Goal: Task Accomplishment & Management: Manage account settings

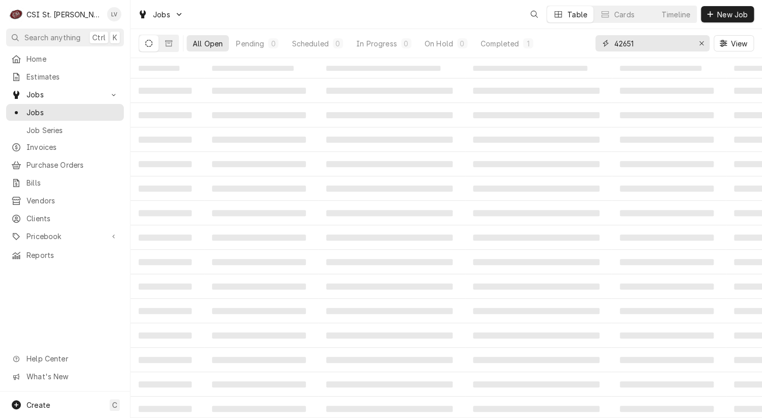
click at [653, 44] on input "42651" at bounding box center [652, 43] width 76 height 16
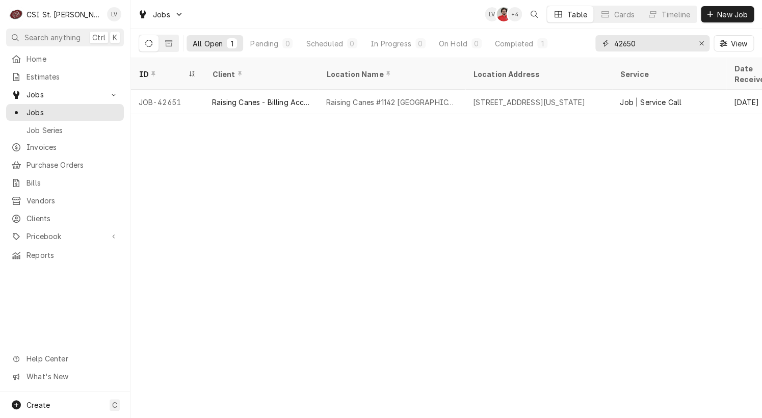
type input "42650"
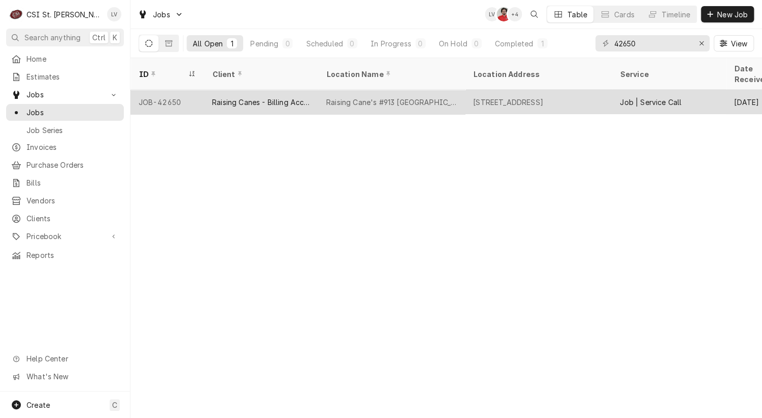
click at [319, 93] on div "Raising Cane's #913 [GEOGRAPHIC_DATA]" at bounding box center [391, 102] width 147 height 24
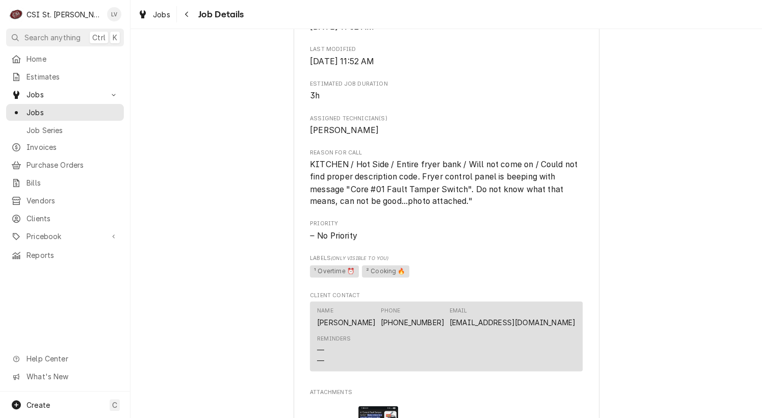
scroll to position [968, 0]
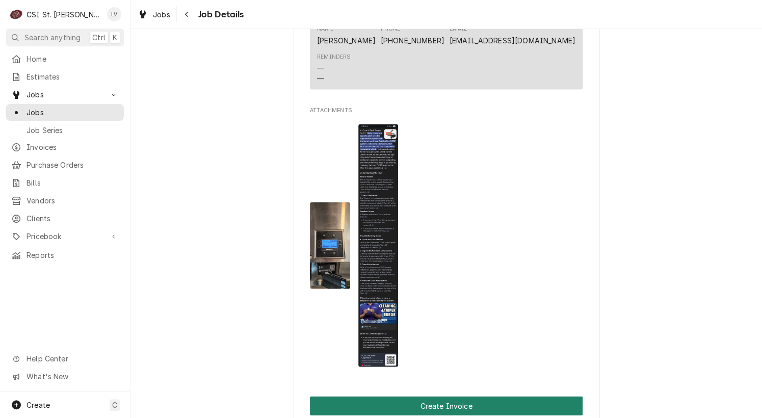
click at [465, 402] on button "Create Invoice" at bounding box center [446, 405] width 273 height 19
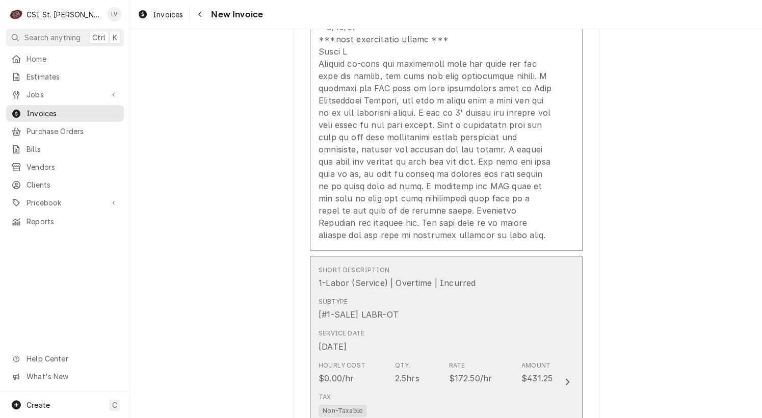
scroll to position [1936, 0]
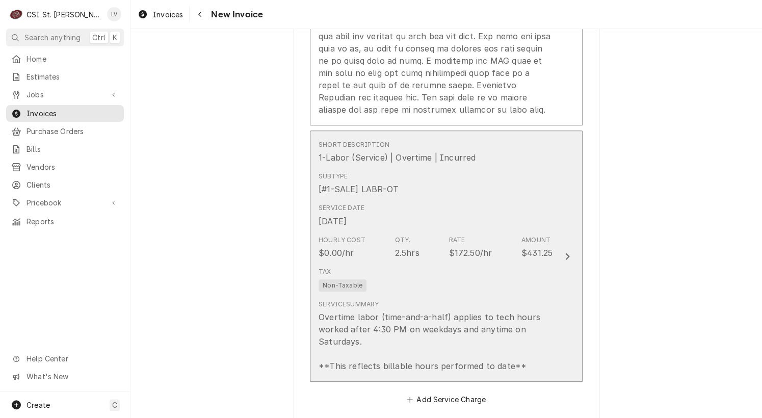
click at [393, 263] on div "Tax Non-Taxable" at bounding box center [435, 279] width 234 height 33
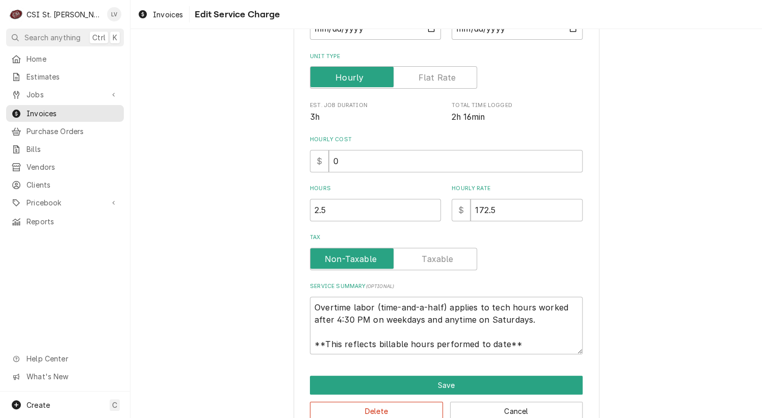
scroll to position [173, 0]
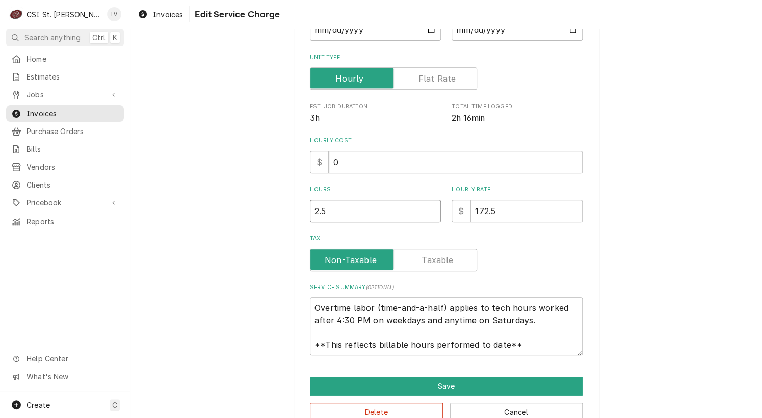
drag, startPoint x: 331, startPoint y: 211, endPoint x: 282, endPoint y: 213, distance: 48.9
click at [282, 213] on div "Use the fields below to edit this service charge Short Description Subtype Choo…" at bounding box center [445, 155] width 631 height 576
type textarea "x"
type input "3"
type textarea "x"
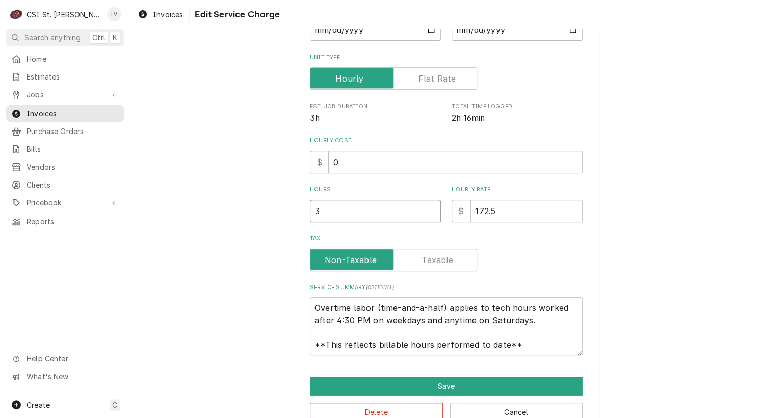
scroll to position [0, 0]
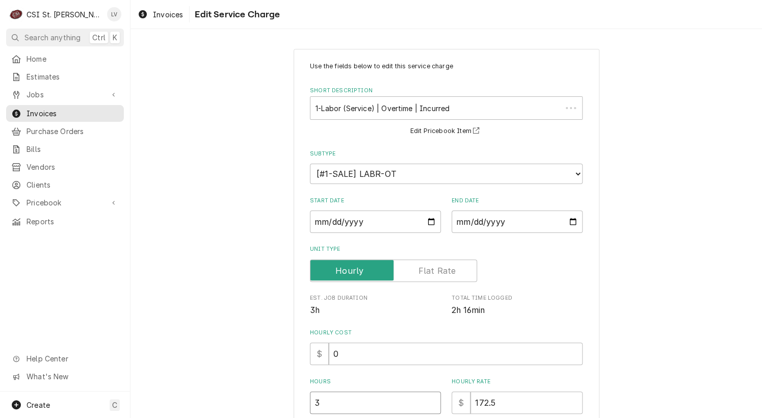
type input "3"
click at [210, 283] on div "Use the fields below to edit this service charge Short Description 1-Labor (Ser…" at bounding box center [445, 358] width 631 height 636
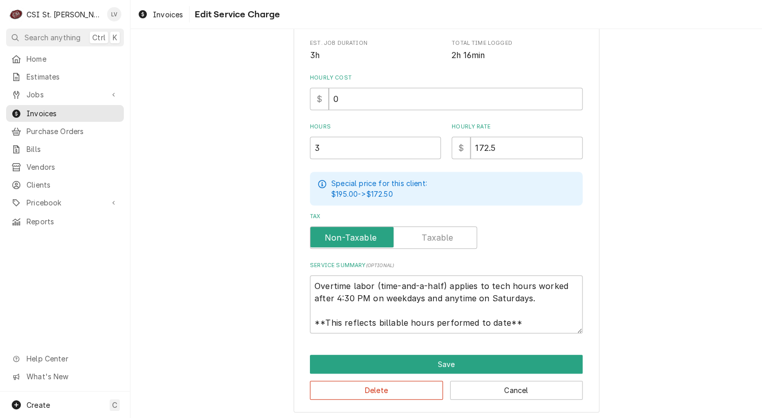
scroll to position [255, 0]
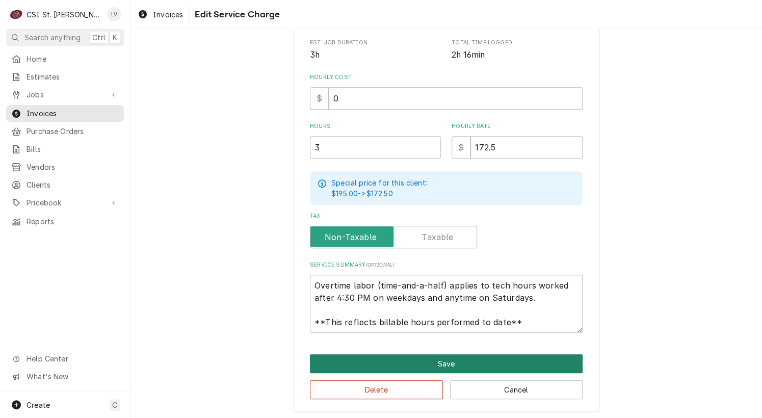
click at [399, 361] on button "Save" at bounding box center [446, 363] width 273 height 19
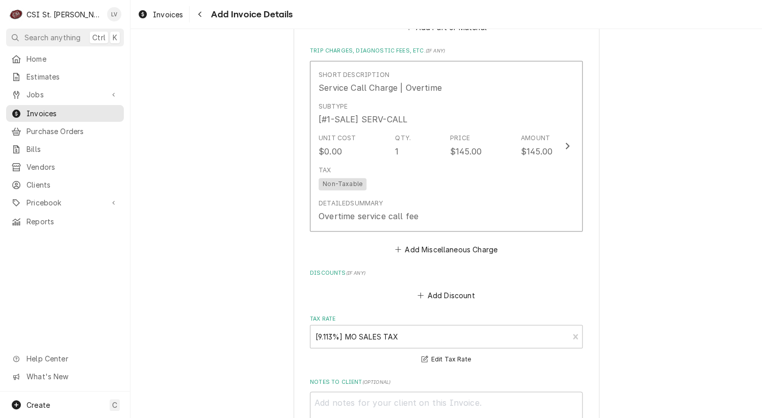
scroll to position [2583, 0]
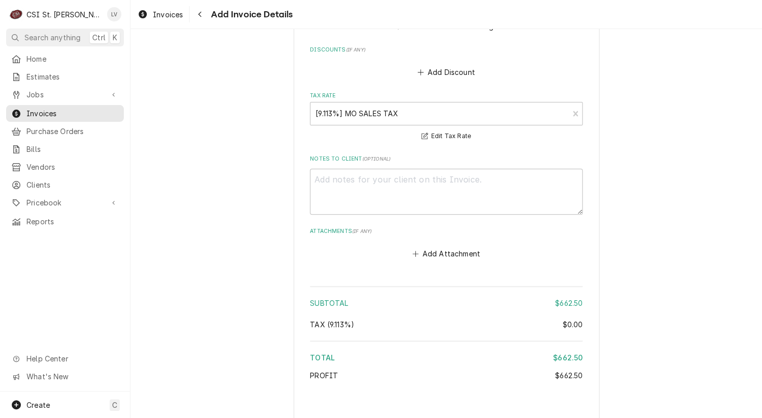
type textarea "x"
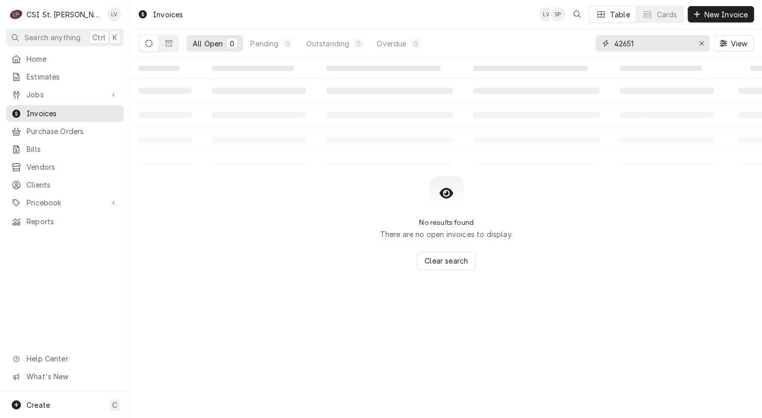
drag, startPoint x: 703, startPoint y: 44, endPoint x: 693, endPoint y: 45, distance: 10.3
click at [699, 43] on icon "Erase input" at bounding box center [702, 43] width 6 height 7
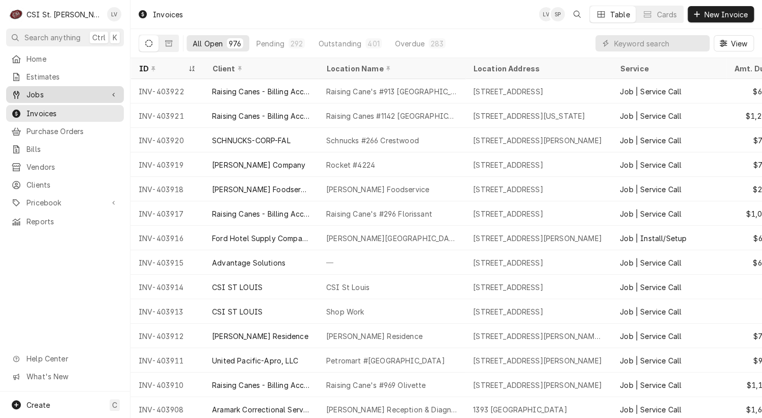
click at [37, 93] on span "Jobs" at bounding box center [64, 94] width 77 height 11
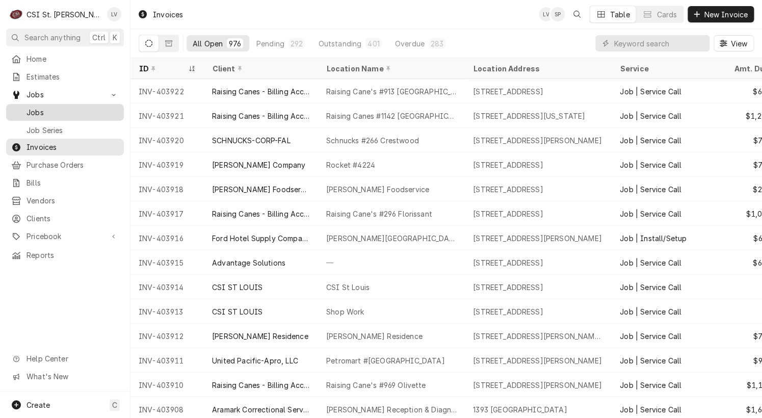
click at [26, 107] on span "Jobs" at bounding box center [72, 112] width 92 height 11
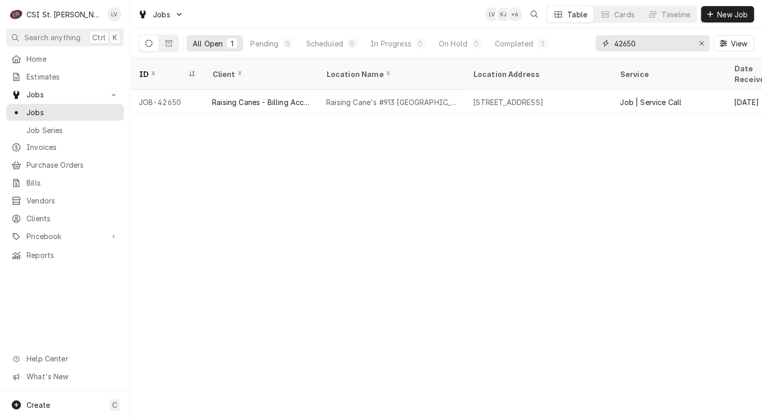
drag, startPoint x: 641, startPoint y: 45, endPoint x: 593, endPoint y: 51, distance: 47.8
click at [598, 51] on div "42650 View" at bounding box center [674, 43] width 158 height 29
type input "42379"
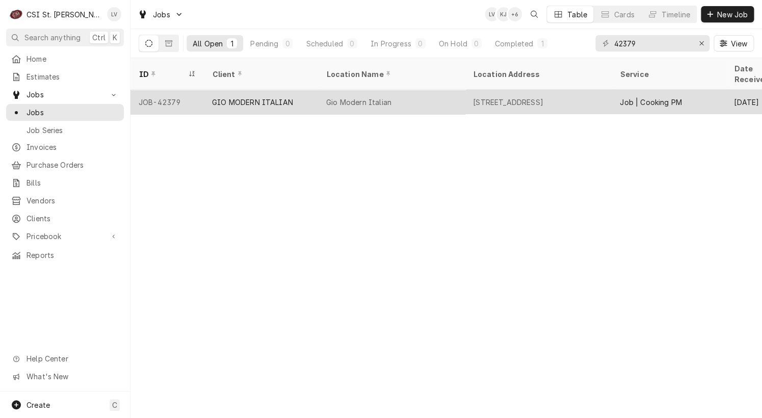
click at [293, 91] on div "GIO MODERN ITALIAN" at bounding box center [261, 102] width 114 height 24
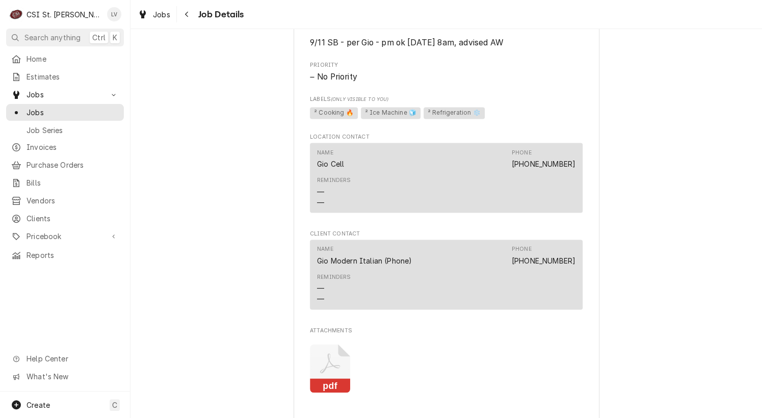
scroll to position [1019, 0]
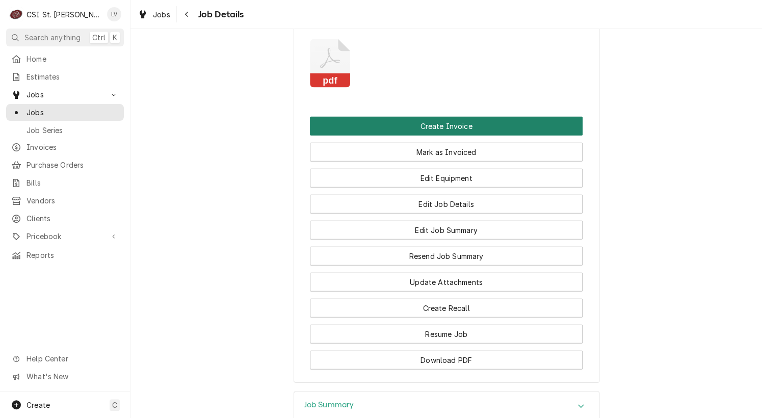
click at [406, 124] on button "Create Invoice" at bounding box center [446, 126] width 273 height 19
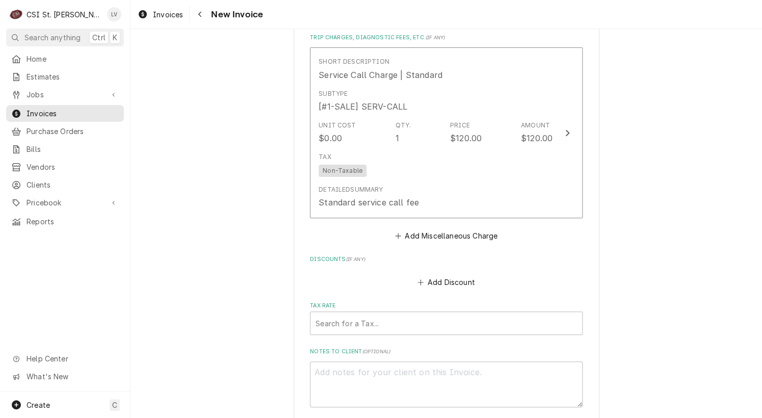
scroll to position [5487, 0]
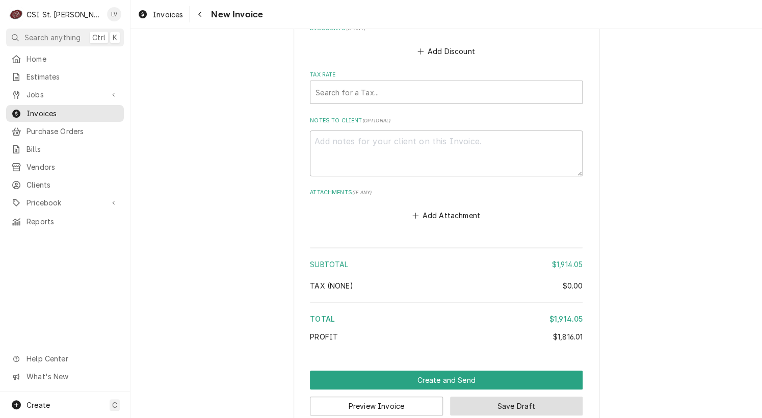
click at [532, 396] on button "Save Draft" at bounding box center [516, 405] width 133 height 19
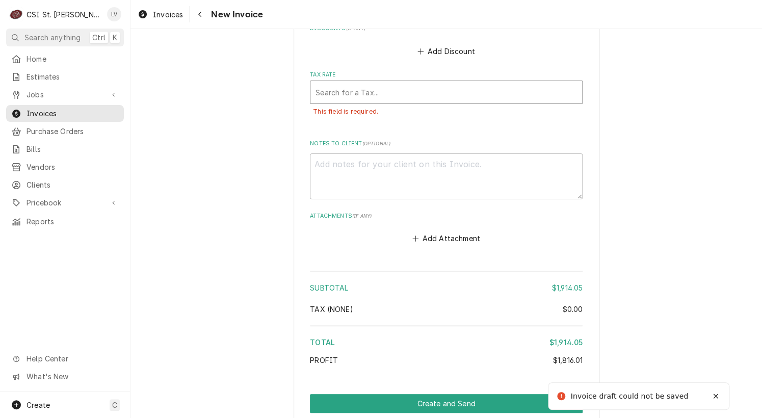
click at [369, 83] on div "Tax Rate" at bounding box center [445, 92] width 261 height 18
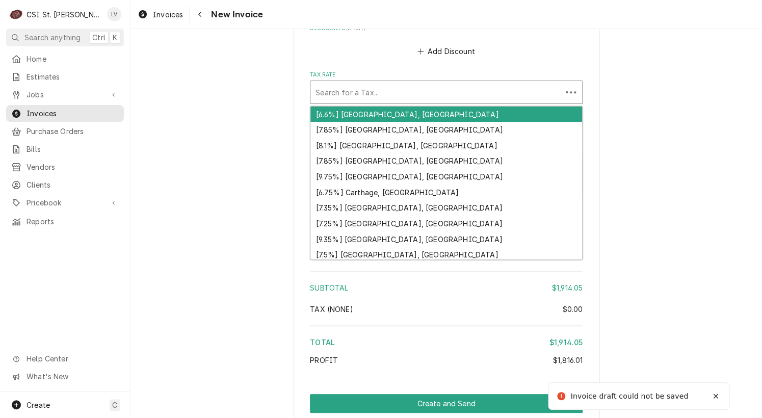
type textarea "x"
type input "m"
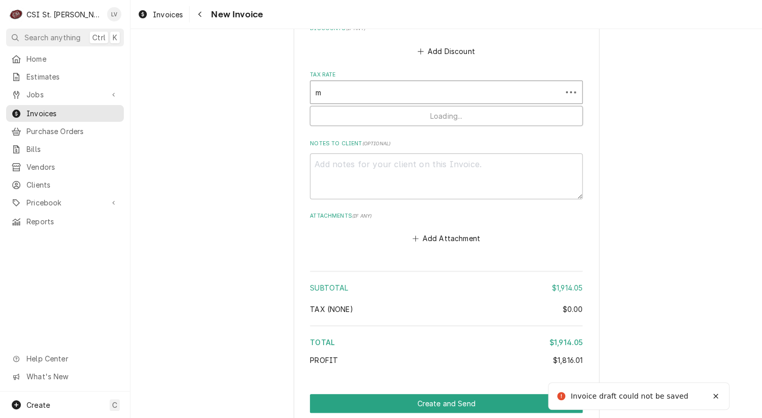
type textarea "x"
type input "mo"
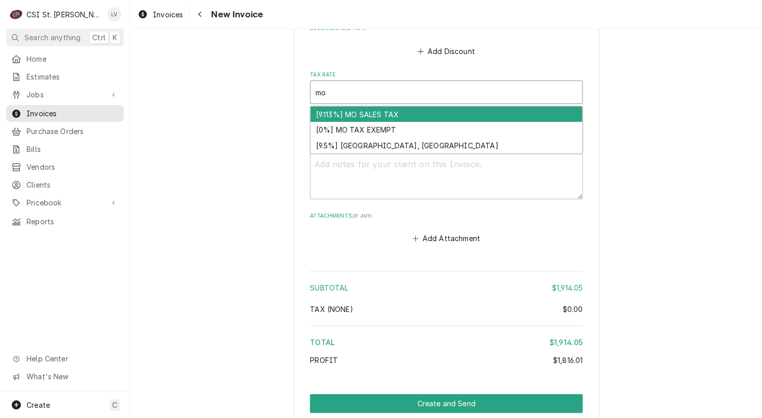
click at [391, 107] on div "[9.113%] MO SALES TAX" at bounding box center [446, 115] width 272 height 16
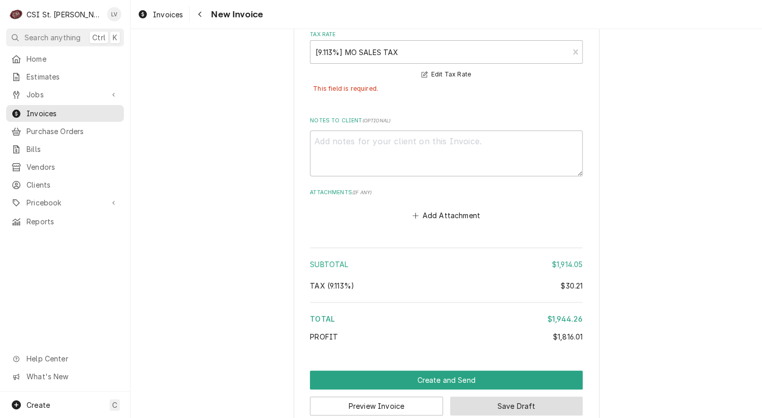
drag, startPoint x: 560, startPoint y: 386, endPoint x: 601, endPoint y: 386, distance: 41.8
click at [559, 396] on button "Save Draft" at bounding box center [516, 405] width 133 height 19
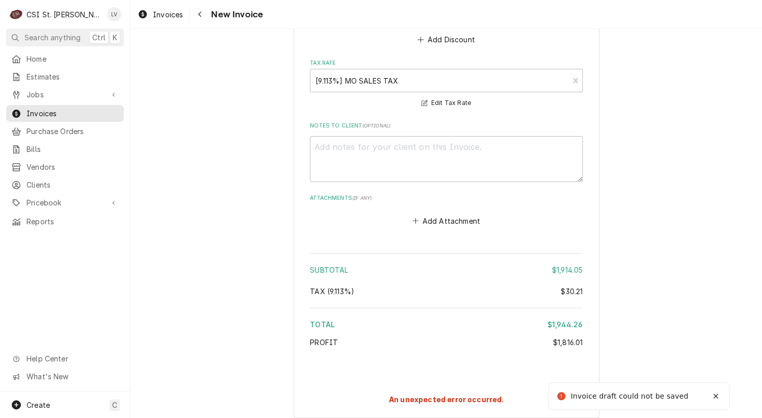
type textarea "x"
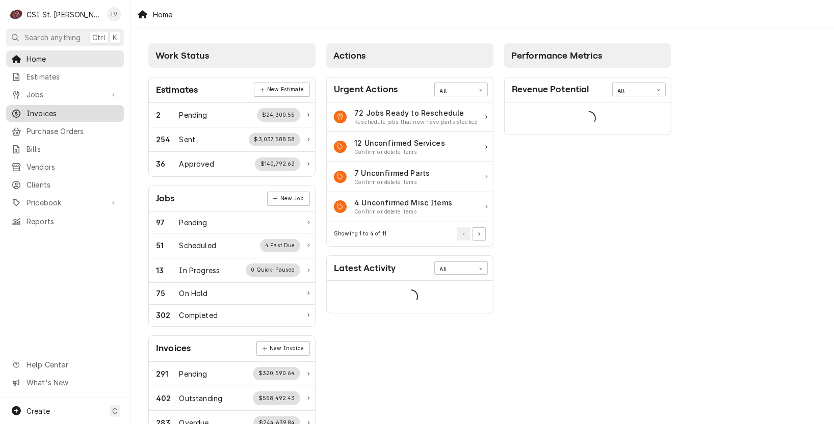
click at [44, 108] on span "Invoices" at bounding box center [72, 113] width 92 height 11
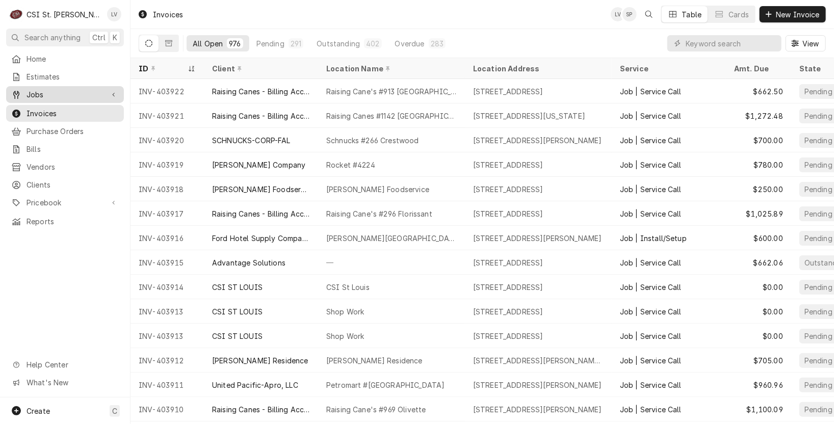
click at [26, 90] on span "Jobs" at bounding box center [64, 94] width 77 height 11
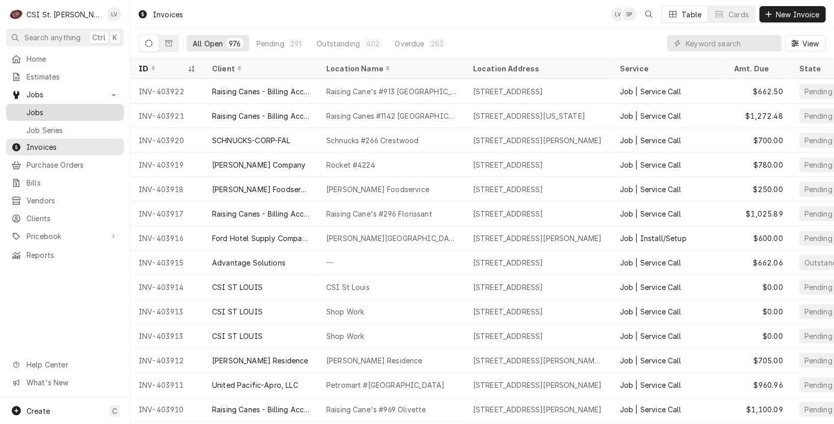
click at [27, 109] on span "Jobs" at bounding box center [72, 112] width 92 height 11
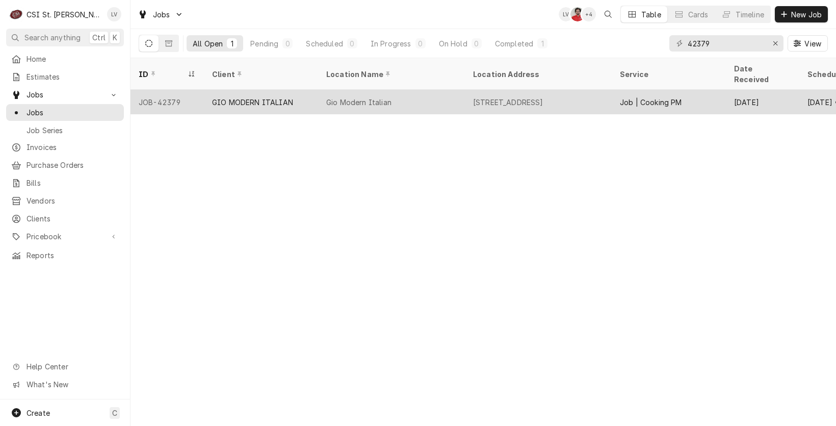
click at [245, 97] on div "GIO MODERN ITALIAN" at bounding box center [252, 102] width 81 height 11
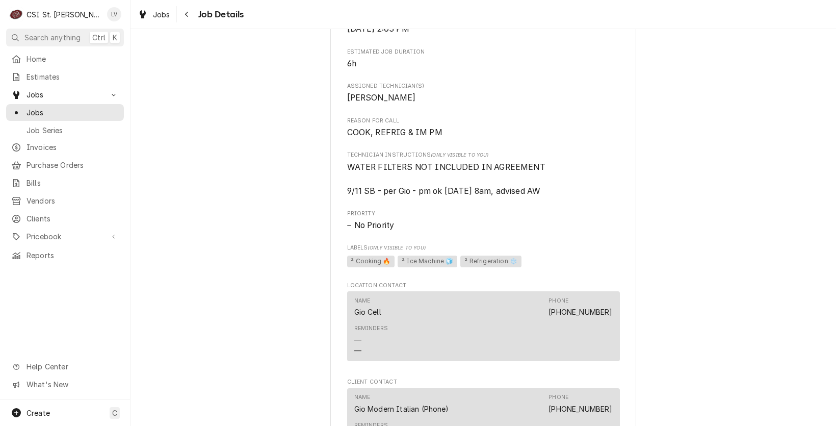
scroll to position [815, 0]
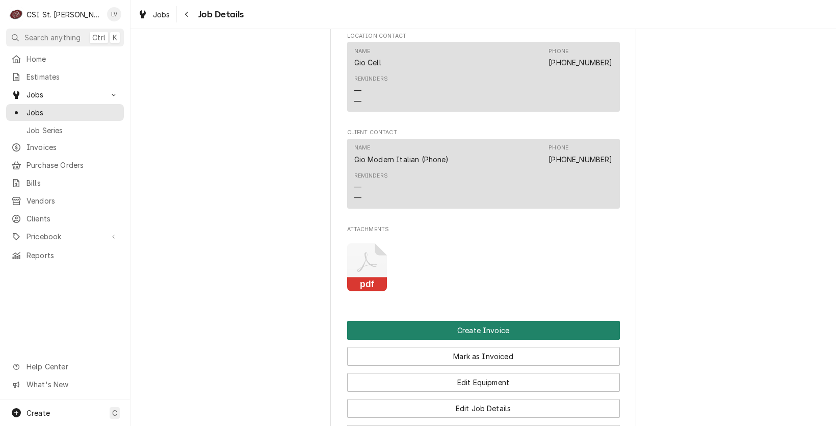
click at [458, 326] on button "Create Invoice" at bounding box center [483, 330] width 273 height 19
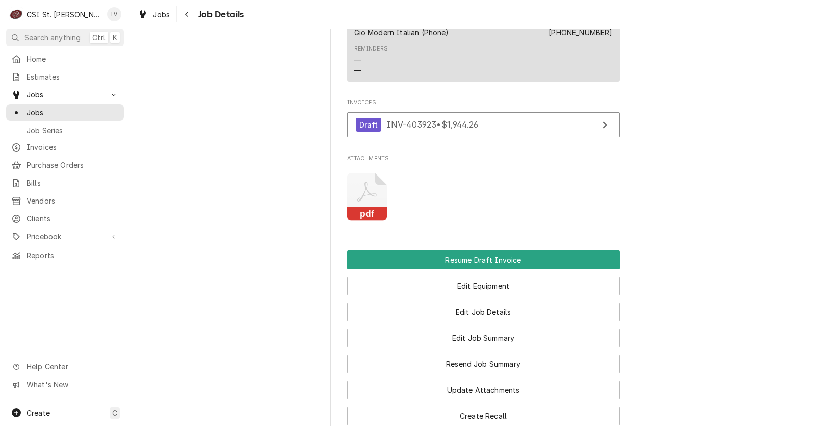
scroll to position [1121, 0]
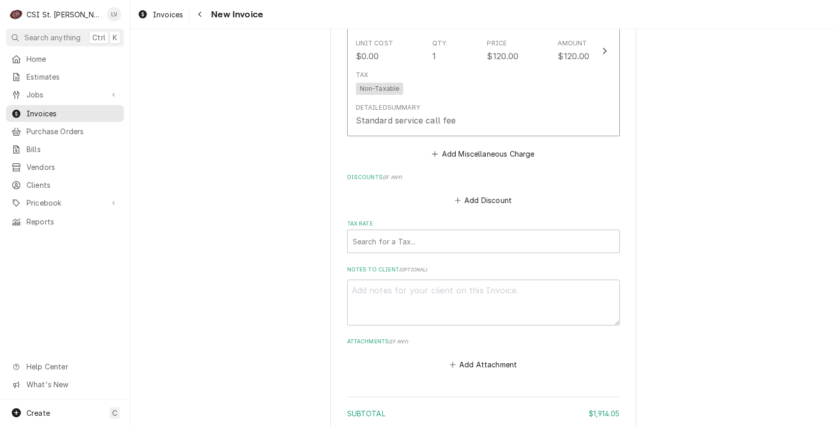
scroll to position [5479, 0]
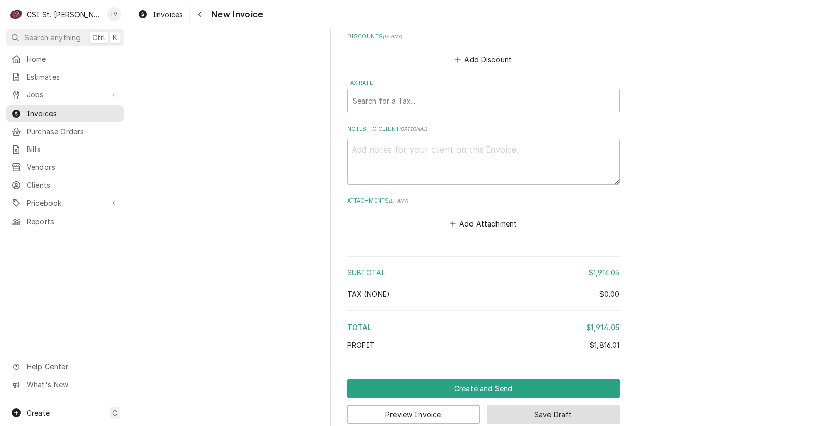
click at [552, 405] on button "Save Draft" at bounding box center [553, 414] width 133 height 19
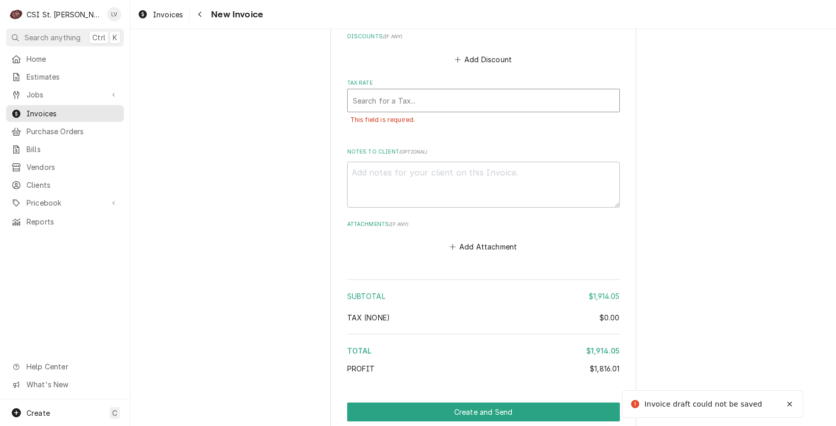
click at [377, 91] on div "Tax Rate" at bounding box center [483, 100] width 261 height 18
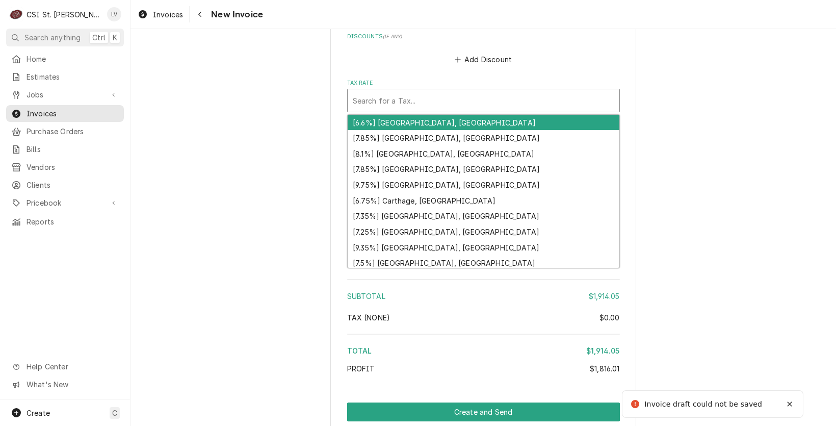
type textarea "x"
type input "m"
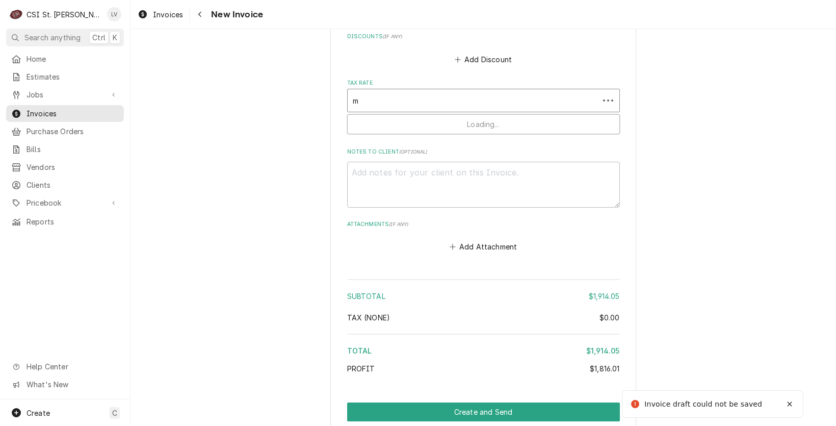
type textarea "x"
type input "mo"
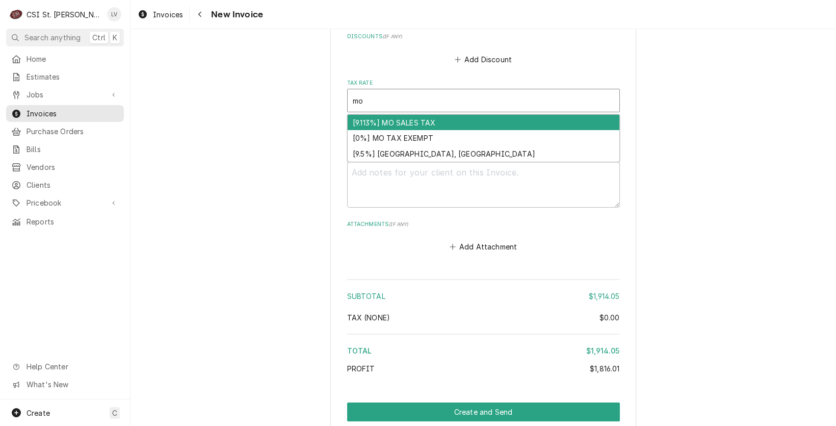
click at [372, 115] on div "[9.113%] MO SALES TAX" at bounding box center [484, 123] width 272 height 16
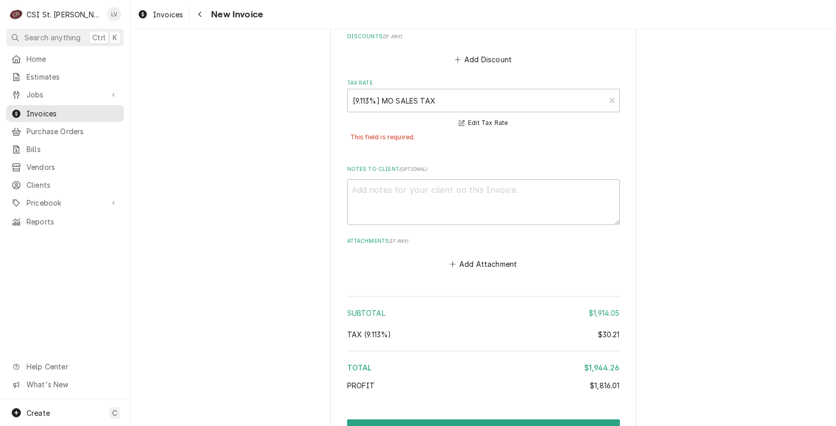
scroll to position [5519, 0]
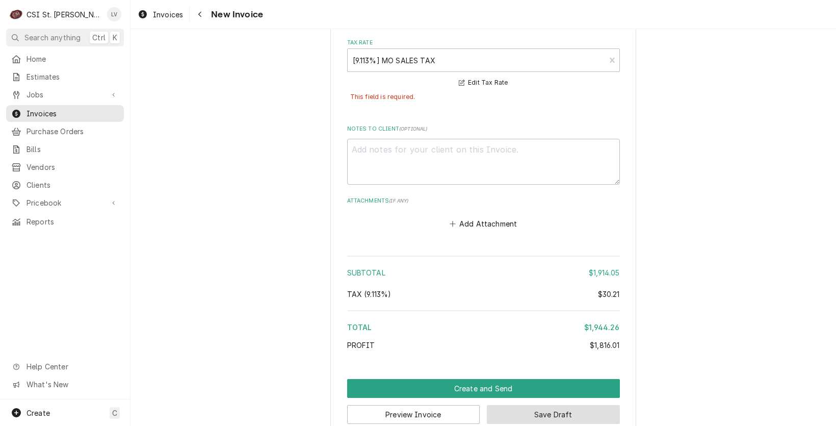
click at [555, 405] on button "Save Draft" at bounding box center [553, 414] width 133 height 19
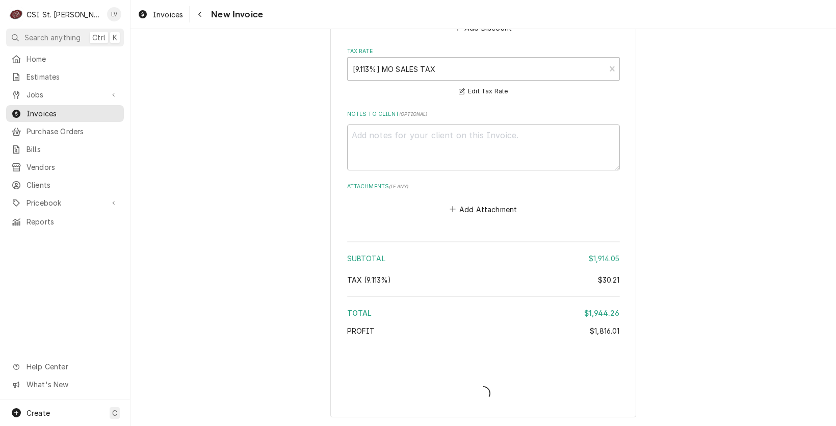
scroll to position [5491, 0]
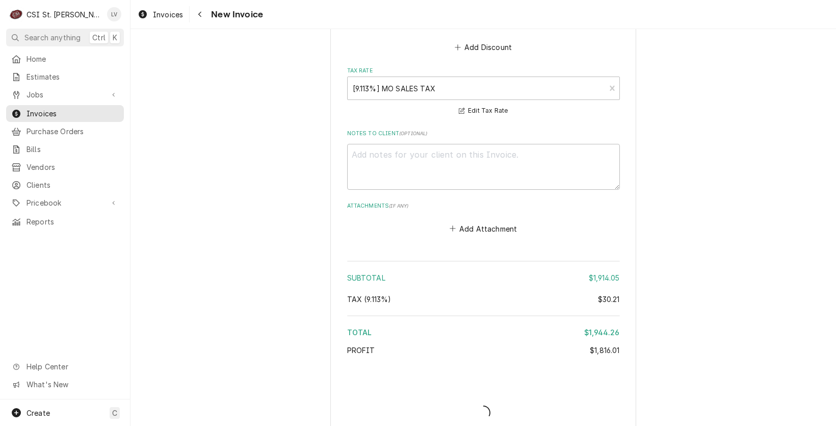
type textarea "x"
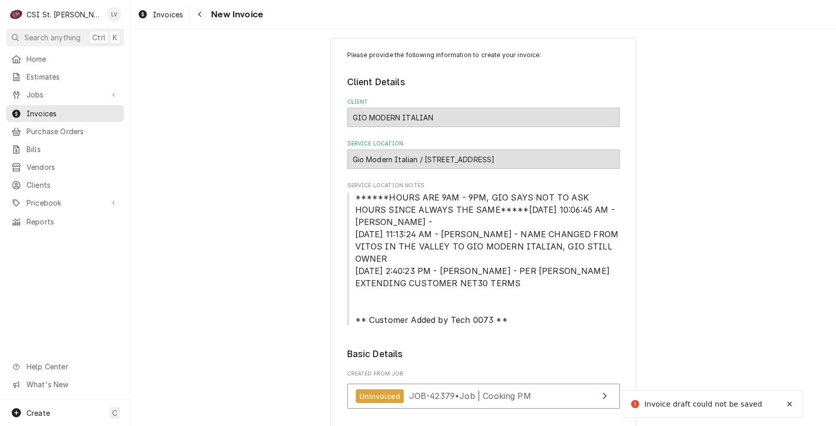
scroll to position [0, 0]
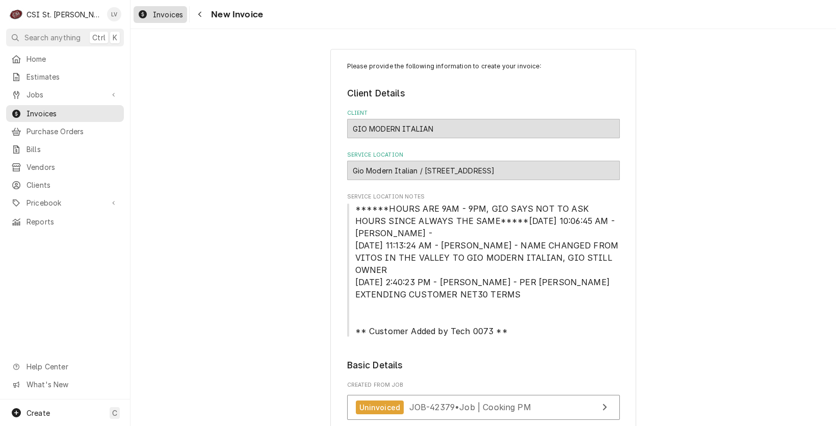
click at [158, 13] on span "Invoices" at bounding box center [168, 14] width 30 height 11
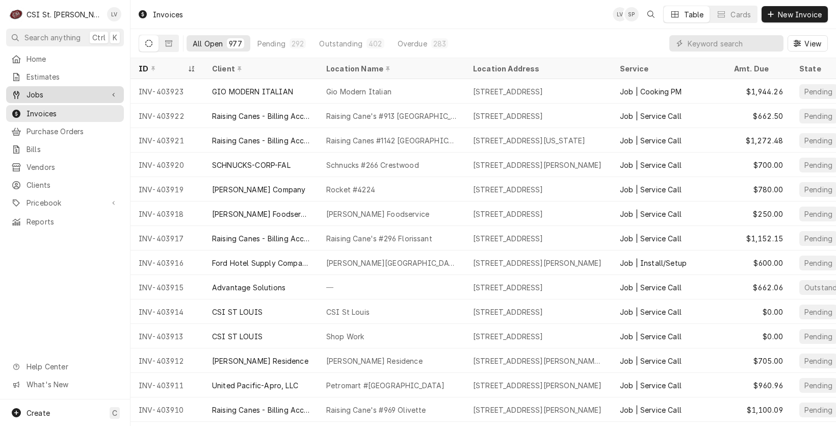
click at [25, 91] on div "Jobs" at bounding box center [57, 94] width 92 height 11
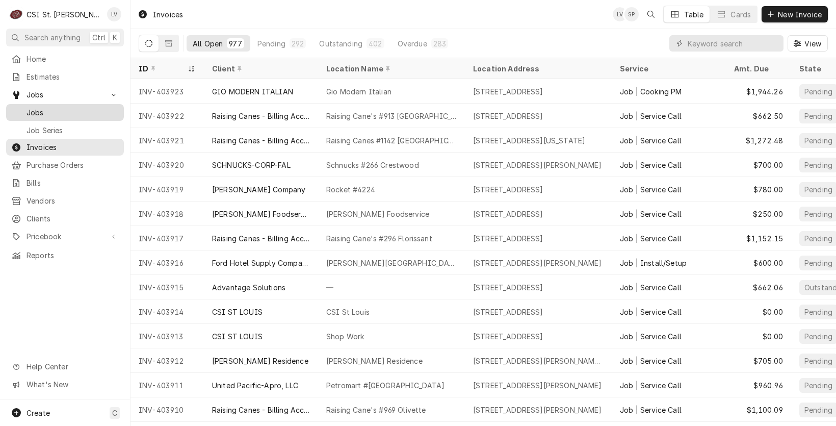
click at [36, 107] on span "Jobs" at bounding box center [72, 112] width 92 height 11
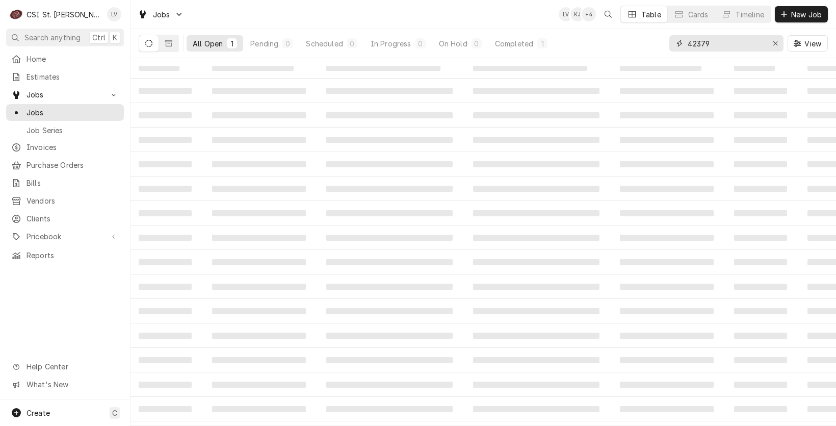
drag, startPoint x: 726, startPoint y: 40, endPoint x: 662, endPoint y: 43, distance: 63.8
click at [664, 43] on div "All Open 1 Pending 0 Scheduled 0 In Progress 0 On Hold 0 Completed 1 42379 View" at bounding box center [483, 43] width 689 height 29
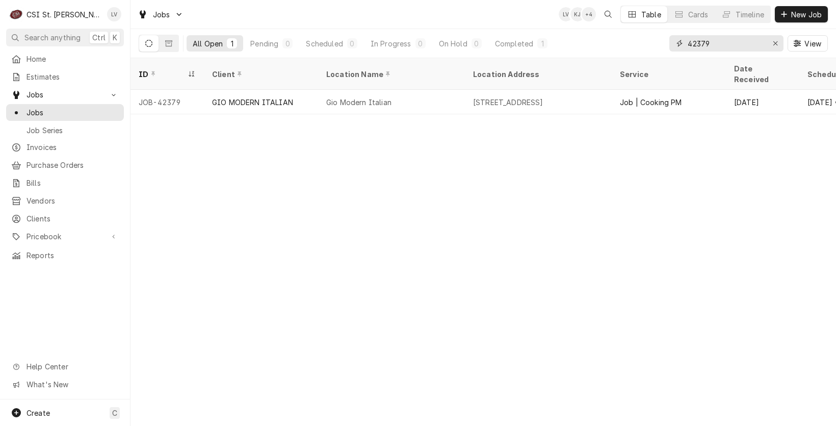
type input "4"
type input "42378"
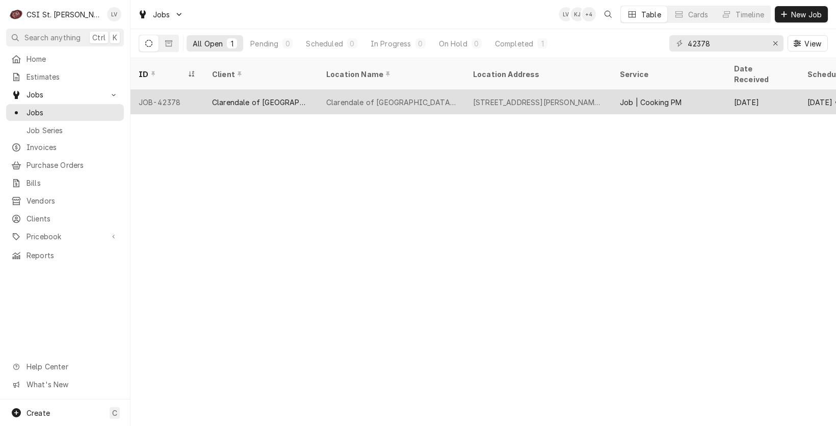
click at [448, 94] on div "Clarendale of St Peters" at bounding box center [391, 102] width 147 height 24
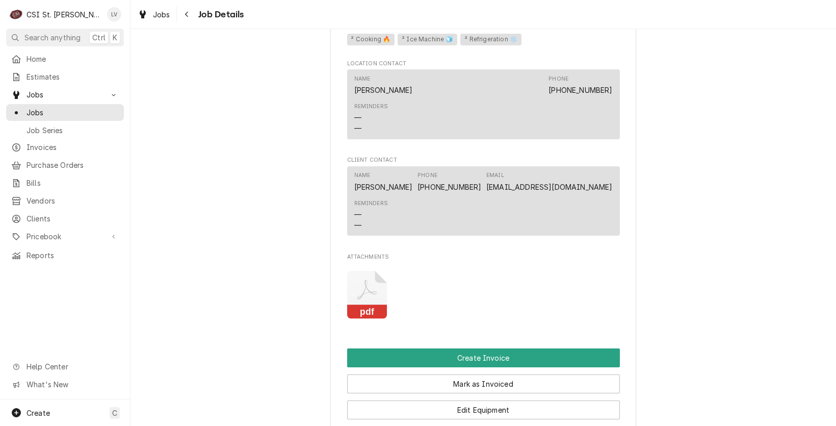
scroll to position [764, 0]
click at [492, 351] on button "Create Invoice" at bounding box center [483, 357] width 273 height 19
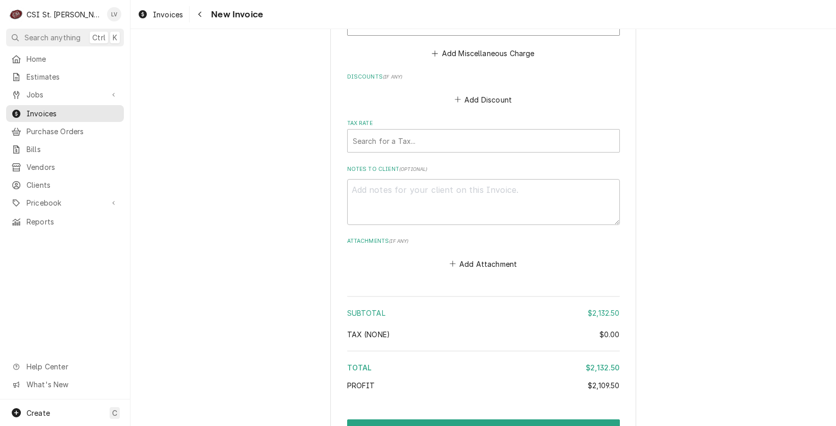
scroll to position [4902, 0]
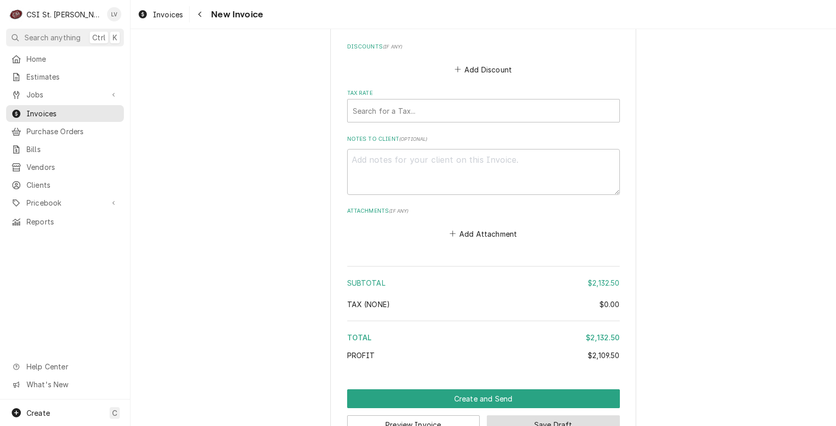
drag, startPoint x: 583, startPoint y: 391, endPoint x: 632, endPoint y: 387, distance: 49.6
click at [583, 415] on button "Save Draft" at bounding box center [553, 424] width 133 height 19
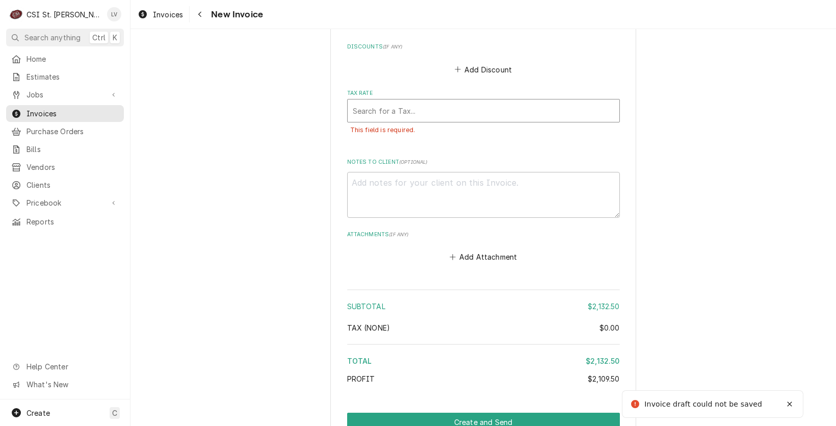
click at [378, 101] on div "Tax Rate" at bounding box center [483, 110] width 261 height 18
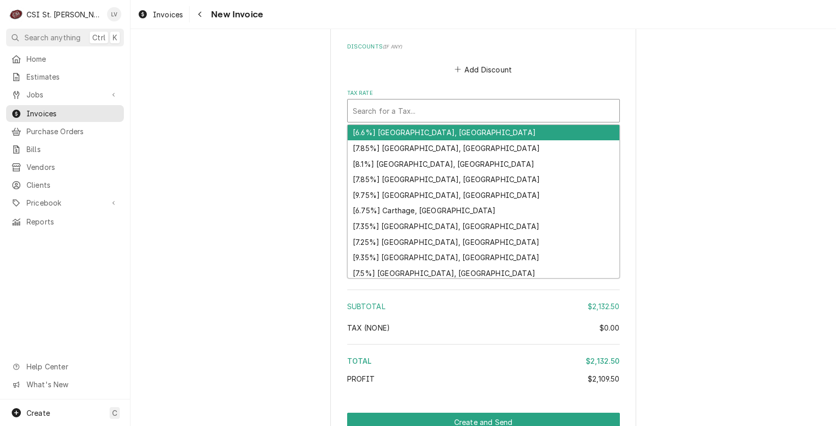
type textarea "x"
type input "m"
type textarea "x"
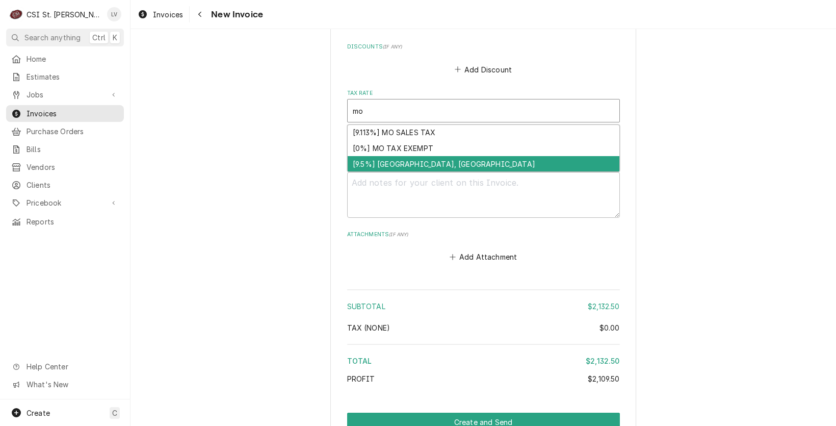
type input "mo"
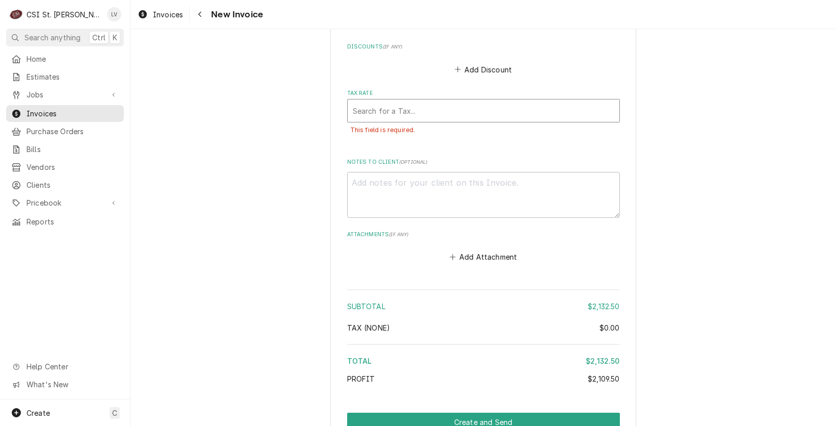
click at [367, 101] on div "Tax Rate" at bounding box center [483, 110] width 261 height 18
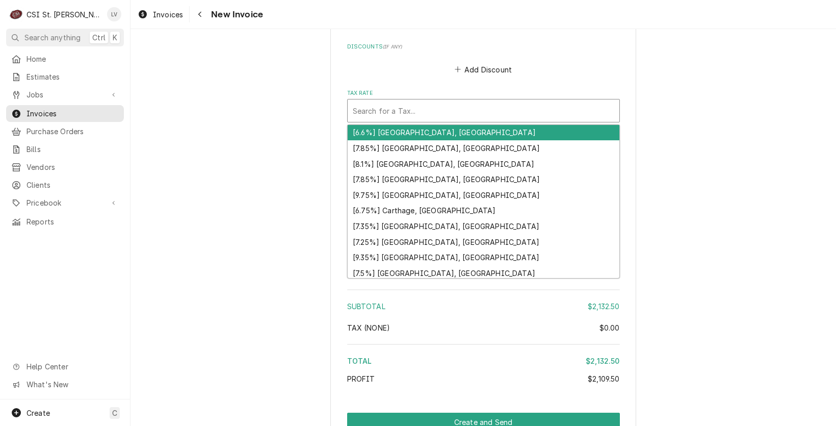
type textarea "x"
type input "m"
type textarea "x"
type input "mo"
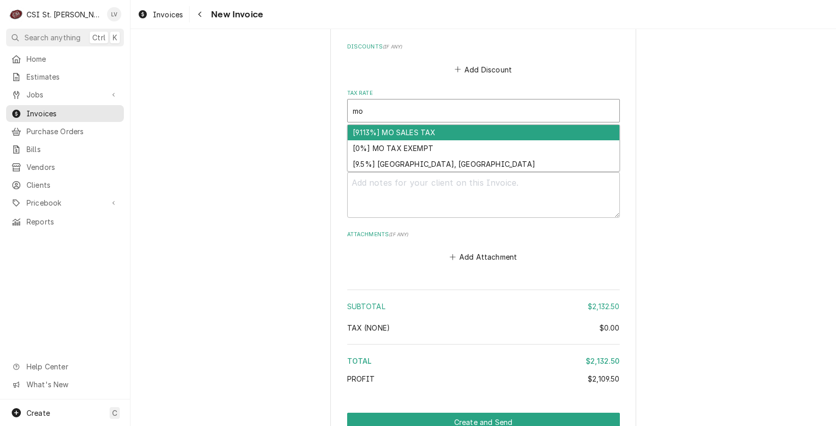
click at [374, 125] on div "[9.113%] MO SALES TAX" at bounding box center [484, 133] width 272 height 16
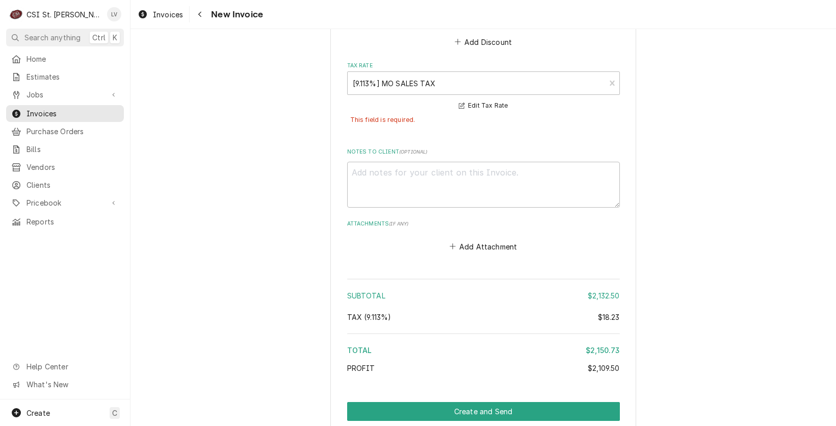
scroll to position [4943, 0]
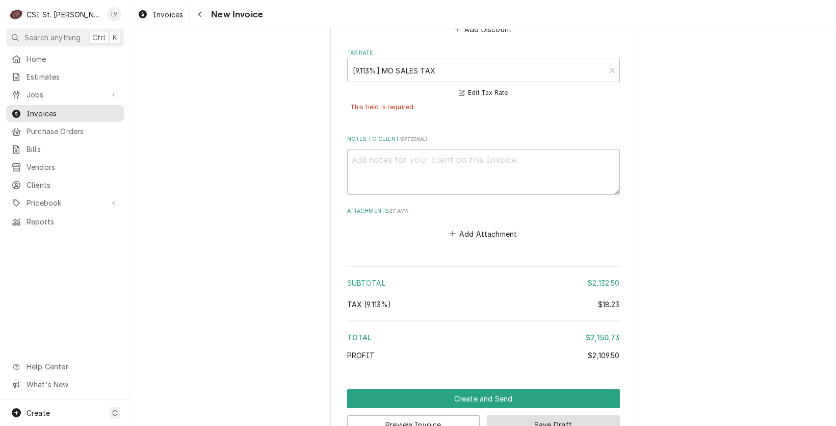
click at [561, 415] on button "Save Draft" at bounding box center [553, 424] width 133 height 19
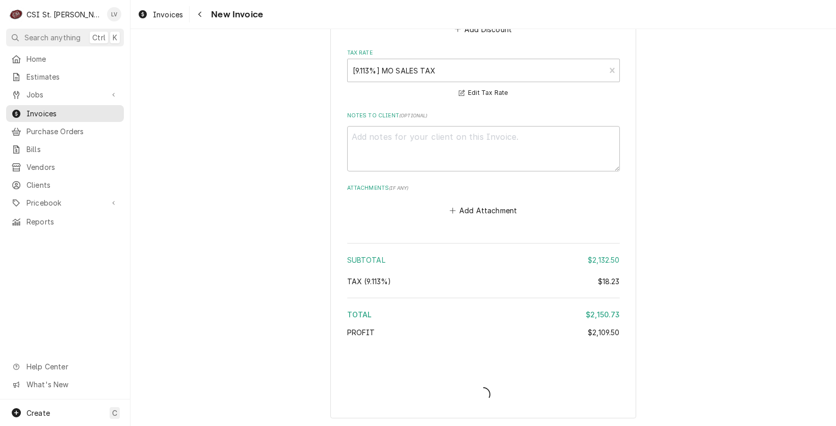
scroll to position [4914, 0]
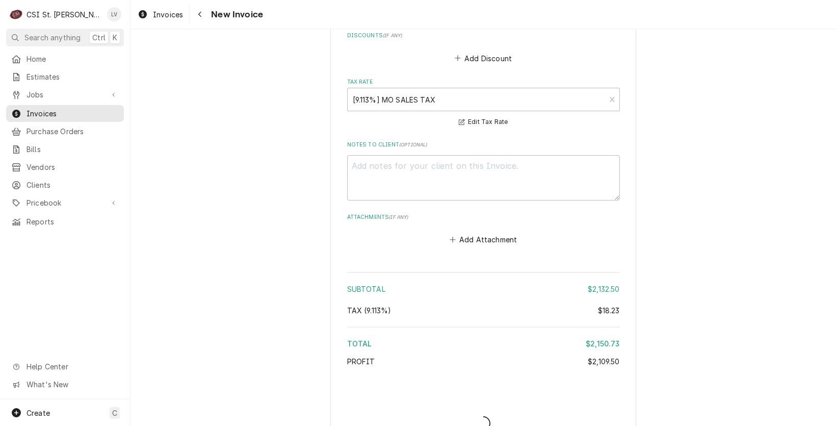
type textarea "x"
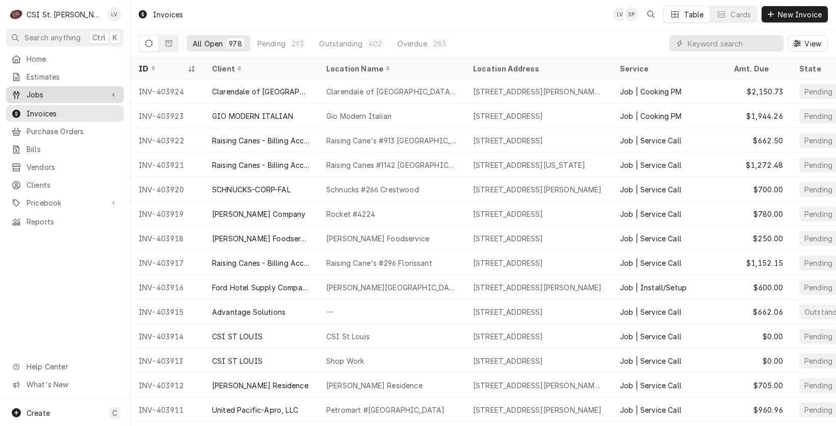
click at [29, 92] on span "Jobs" at bounding box center [64, 94] width 77 height 11
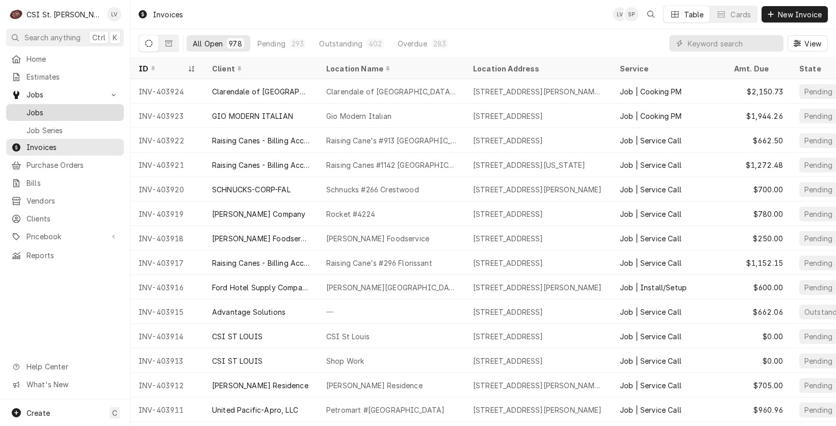
click at [28, 107] on span "Jobs" at bounding box center [72, 112] width 92 height 11
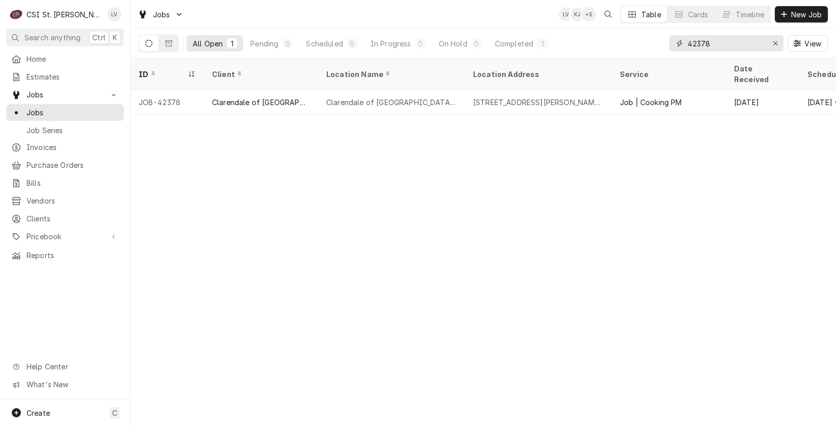
click at [719, 37] on input "42378" at bounding box center [725, 43] width 76 height 16
drag, startPoint x: 682, startPoint y: 49, endPoint x: 648, endPoint y: 32, distance: 38.3
click at [667, 51] on div "All Open 1 Pending 0 Scheduled 0 In Progress 0 On Hold 0 Completed 1 42378 View" at bounding box center [483, 43] width 689 height 29
type input "4"
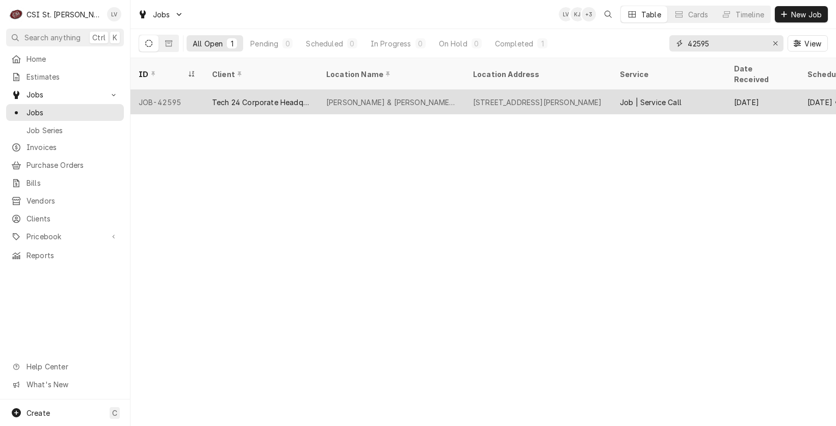
type input "42595"
click at [476, 90] on div "2208 Bernadette Dr, Columbia, MO 65203" at bounding box center [538, 102] width 147 height 24
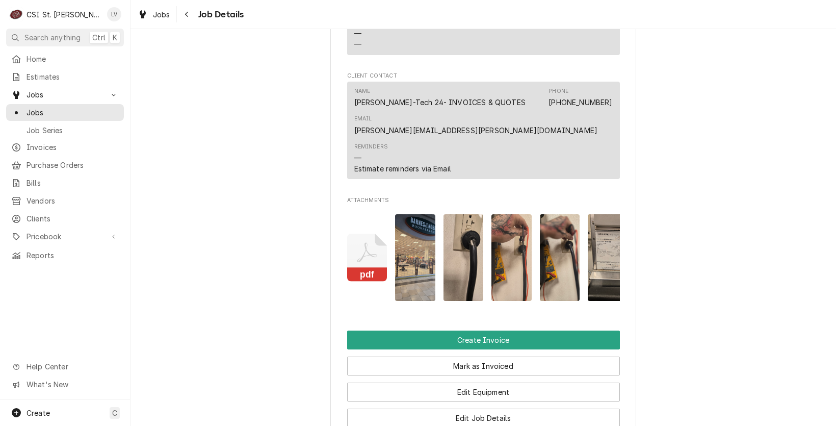
scroll to position [1223, 0]
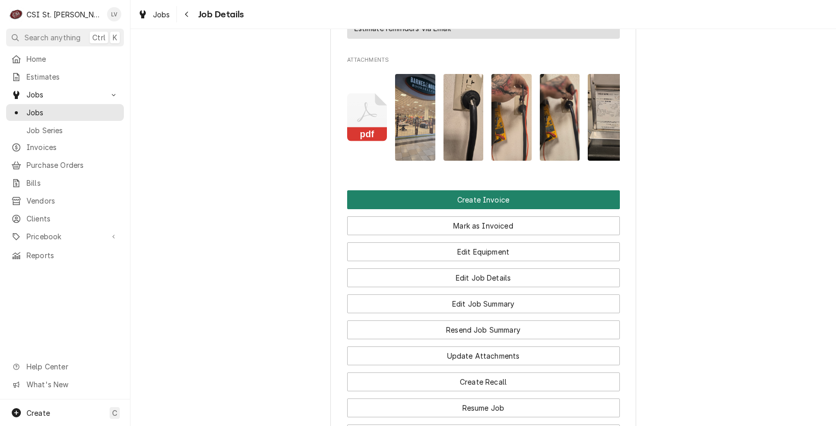
click at [465, 209] on button "Create Invoice" at bounding box center [483, 199] width 273 height 19
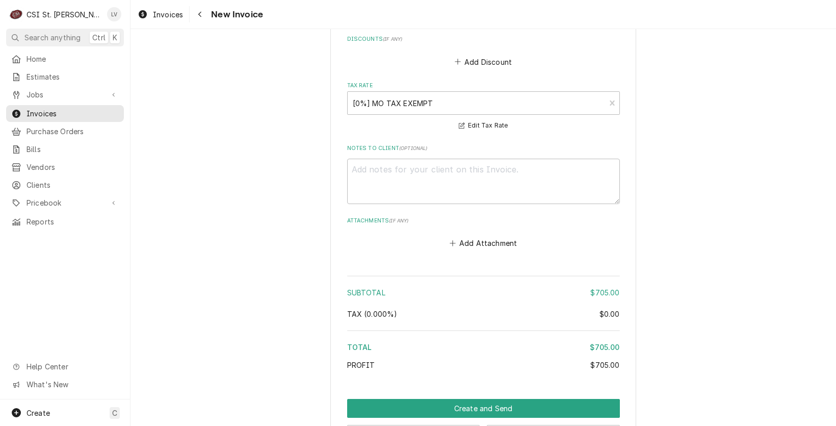
scroll to position [2664, 0]
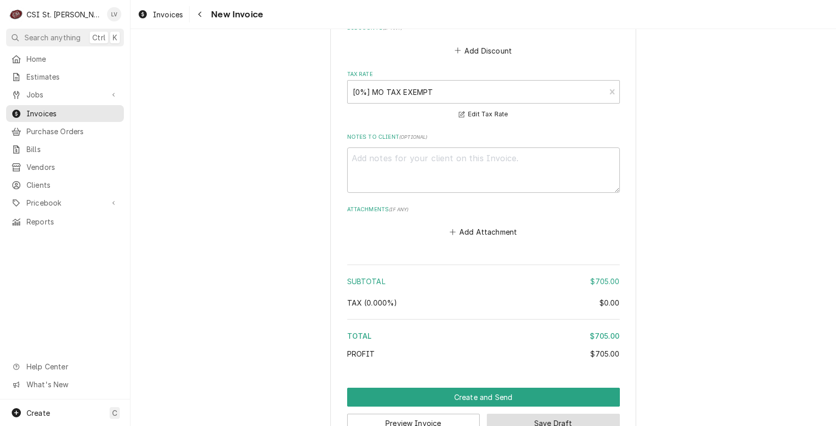
click at [589, 413] on button "Save Draft" at bounding box center [553, 422] width 133 height 19
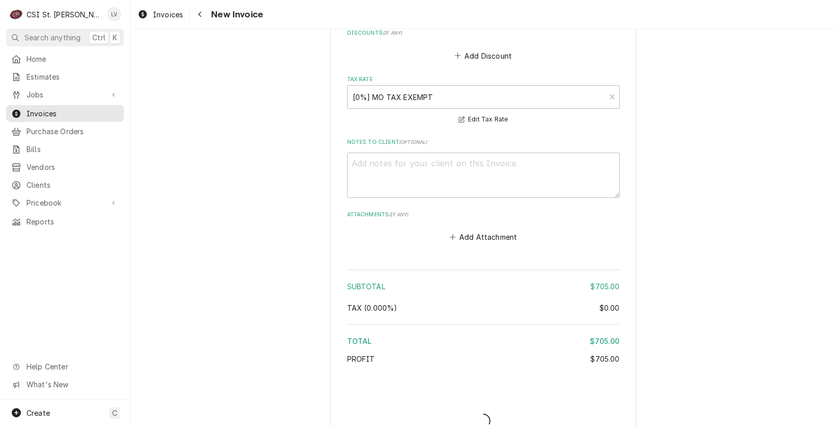
type textarea "x"
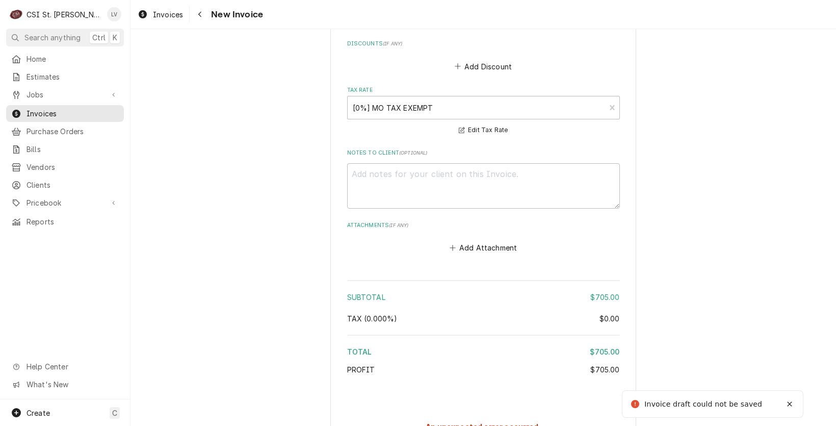
scroll to position [2647, 0]
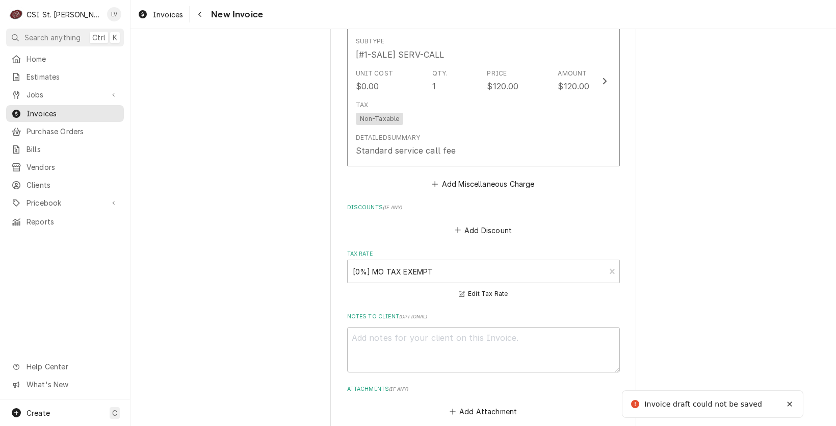
scroll to position [2291, 0]
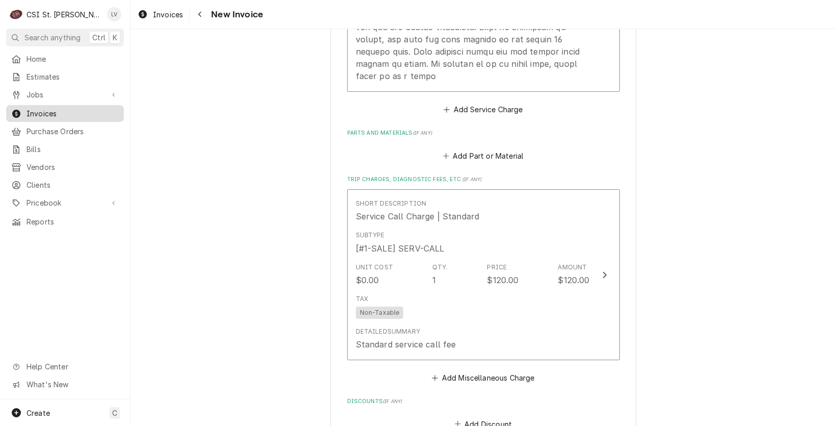
click at [42, 109] on span "Invoices" at bounding box center [72, 113] width 92 height 11
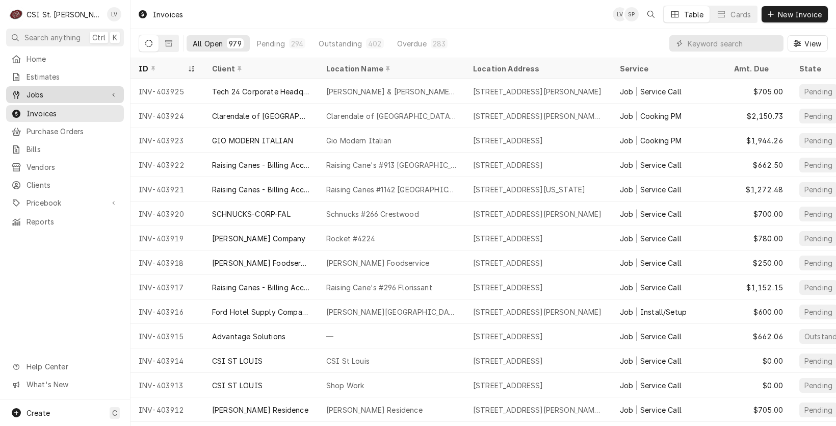
drag, startPoint x: 24, startPoint y: 88, endPoint x: 29, endPoint y: 92, distance: 6.1
click at [24, 89] on div "Jobs" at bounding box center [57, 94] width 92 height 11
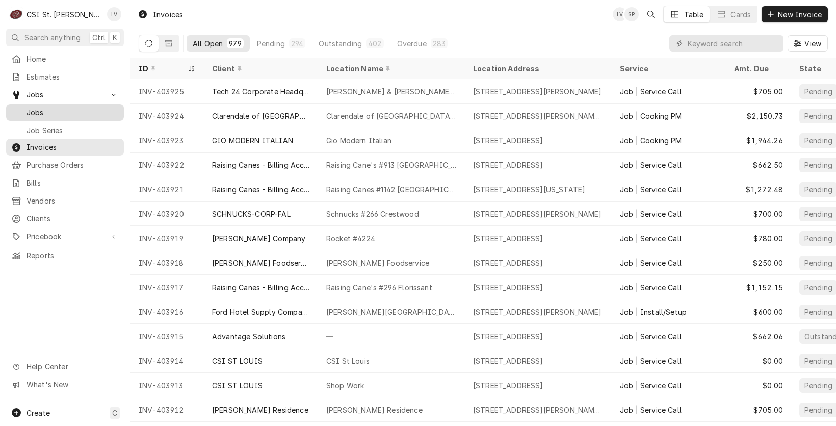
click at [39, 107] on span "Jobs" at bounding box center [72, 112] width 92 height 11
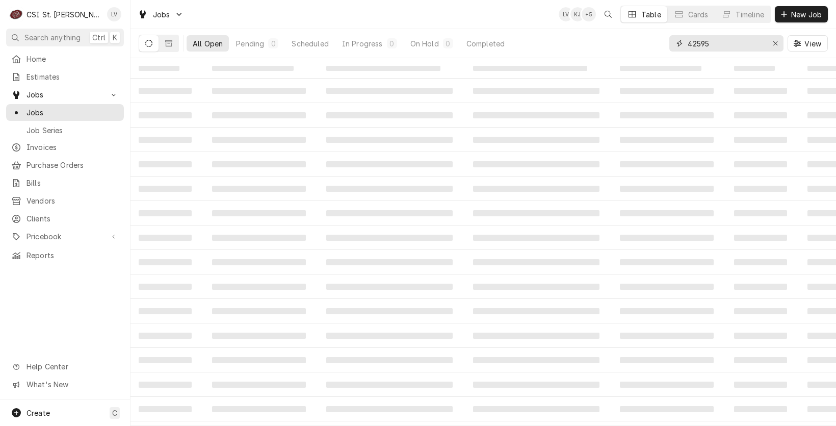
click at [667, 58] on div "Jobs LV KJ + 5 Table Cards Timeline New Job All Open Pending 0 Scheduled In Pro…" at bounding box center [482, 213] width 705 height 426
type input "41659"
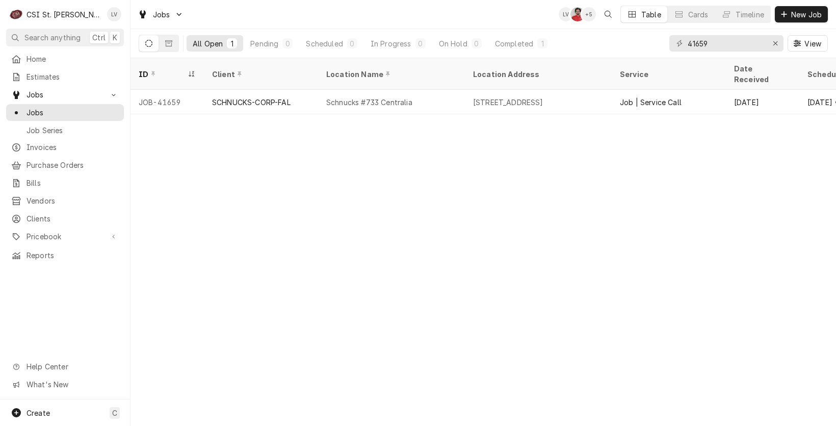
drag, startPoint x: 247, startPoint y: 91, endPoint x: 255, endPoint y: 152, distance: 61.2
click at [248, 97] on div "SCHNUCKS-CORP-FAL" at bounding box center [251, 102] width 78 height 11
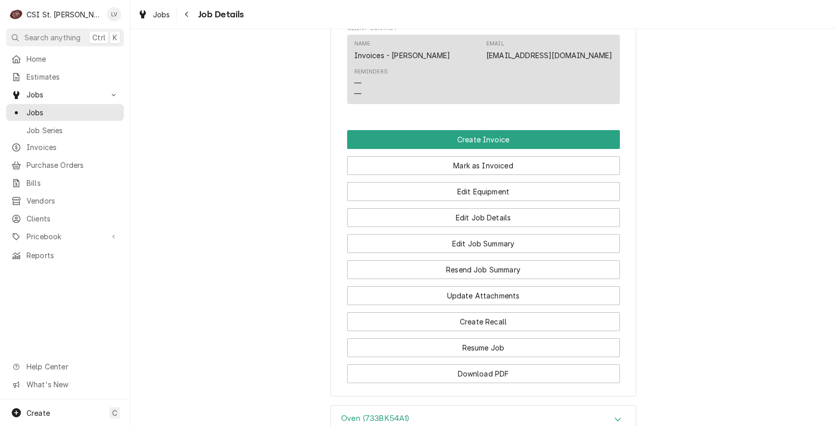
scroll to position [716, 0]
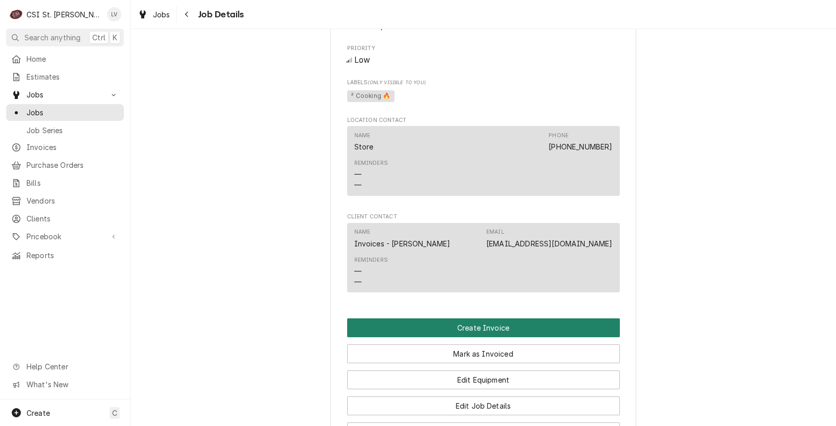
click at [469, 326] on button "Create Invoice" at bounding box center [483, 327] width 273 height 19
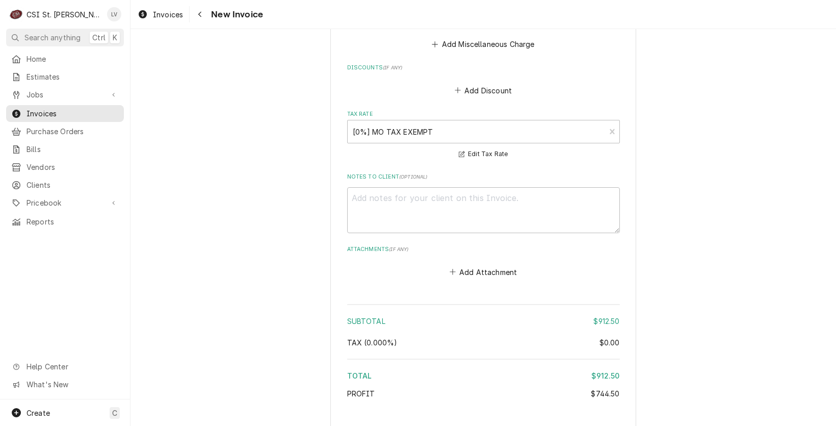
scroll to position [2895, 0]
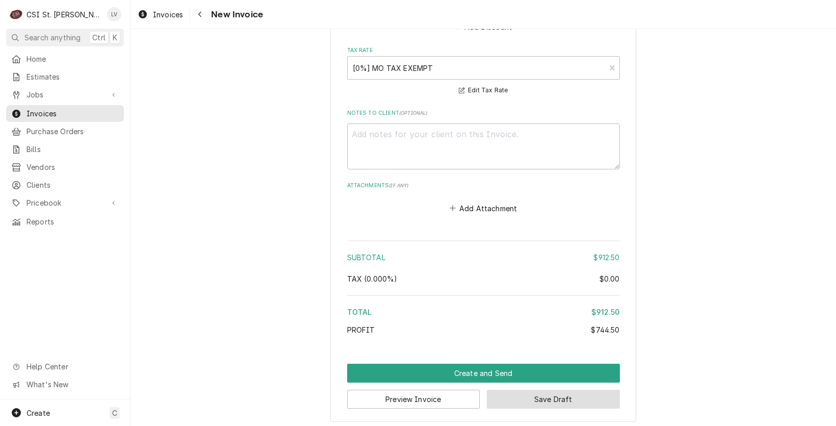
click at [563, 392] on button "Save Draft" at bounding box center [553, 398] width 133 height 19
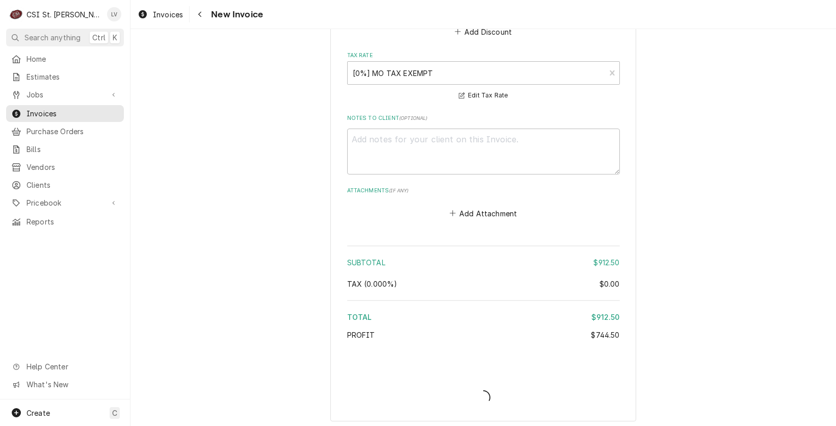
type textarea "x"
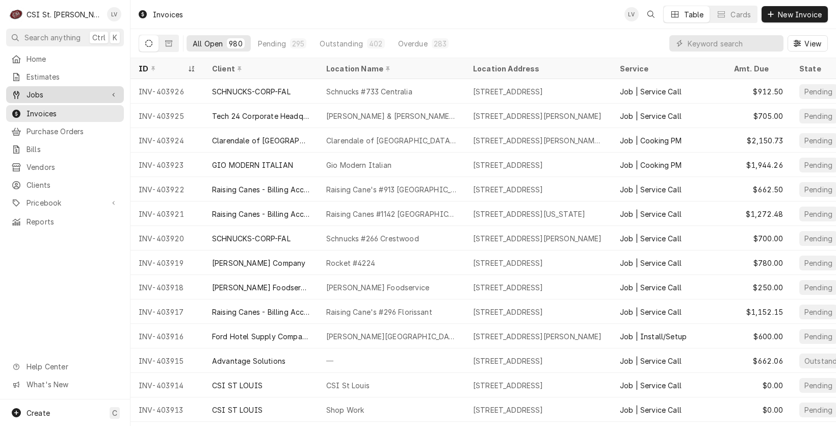
click at [29, 89] on span "Jobs" at bounding box center [64, 94] width 77 height 11
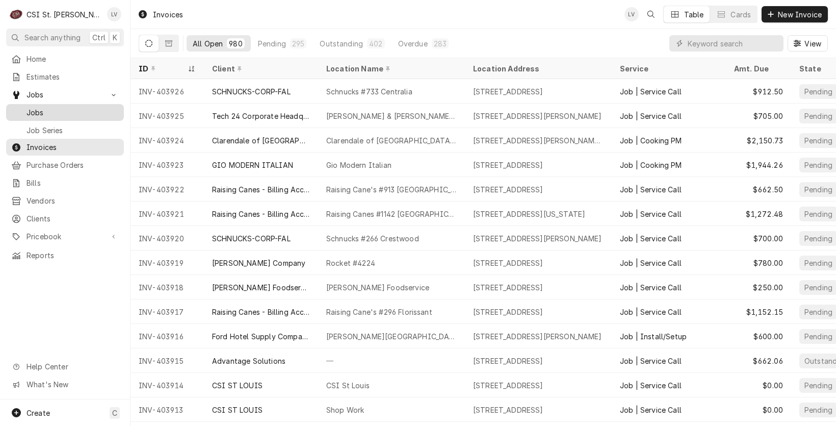
click at [35, 107] on span "Jobs" at bounding box center [72, 112] width 92 height 11
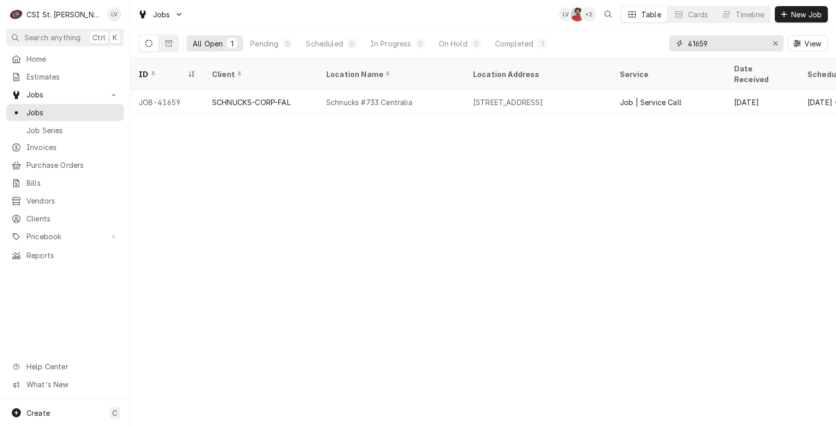
drag, startPoint x: 718, startPoint y: 42, endPoint x: 679, endPoint y: 42, distance: 38.7
click at [679, 42] on div "41659" at bounding box center [726, 43] width 114 height 16
type input "42567"
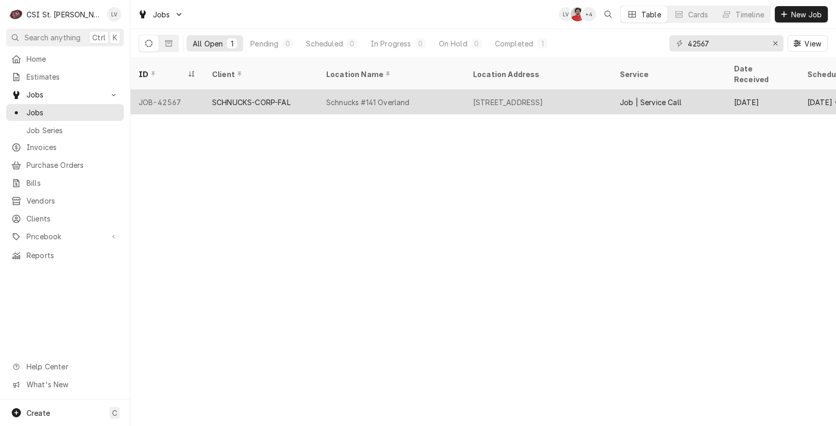
click at [466, 90] on div "[STREET_ADDRESS]" at bounding box center [538, 102] width 147 height 24
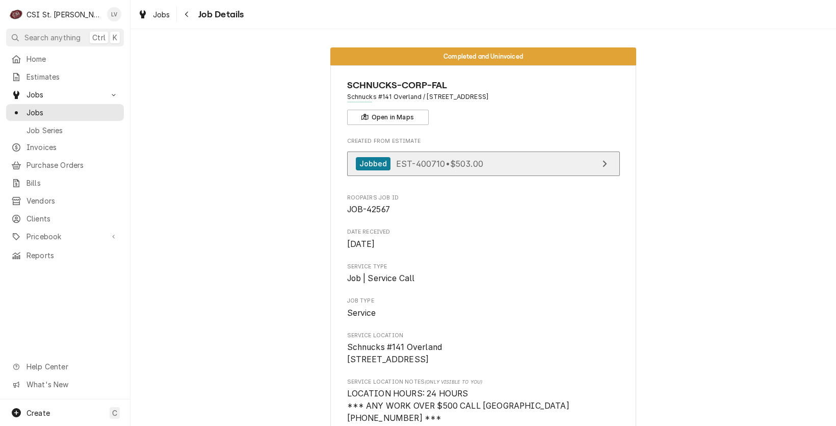
click at [462, 158] on span "EST-400710 • $503.00" at bounding box center [439, 163] width 87 height 10
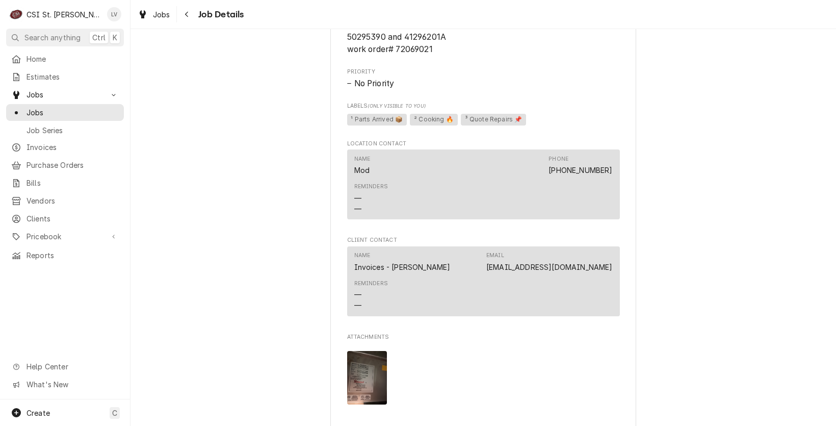
scroll to position [1019, 0]
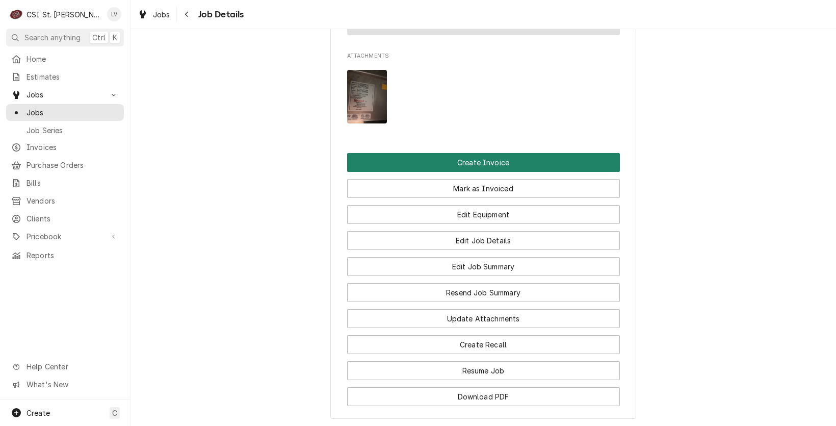
click at [489, 163] on button "Create Invoice" at bounding box center [483, 162] width 273 height 19
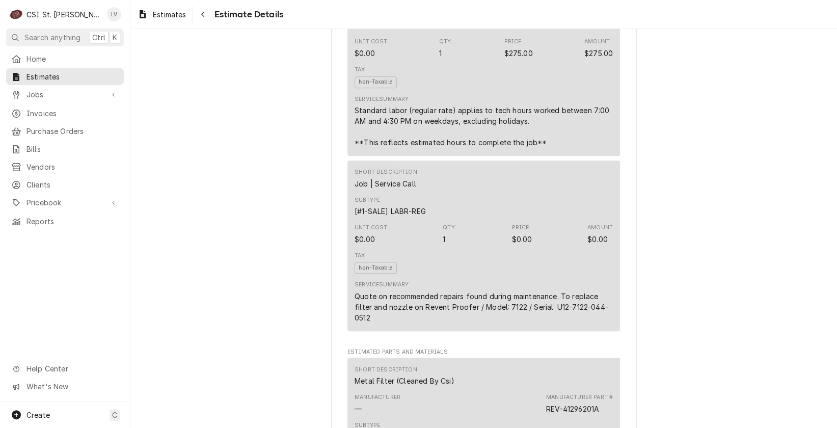
scroll to position [815, 0]
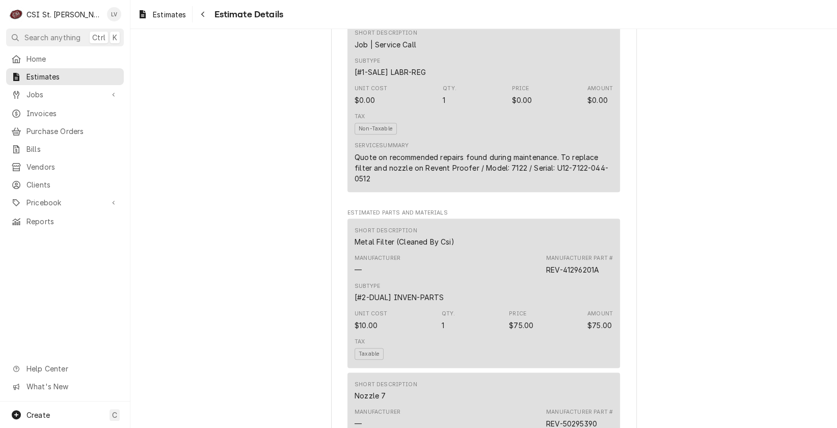
click at [423, 184] on div "Quote on recommended repairs found during maintenance. To replace filter and no…" at bounding box center [484, 168] width 258 height 32
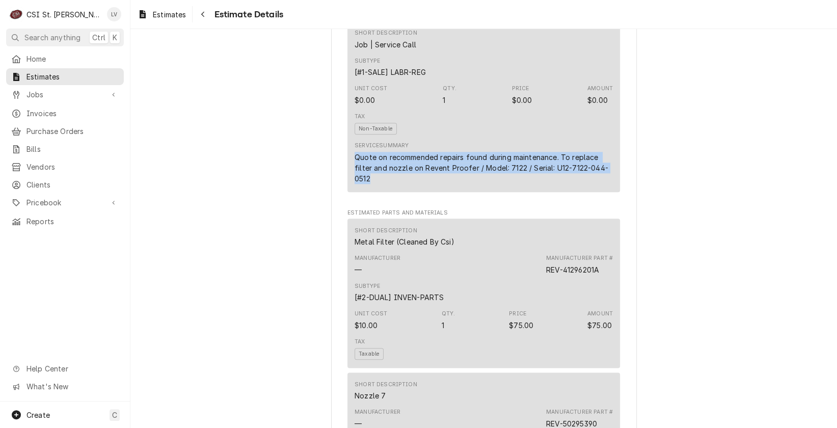
drag, startPoint x: 350, startPoint y: 177, endPoint x: 403, endPoint y: 199, distance: 57.3
click at [402, 192] on div "Short Description Job | Service Call Subtype [#1-SALE] LABR-REG Unit Cost $0.00…" at bounding box center [484, 106] width 273 height 171
copy div "Quote on recommended repairs found during maintenance. To replace filter and no…"
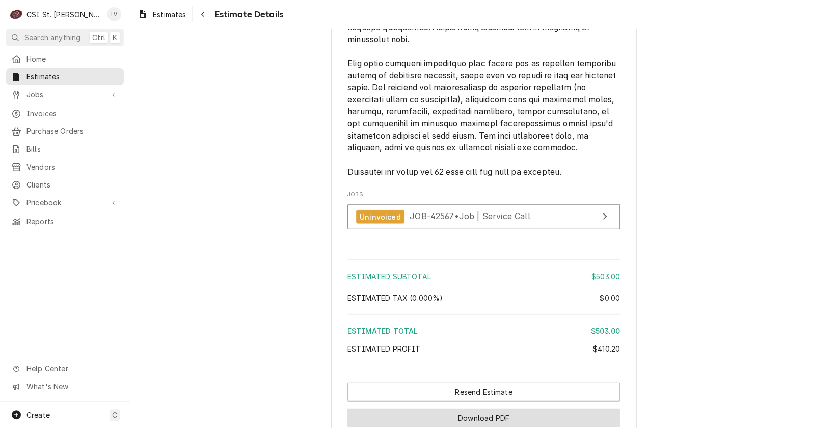
scroll to position [1913, 0]
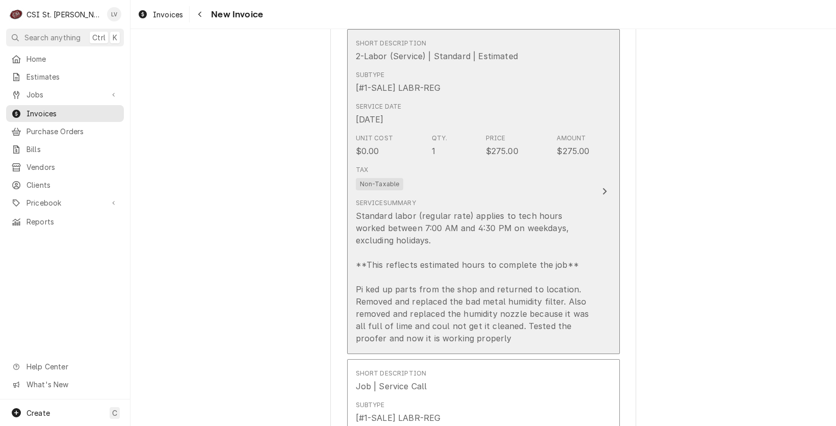
scroll to position [917, 0]
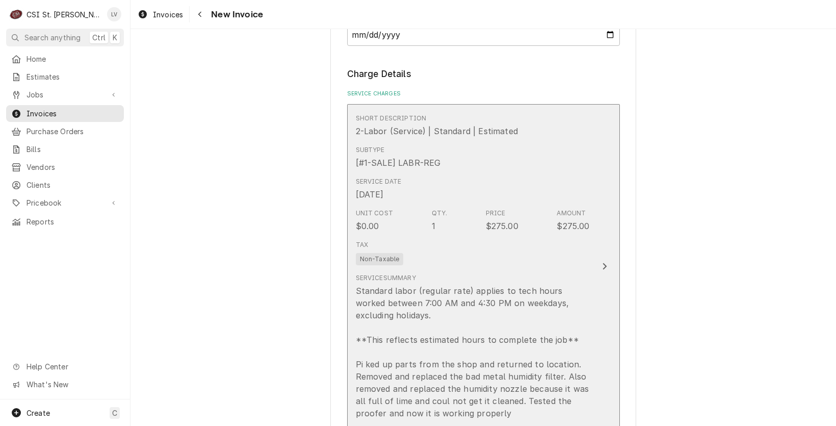
click at [471, 284] on div "Standard labor (regular rate) applies to tech hours worked between 7:00 AM and …" at bounding box center [473, 351] width 234 height 135
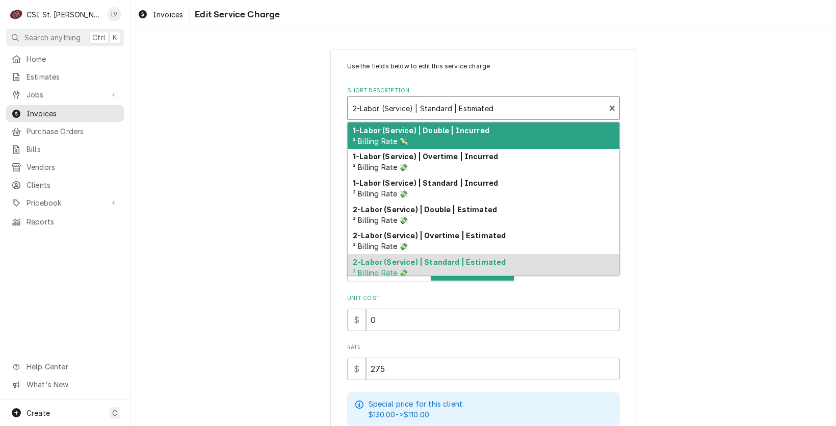
click at [403, 106] on div "Short Description" at bounding box center [477, 108] width 248 height 18
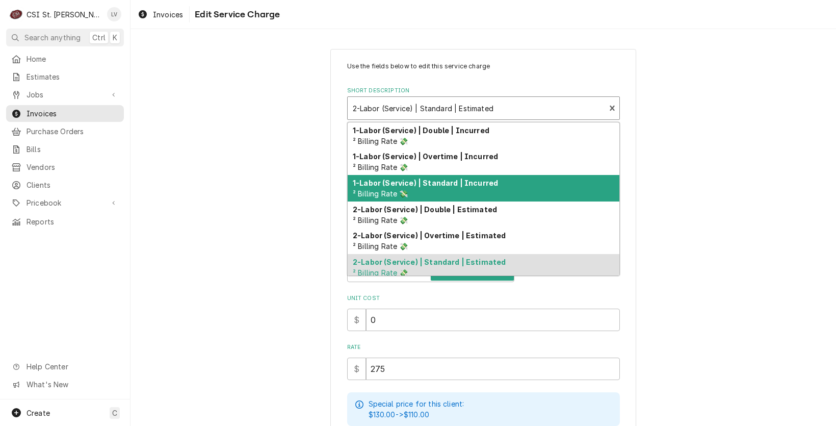
click at [417, 183] on strong "1-Labor (Service) | Standard | Incurred" at bounding box center [425, 182] width 145 height 9
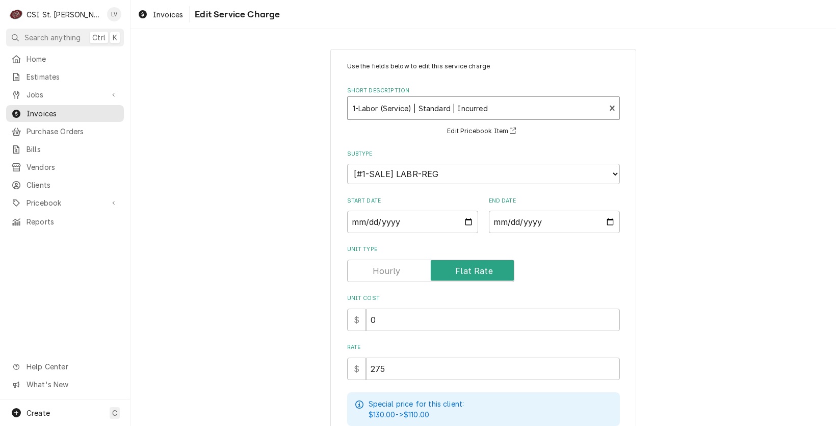
type textarea "x"
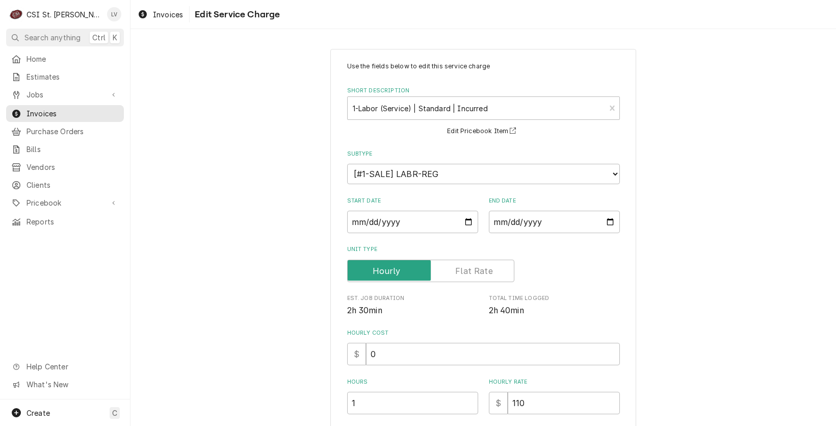
click at [457, 272] on label "Unit Type" at bounding box center [430, 270] width 167 height 22
click at [457, 272] on input "Unit Type" at bounding box center [431, 270] width 158 height 22
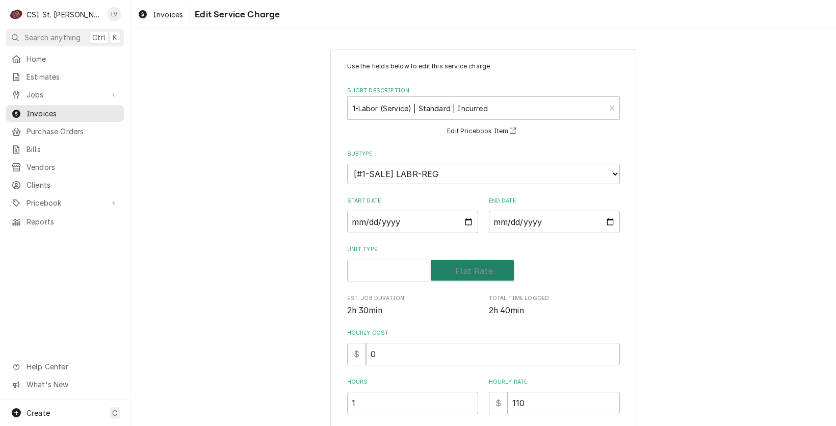
checkbox input "true"
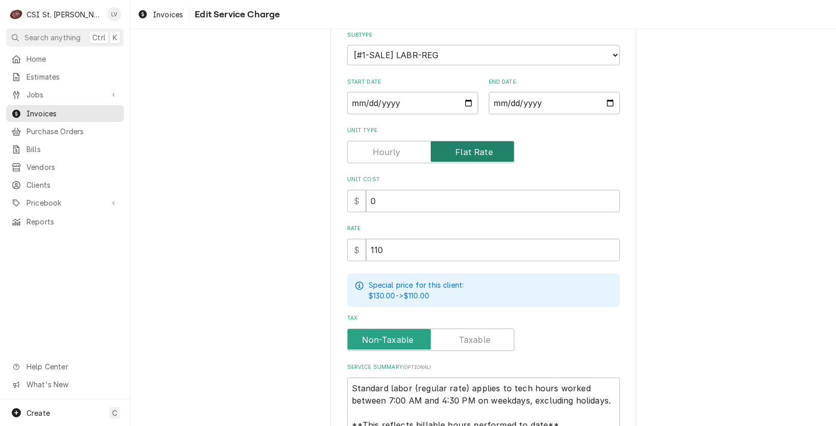
scroll to position [214, 0]
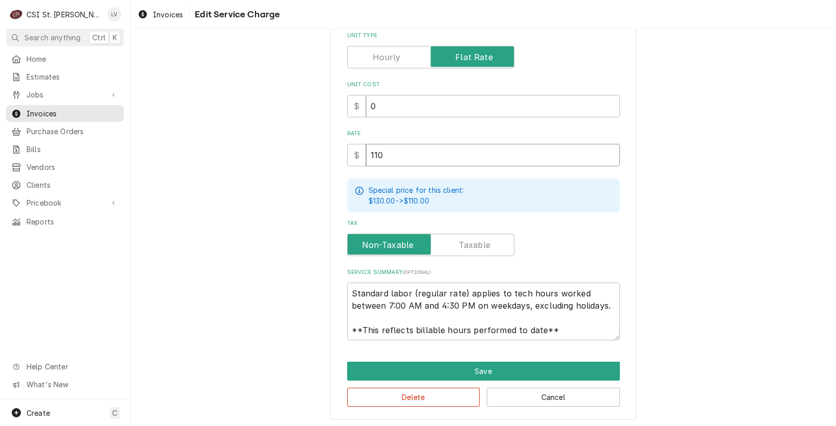
drag, startPoint x: 385, startPoint y: 157, endPoint x: 341, endPoint y: 151, distance: 44.8
click at [340, 151] on div "Use the fields below to edit this service charge Short Description 1-Labor (Ser…" at bounding box center [483, 127] width 306 height 584
type textarea "x"
type input "2"
type textarea "x"
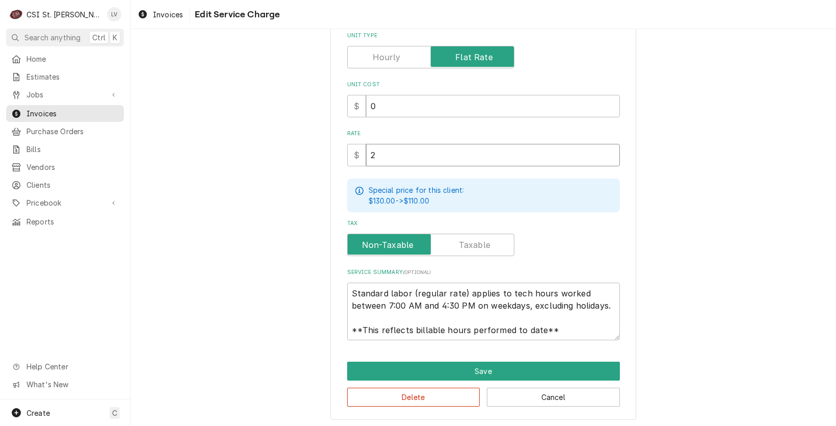
type input "27"
type textarea "x"
type input "275"
drag, startPoint x: 344, startPoint y: 290, endPoint x: 565, endPoint y: 336, distance: 224.9
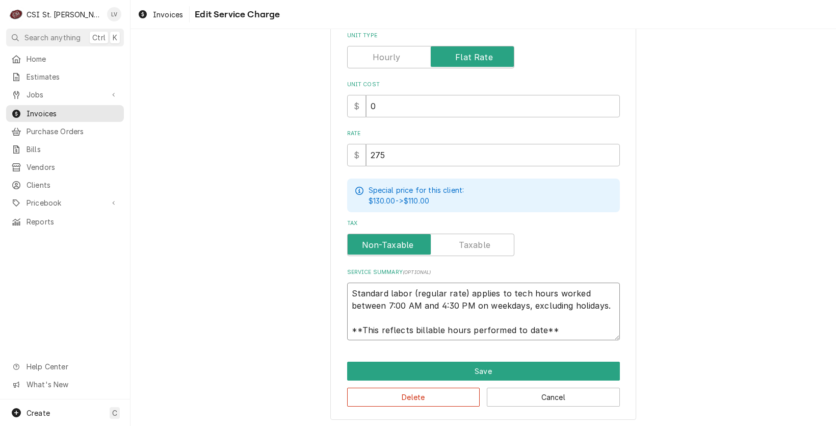
click at [565, 336] on textarea "Standard labor (regular rate) applies to tech hours worked between 7:00 AM and …" at bounding box center [483, 311] width 273 height 58
type textarea "x"
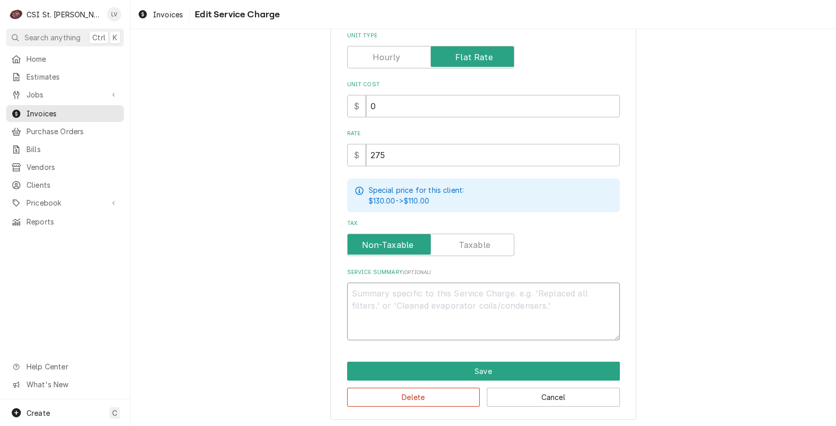
scroll to position [201, 0]
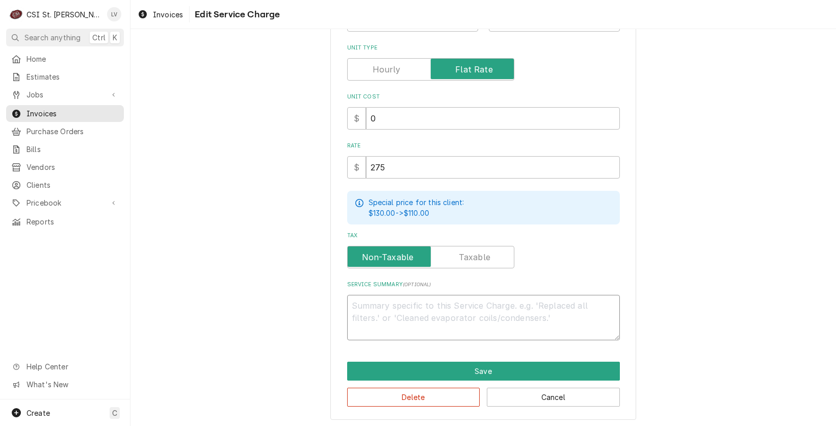
click at [446, 300] on textarea "Service Summary ( optional )" at bounding box center [483, 318] width 273 height 46
paste textarea "Quote on recommended repairs found during maintenance. To replace filter and no…"
type textarea "x"
type textarea "Quote on recommended repairs found during maintenance. To replace filter and no…"
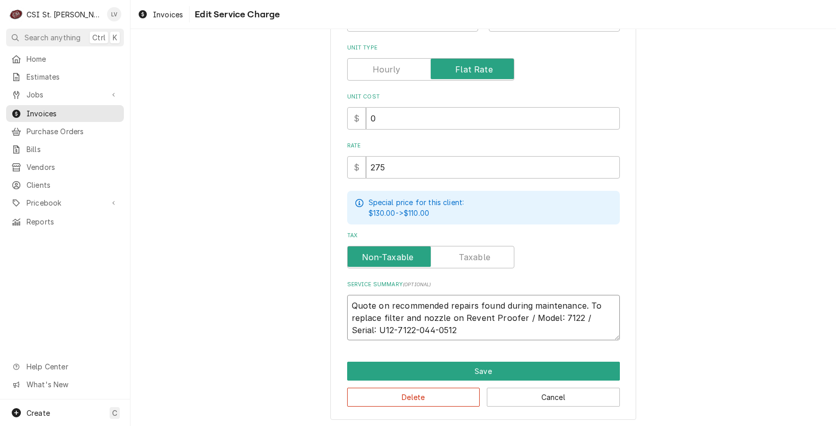
drag, startPoint x: 486, startPoint y: 314, endPoint x: 563, endPoint y: 352, distance: 85.7
click at [487, 314] on textarea "Quote on recommended repairs found during maintenance. To replace filter and no…" at bounding box center [483, 318] width 273 height 46
type textarea "x"
type textarea "Quote on recommended repairs found during maintenance. To replace filter and no…"
type textarea "x"
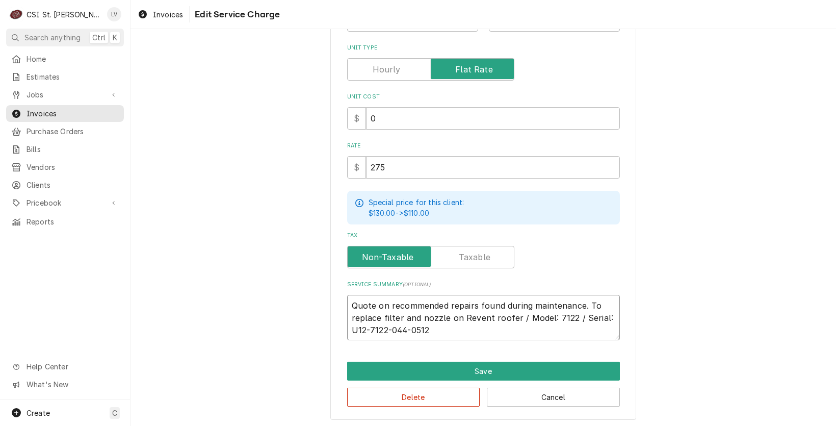
type textarea "Quote on recommended repairs found during maintenance. To replace filter and no…"
type textarea "x"
type textarea "Quote on recommended repairs found during maintenance. To replace filter and no…"
type textarea "x"
type textarea "Quote on recommended repairs found during maintenance. To replace filter and no…"
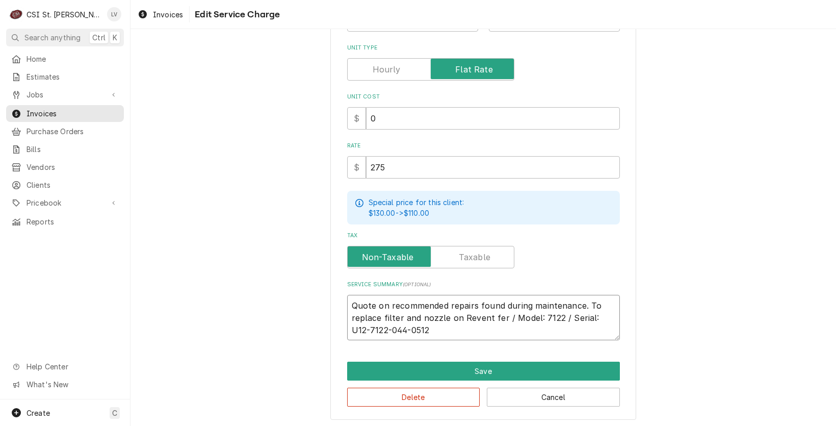
type textarea "x"
type textarea "Quote on recommended repairs found during maintenance. To replace filter and no…"
type textarea "x"
type textarea "Quote on recommended repairs found during maintenance. To replace filter and no…"
type textarea "x"
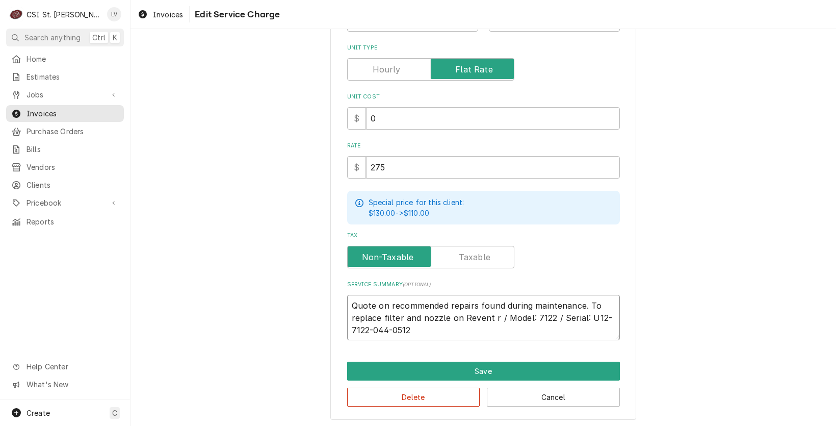
type textarea "Quote on recommended repairs found during maintenance. To replace filter and no…"
type textarea "x"
type textarea "Quote on recommended repairs found during maintenance. To replace filter and no…"
click at [415, 325] on textarea "Quote on recommended repairs found during maintenance. To replace filter and no…" at bounding box center [483, 318] width 273 height 46
type textarea "x"
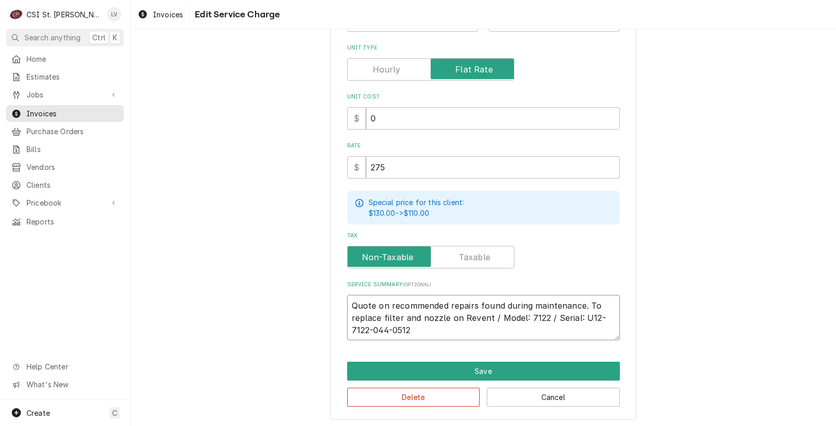
type textarea "Quote on recommended repairs found during maintenance. To replace filter and no…"
type textarea "x"
type textarea "Quote on recommended repairs found during maintenance. To replace filter and no…"
type textarea "x"
type textarea "Quote on recommended repairs found during maintenance. To replace filter and no…"
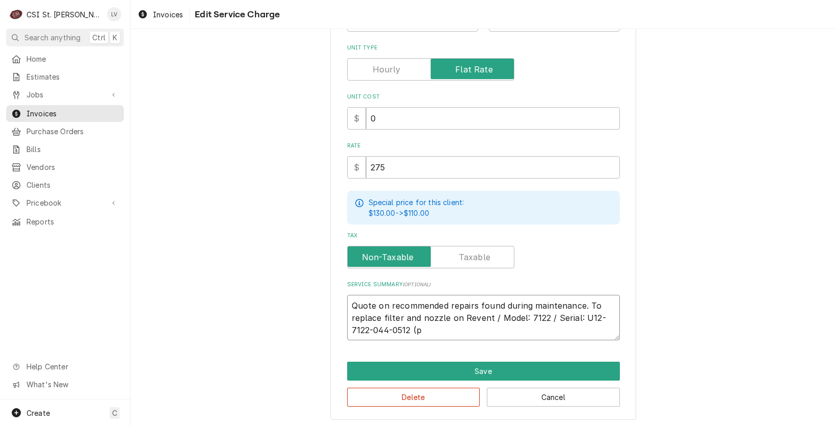
type textarea "x"
type textarea "Quote on recommended repairs found during maintenance. To replace filter and no…"
type textarea "x"
type textarea "Quote on recommended repairs found during maintenance. To replace filter and no…"
type textarea "x"
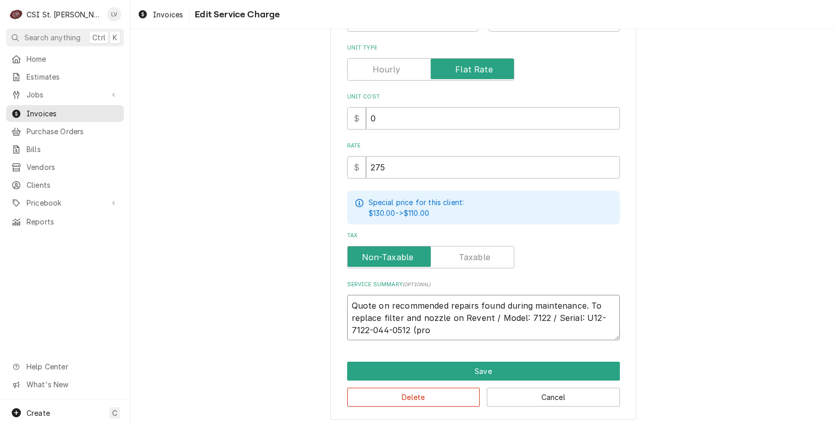
type textarea "Quote on recommended repairs found during maintenance. To replace filter and no…"
type textarea "x"
type textarea "Quote on recommended repairs found during maintenance. To replace filter and no…"
type textarea "x"
type textarea "Quote on recommended repairs found during maintenance. To replace filter and no…"
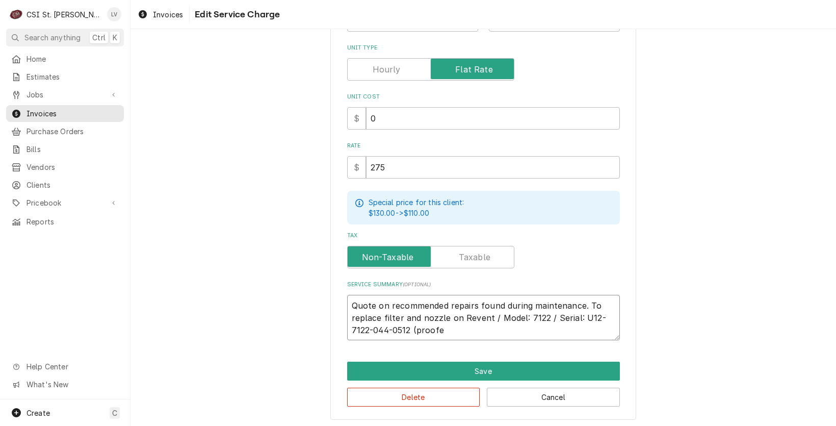
type textarea "x"
type textarea "Quote on recommended repairs found during maintenance. To replace filter and no…"
type textarea "x"
type textarea "Quote on recommended repairs found during maintenance. To replace filter and no…"
type textarea "x"
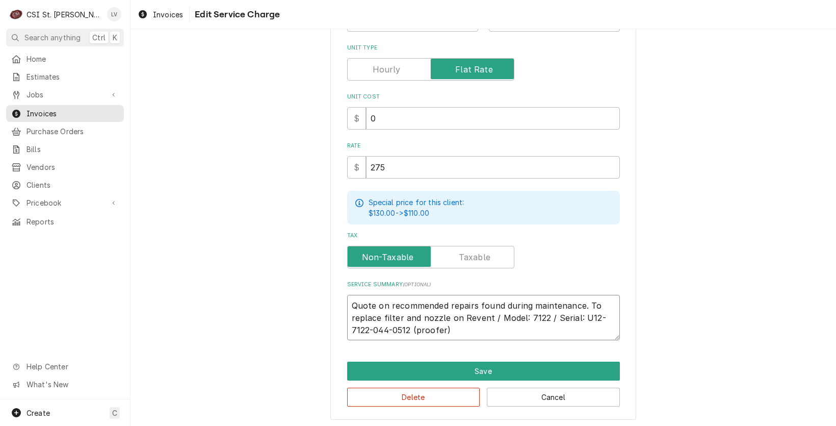
type textarea "Quote on recommended repairs found during maintenance. To replace filter and no…"
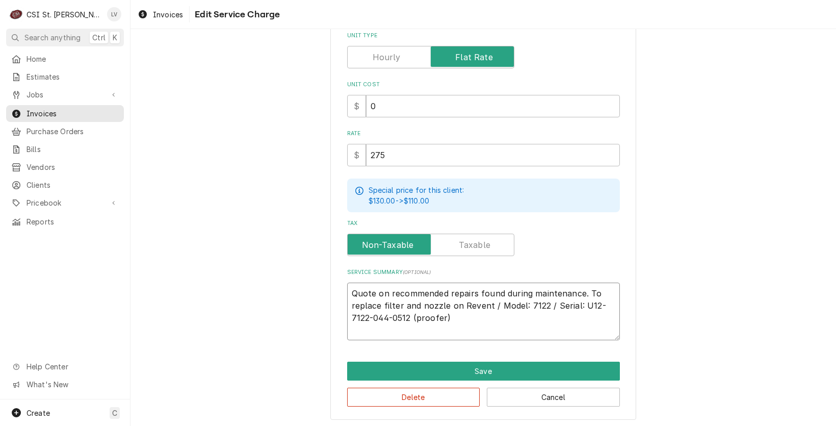
type textarea "x"
type textarea "Quote on recommended repairs found during maintenance. To replace filter and no…"
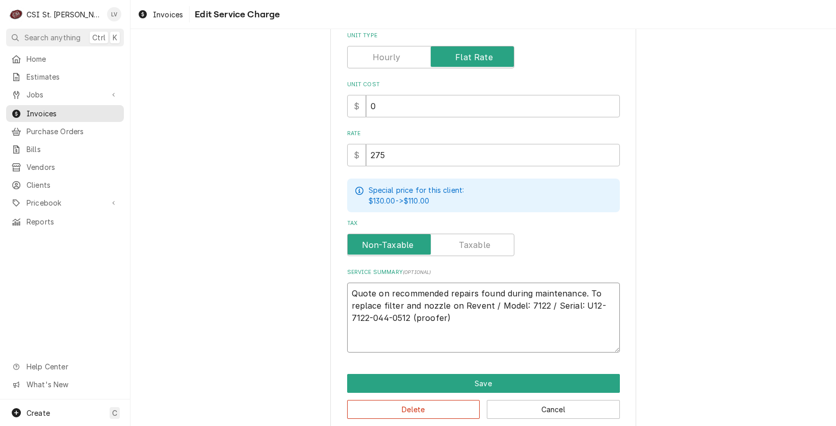
type textarea "x"
type textarea "Quote on recommended repairs found during maintenance. To replace filter and no…"
type textarea "x"
type textarea "Quote on recommended repairs found during maintenance. To replace filter and no…"
type textarea "x"
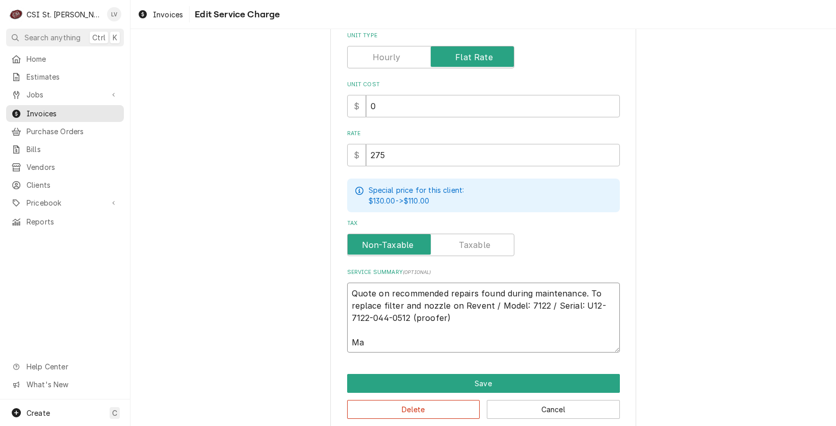
type textarea "Quote on recommended repairs found during maintenance. To replace filter and no…"
type textarea "x"
type textarea "Quote on recommended repairs found during maintenance. To replace filter and no…"
type textarea "x"
type textarea "Quote on recommended repairs found during maintenance. To replace filter and no…"
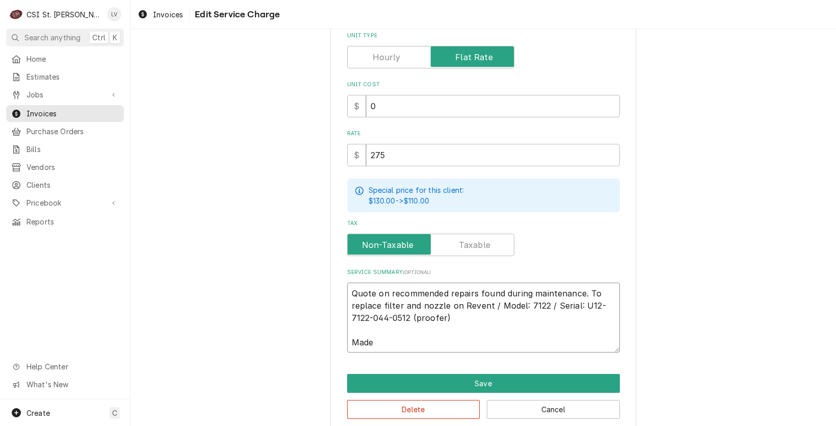
type textarea "x"
type textarea "Quote on recommended repairs found during maintenance. To replace filter and no…"
type textarea "x"
type textarea "Quote on recommended repairs found during maintenance. To replace filter and no…"
type textarea "x"
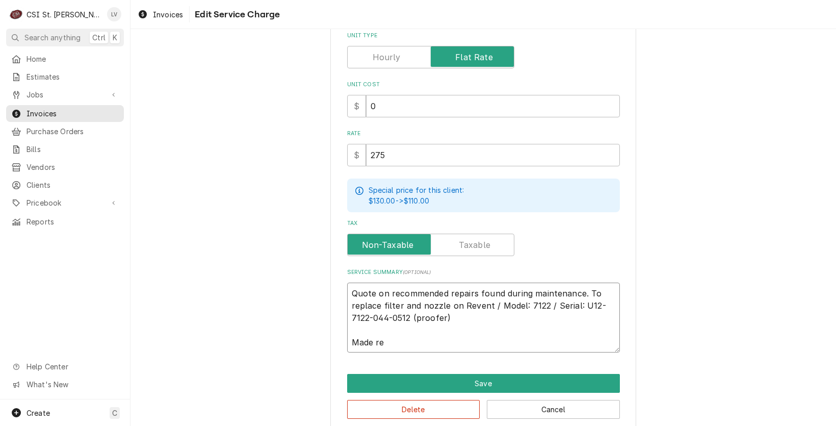
type textarea "Quote on recommended repairs found during maintenance. To replace filter and no…"
type textarea "x"
type textarea "Quote on recommended repairs found during maintenance. To replace filter and no…"
type textarea "x"
type textarea "Quote on recommended repairs found during maintenance. To replace filter and no…"
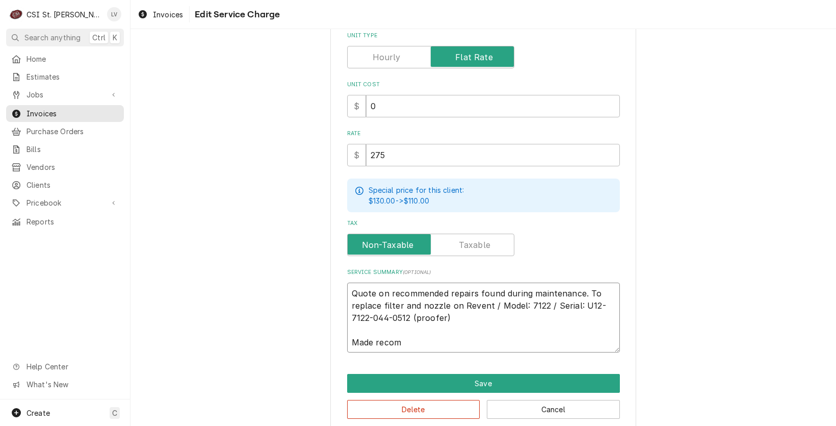
type textarea "x"
type textarea "Quote on recommended repairs found during maintenance. To replace filter and no…"
type textarea "x"
type textarea "Quote on recommended repairs found during maintenance. To replace filter and no…"
type textarea "x"
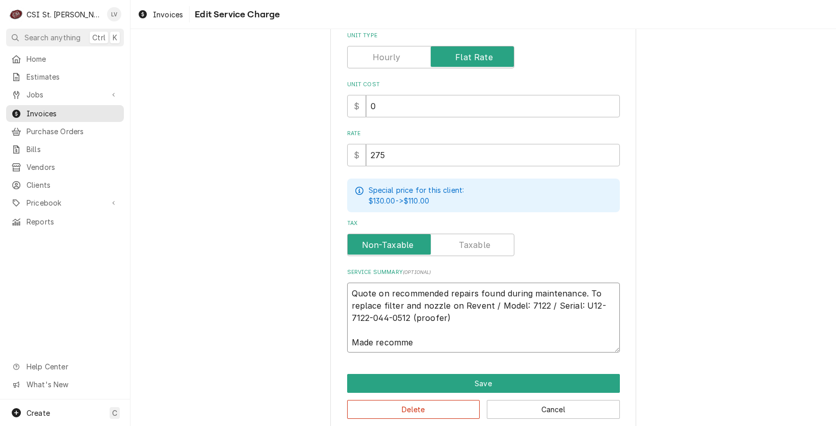
type textarea "Quote on recommended repairs found during maintenance. To replace filter and no…"
type textarea "x"
type textarea "Quote on recommended repairs found during maintenance. To replace filter and no…"
type textarea "x"
type textarea "Quote on recommended repairs found during maintenance. To replace filter and no…"
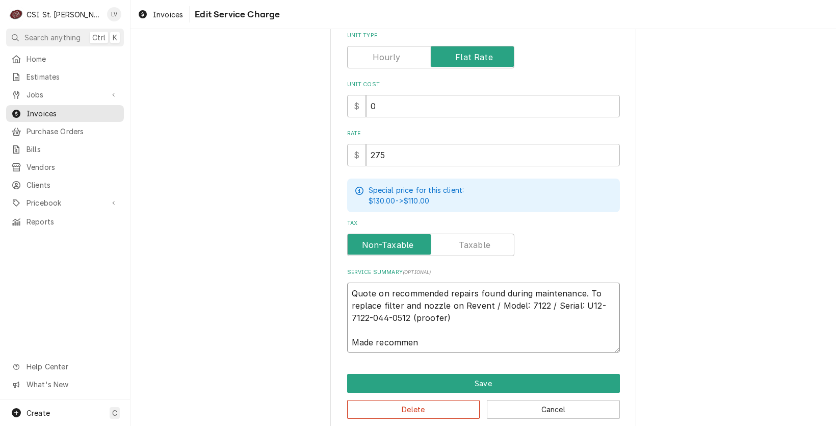
type textarea "x"
type textarea "Quote on recommended repairs found during maintenance. To replace filter and no…"
type textarea "x"
type textarea "Quote on recommended repairs found during maintenance. To replace filter and no…"
type textarea "x"
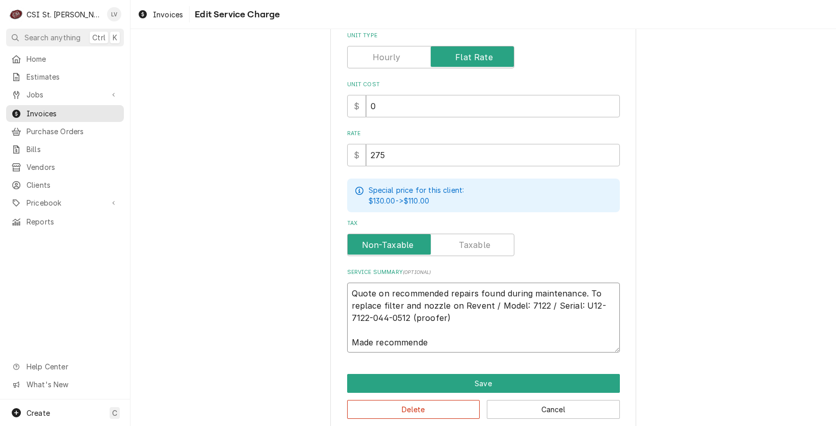
type textarea "Quote on recommended repairs found during maintenance. To replace filter and no…"
type textarea "x"
type textarea "Quote on recommended repairs found during maintenance. To replace filter and no…"
type textarea "x"
type textarea "Quote on recommended repairs found during maintenance. To replace filter and no…"
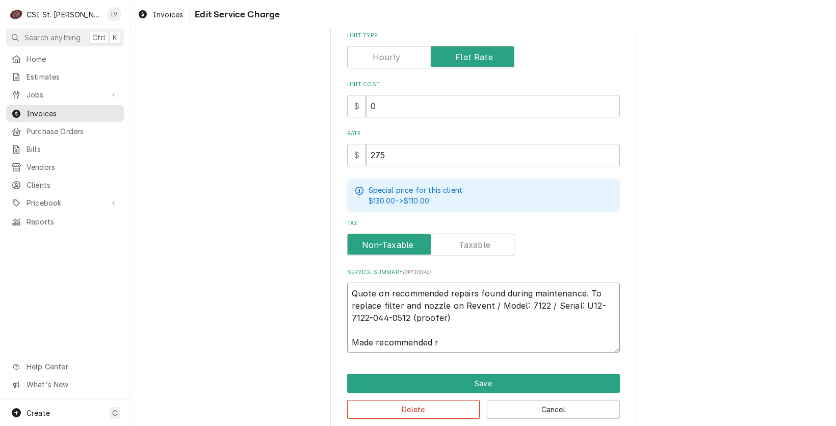
type textarea "x"
type textarea "Quote on recommended repairs found during maintenance. To replace filter and no…"
type textarea "x"
type textarea "Quote on recommended repairs found during maintenance. To replace filter and no…"
type textarea "x"
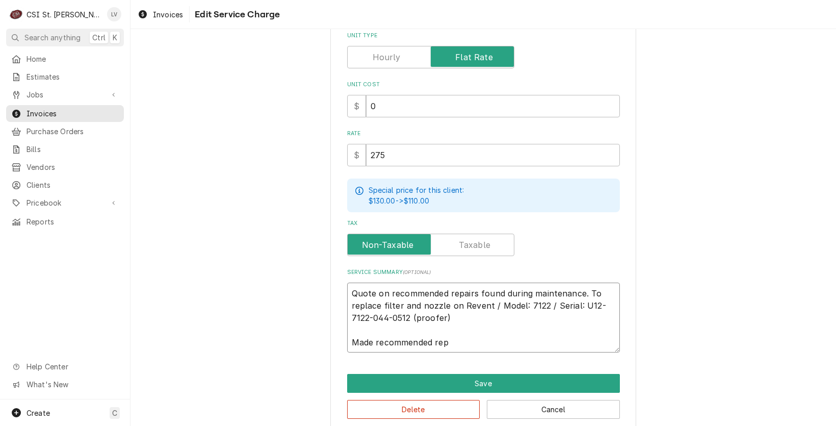
type textarea "Quote on recommended repairs found during maintenance. To replace filter and no…"
type textarea "x"
type textarea "Quote on recommended repairs found during maintenance. To replace filter and no…"
type textarea "x"
type textarea "Quote on recommended repairs found during maintenance. To replace filter and no…"
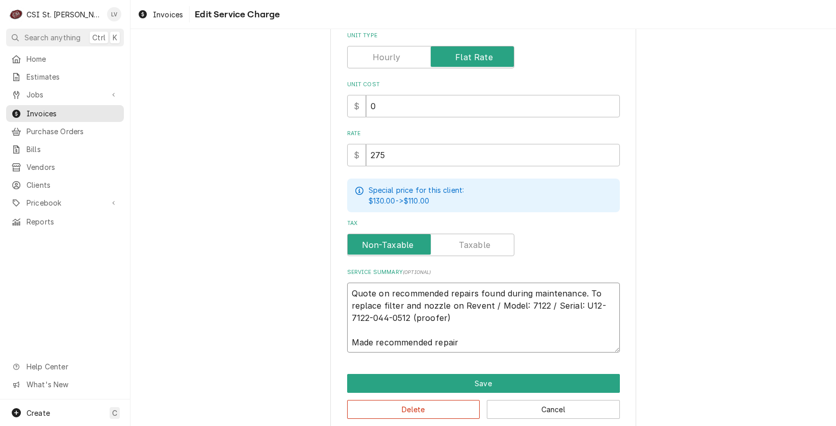
type textarea "x"
type textarea "Quote on recommended repairs found during maintenance. To replace filter and no…"
type textarea "x"
type textarea "Quote on recommended repairs found during maintenance. To replace filter and no…"
type textarea "x"
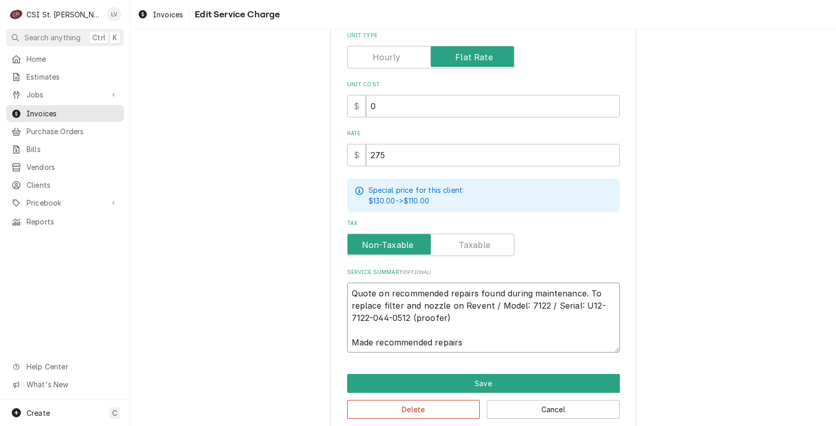
type textarea "Quote on recommended repairs found during maintenance. To replace filter and no…"
type textarea "x"
type textarea "Quote on recommended repairs found during maintenance. To replace filter and no…"
type textarea "x"
type textarea "Quote on recommended repairs found during maintenance. To replace filter and no…"
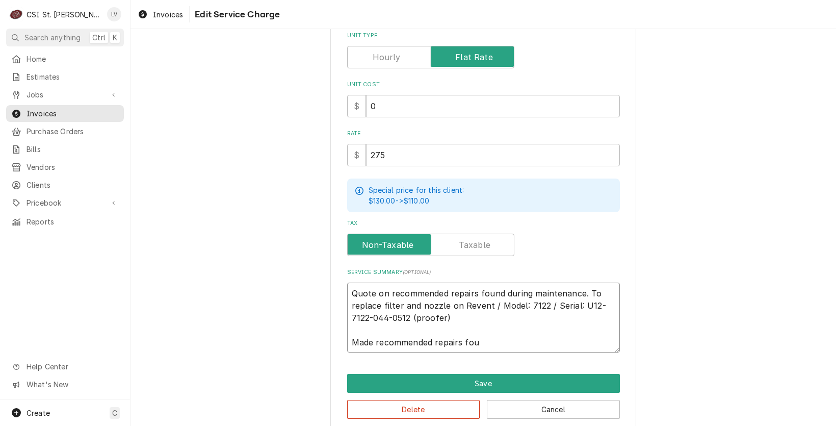
type textarea "x"
type textarea "Quote on recommended repairs found during maintenance. To replace filter and no…"
type textarea "x"
type textarea "Quote on recommended repairs found during maintenance. To replace filter and no…"
type textarea "x"
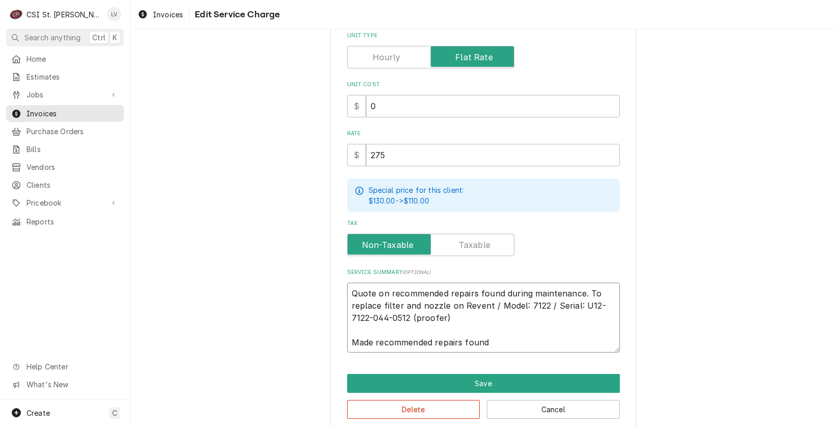
type textarea "Quote on recommended repairs found during maintenance. To replace filter and no…"
type textarea "x"
type textarea "Quote on recommended repairs found during maintenance. To replace filter and no…"
type textarea "x"
type textarea "Quote on recommended repairs found during maintenance. To replace filter and no…"
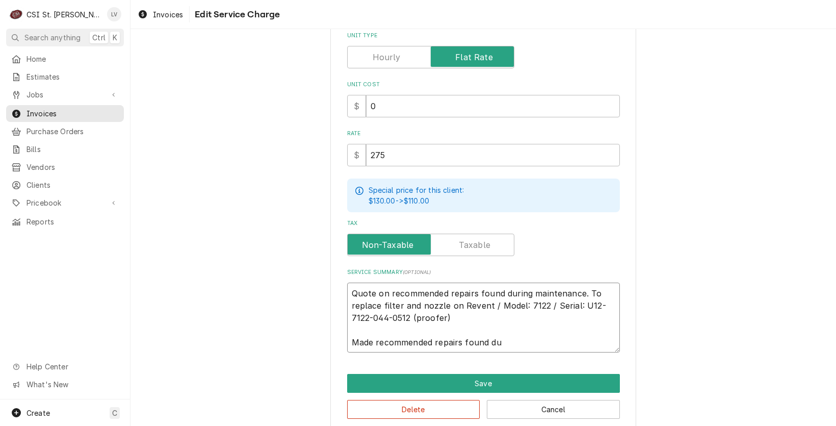
type textarea "x"
type textarea "Quote on recommended repairs found during maintenance. To replace filter and no…"
type textarea "x"
type textarea "Quote on recommended repairs found during maintenance. To replace filter and no…"
type textarea "x"
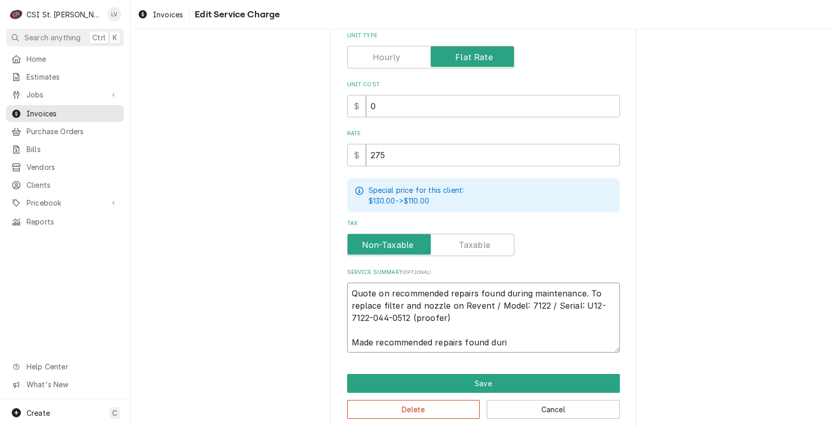
type textarea "Quote on recommended repairs found during maintenance. To replace filter and no…"
type textarea "x"
type textarea "Quote on recommended repairs found during maintenance. To replace filter and no…"
type textarea "x"
type textarea "Quote on recommended repairs found during maintenance. To replace filter and no…"
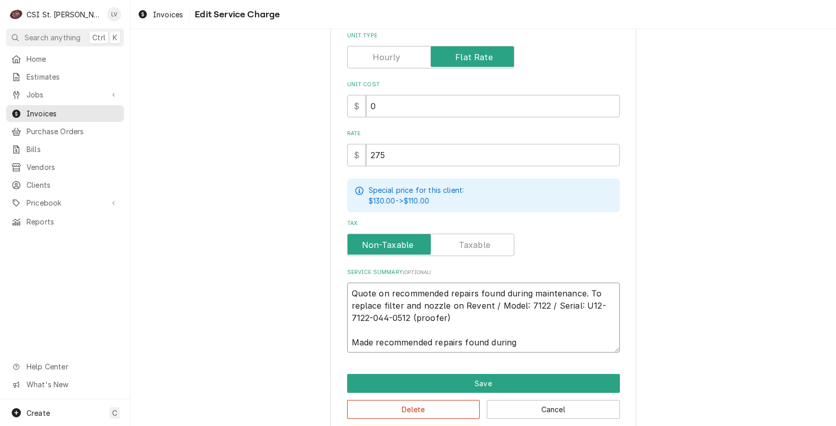
type textarea "x"
type textarea "Quote on recommended repairs found during maintenance. To replace filter and no…"
type textarea "x"
type textarea "Quote on recommended repairs found during maintenance. To replace filter and no…"
type textarea "x"
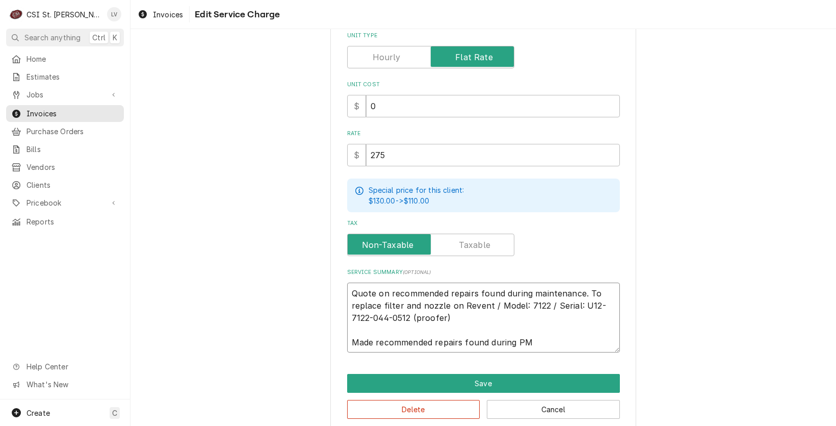
type textarea "Quote on recommended repairs found during maintenance. To replace filter and no…"
type textarea "x"
type textarea "Quote on recommended repairs found during maintenance. To replace filter and no…"
type textarea "x"
type textarea "Quote on recommended repairs found during maintenance. To replace filter and no…"
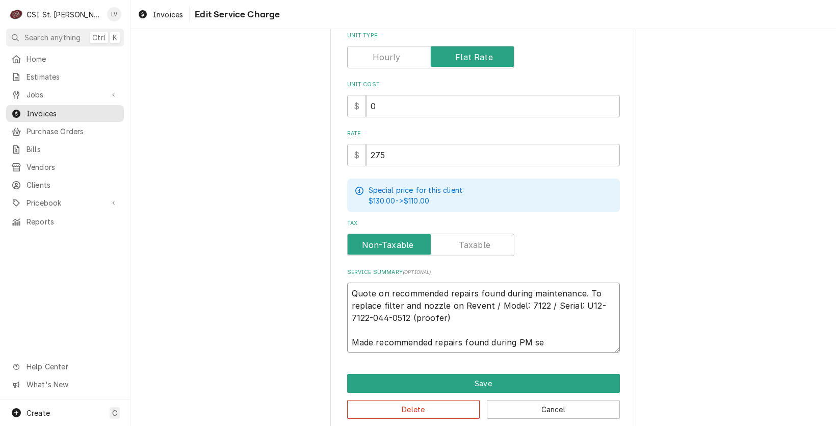
type textarea "x"
type textarea "Quote on recommended repairs found during maintenance. To replace filter and no…"
type textarea "x"
type textarea "Quote on recommended repairs found during maintenance. To replace filter and no…"
type textarea "x"
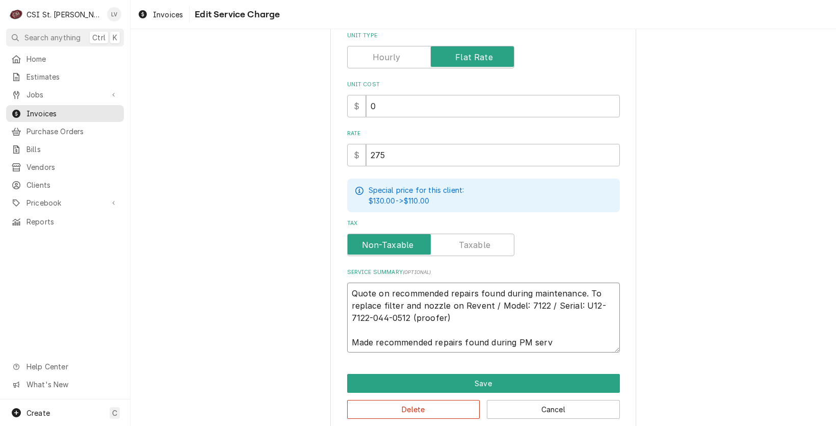
type textarea "Quote on recommended repairs found during maintenance. To replace filter and no…"
type textarea "x"
type textarea "Quote on recommended repairs found during maintenance. To replace filter and no…"
type textarea "x"
type textarea "Quote on recommended repairs found during maintenance. To replace filter and no…"
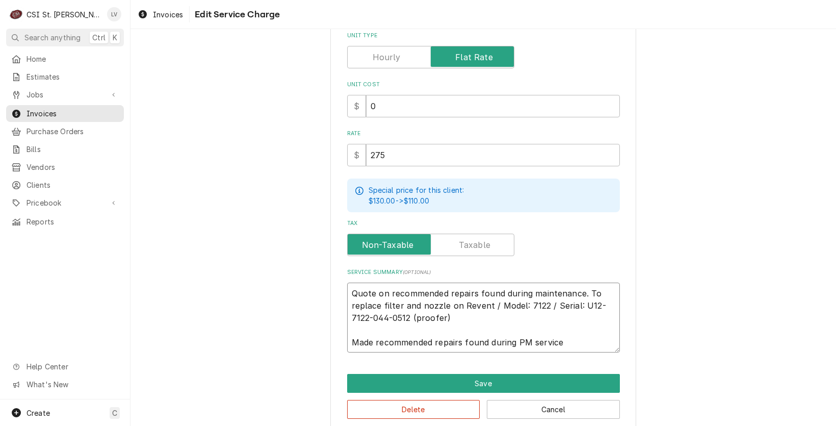
type textarea "x"
type textarea "Quote on recommended repairs found during maintenance. To replace filter and no…"
type textarea "x"
type textarea "Quote on recommended repairs found during maintenance. To replace filter and no…"
type textarea "x"
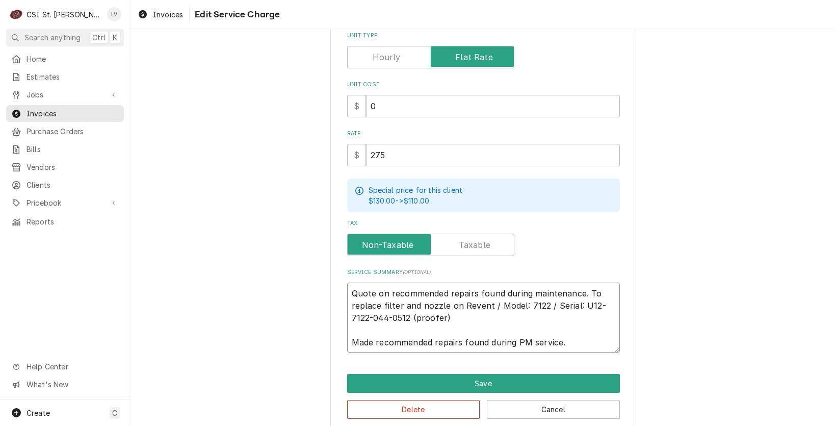
type textarea "Quote on recommended repairs found during maintenance. To replace filter and no…"
type textarea "x"
type textarea "Quote on recommended repairs found during maintenance. To replace filter and no…"
type textarea "x"
type textarea "Quote on recommended repairs found during maintenance. To replace filter and no…"
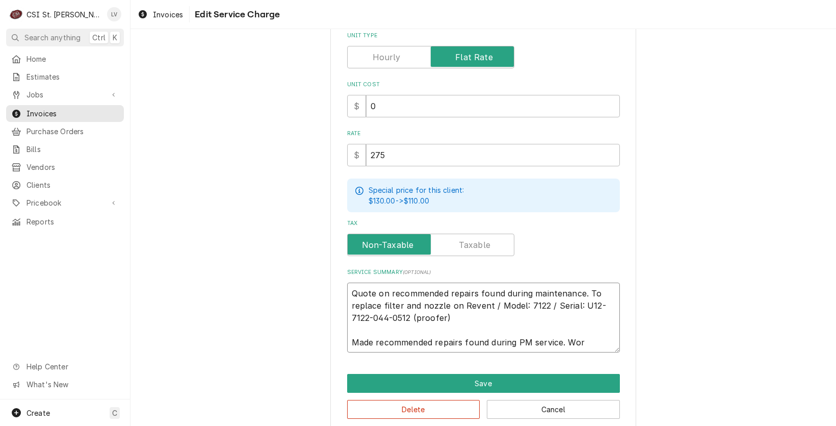
type textarea "x"
type textarea "Quote on recommended repairs found during maintenance. To replace filter and no…"
type textarea "x"
type textarea "Quote on recommended repairs found during maintenance. To replace filter and no…"
type textarea "x"
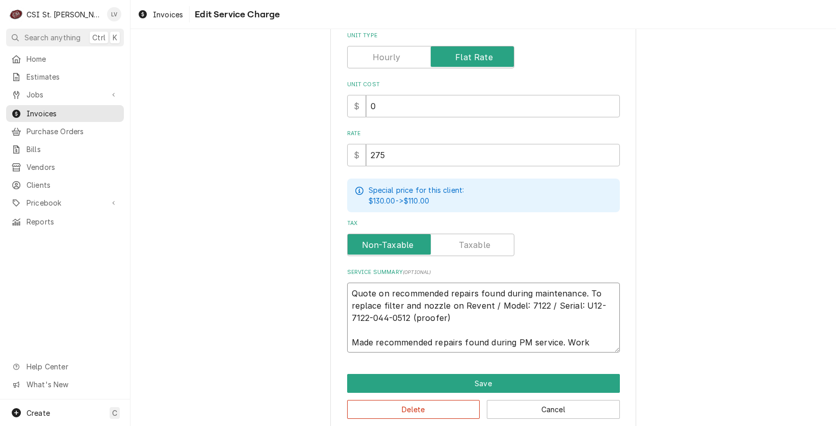
type textarea "Quote on recommended repairs found during maintenance. To replace filter and no…"
type textarea "x"
type textarea "Quote on recommended repairs found during maintenance. To replace filter and no…"
type textarea "x"
type textarea "Quote on recommended repairs found during maintenance. To replace filter and no…"
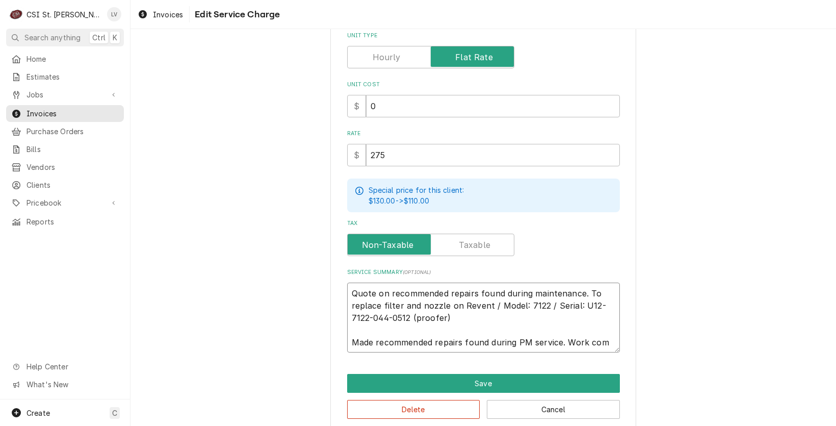
type textarea "x"
type textarea "Quote on recommended repairs found during maintenance. To replace filter and no…"
type textarea "x"
type textarea "Quote on recommended repairs found during maintenance. To replace filter and no…"
type textarea "x"
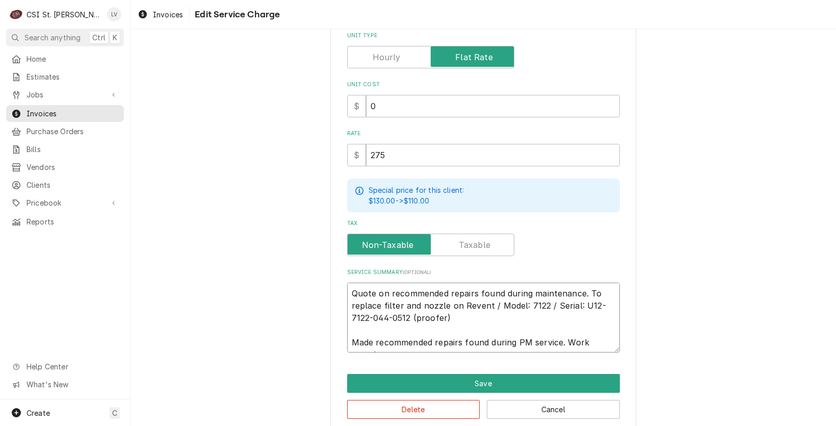
type textarea "Quote on recommended repairs found during maintenance. To replace filter and no…"
type textarea "x"
type textarea "Quote on recommended repairs found during maintenance. To replace filter and no…"
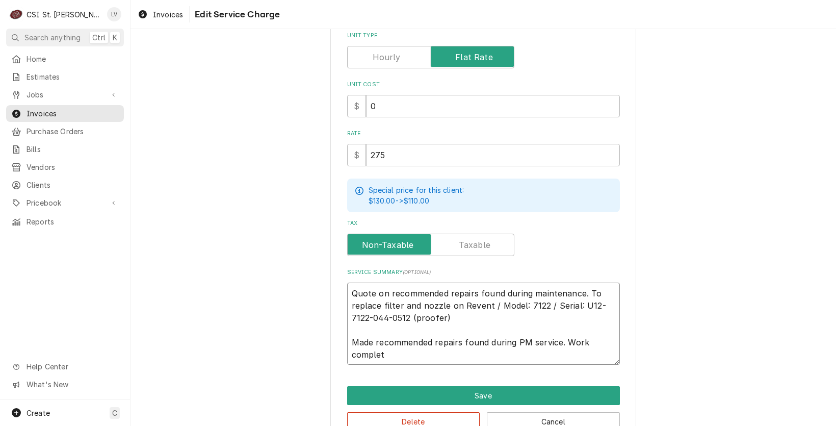
type textarea "x"
type textarea "Quote on recommended repairs found during maintenance. To replace filter and no…"
type textarea "x"
type textarea "Quote on recommended repairs found during maintenance. To replace filter and no…"
type textarea "x"
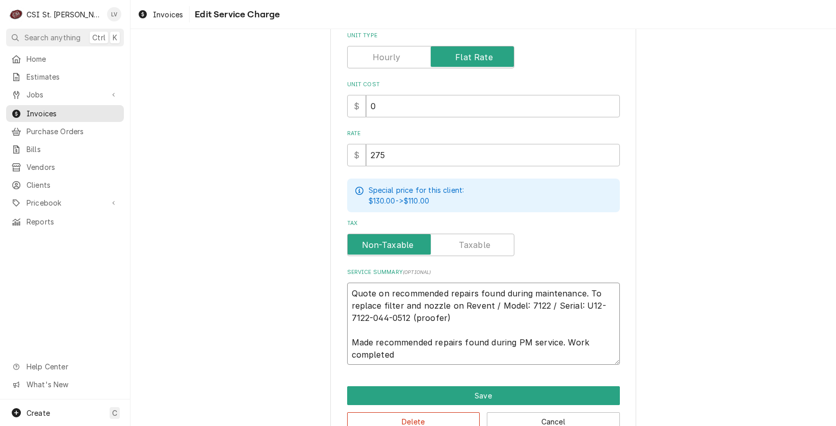
type textarea "Quote on recommended repairs found during maintenance. To replace filter and no…"
type textarea "x"
type textarea "Quote on recommended repairs found during maintenance. To replace filter and no…"
type textarea "x"
type textarea "Quote on recommended repairs found during maintenance. To replace filter and no…"
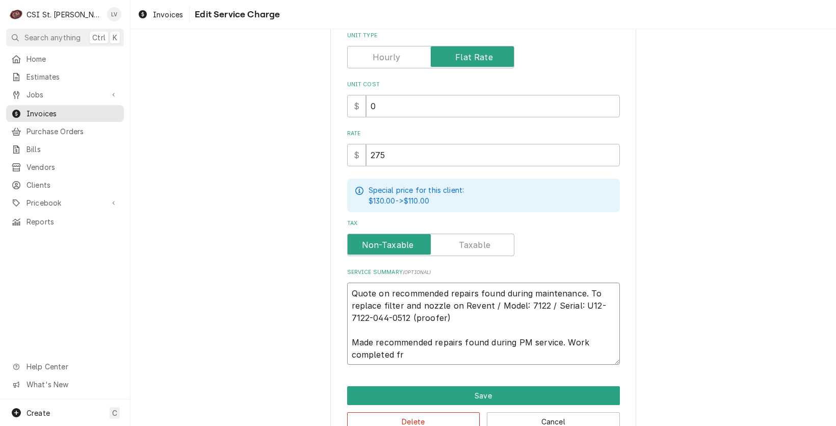
type textarea "x"
type textarea "Quote on recommended repairs found during maintenance. To replace filter and no…"
type textarea "x"
type textarea "Quote on recommended repairs found during maintenance. To replace filter and no…"
type textarea "x"
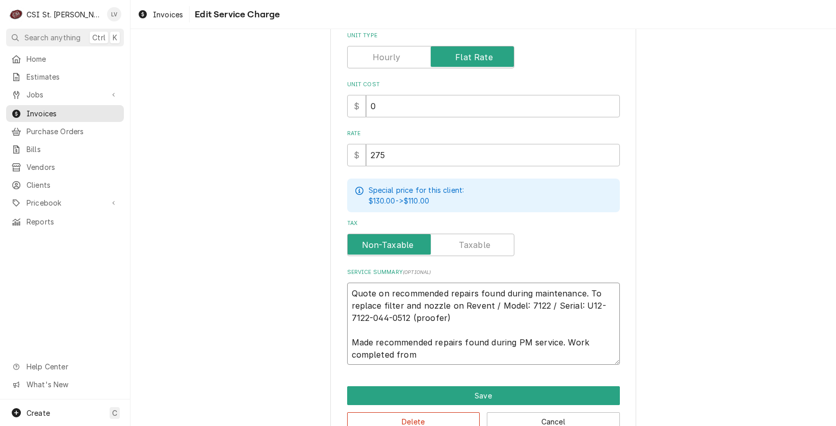
type textarea "Quote on recommended repairs found during maintenance. To replace filter and no…"
type textarea "x"
type textarea "Quote on recommended repairs found during maintenance. To replace filter and no…"
type textarea "x"
type textarea "Quote on recommended repairs found during maintenance. To replace filter and no…"
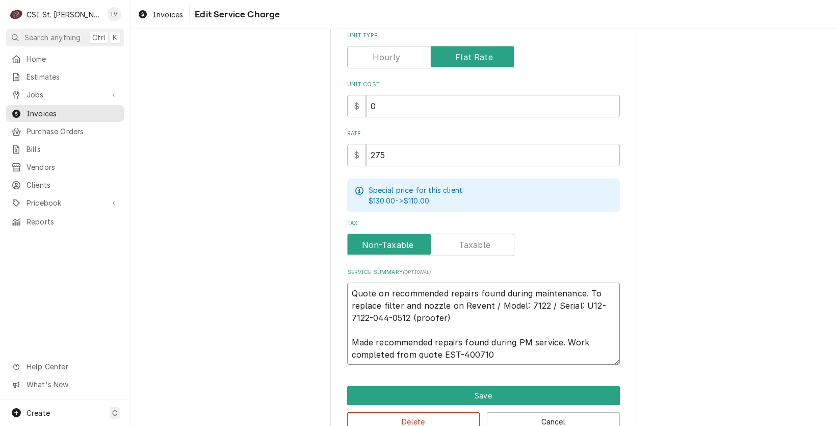
drag, startPoint x: 456, startPoint y: 315, endPoint x: 352, endPoint y: 307, distance: 104.3
click at [352, 307] on textarea "Quote on recommended repairs found during maintenance. To replace filter and no…" at bounding box center [483, 323] width 273 height 83
click at [382, 310] on textarea "Quote on recommended repairs found during maintenance. To replace filter and no…" at bounding box center [483, 323] width 273 height 83
drag, startPoint x: 457, startPoint y: 301, endPoint x: 343, endPoint y: 286, distance: 114.1
click at [347, 286] on textarea "Quote on recommended repairs found during maintenance. To replace filter and no…" at bounding box center [483, 323] width 273 height 83
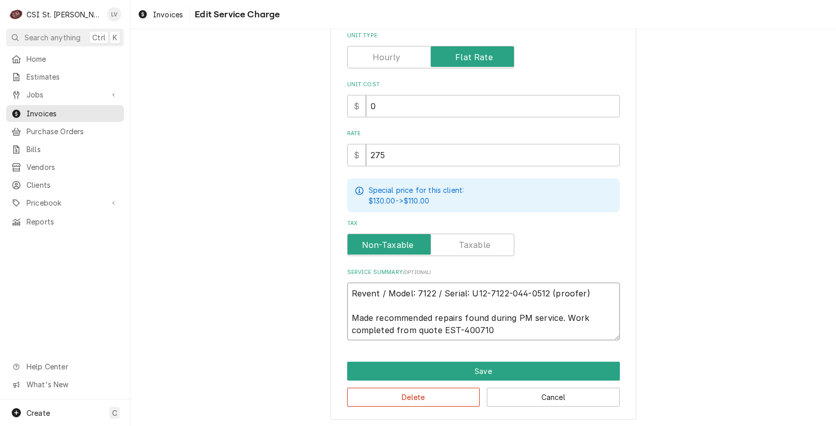
click at [563, 313] on textarea "Revent / Model: 7122 / Serial: U12-7122-044-0512 (proofer) Made recommended rep…" at bounding box center [483, 311] width 273 height 58
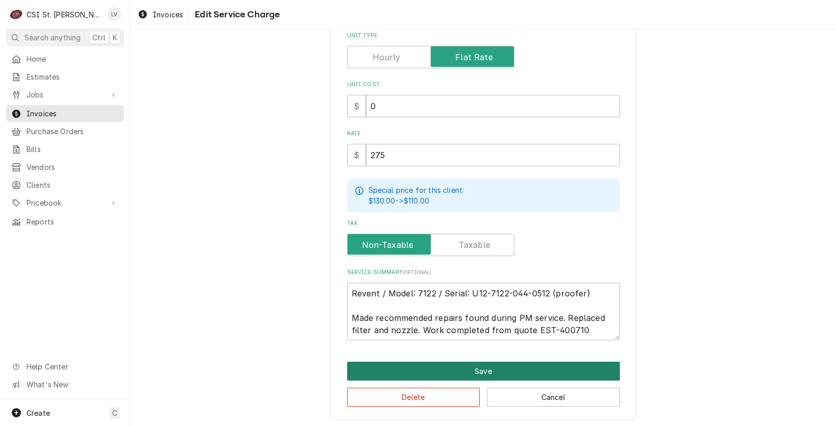
click at [508, 366] on button "Save" at bounding box center [483, 370] width 273 height 19
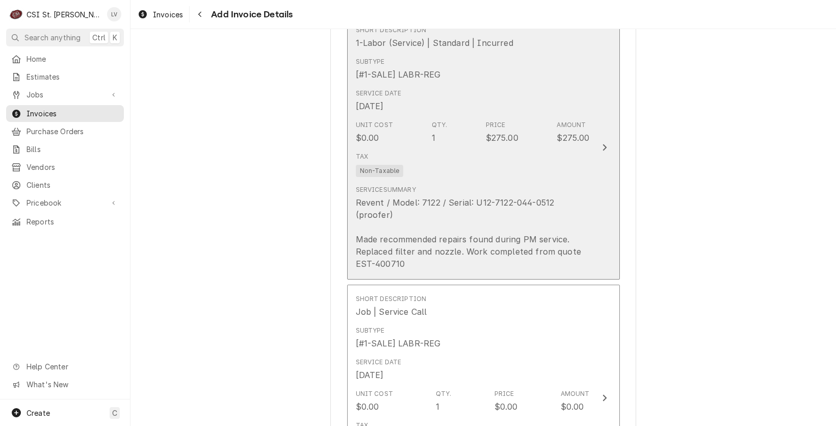
scroll to position [1210, 0]
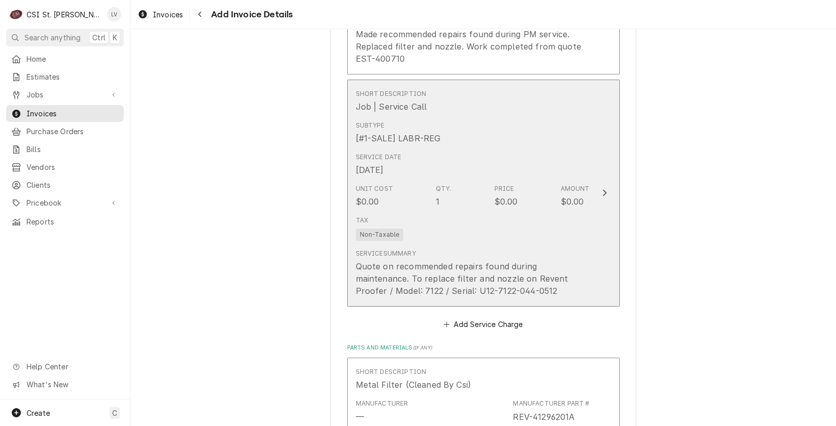
click at [482, 262] on div "Quote on recommended repairs found during maintenance. To replace filter and no…" at bounding box center [473, 278] width 234 height 37
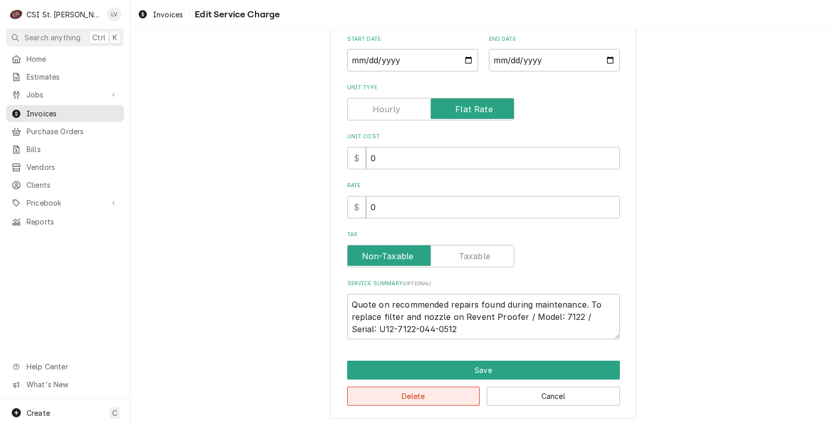
click at [440, 395] on button "Delete" at bounding box center [413, 395] width 133 height 19
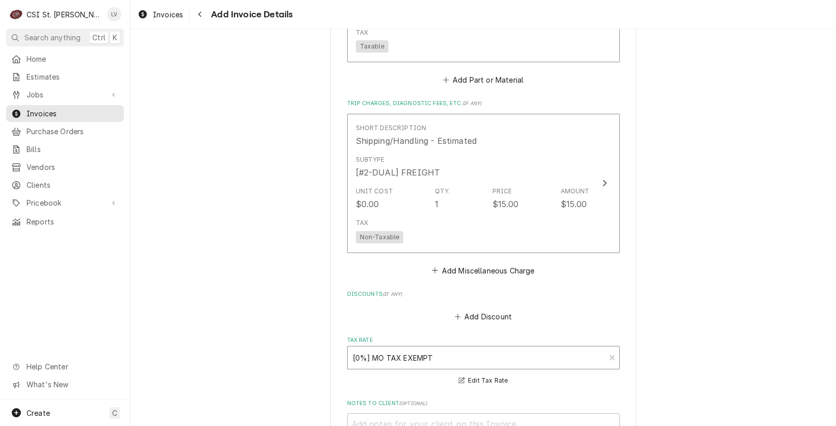
scroll to position [1688, 0]
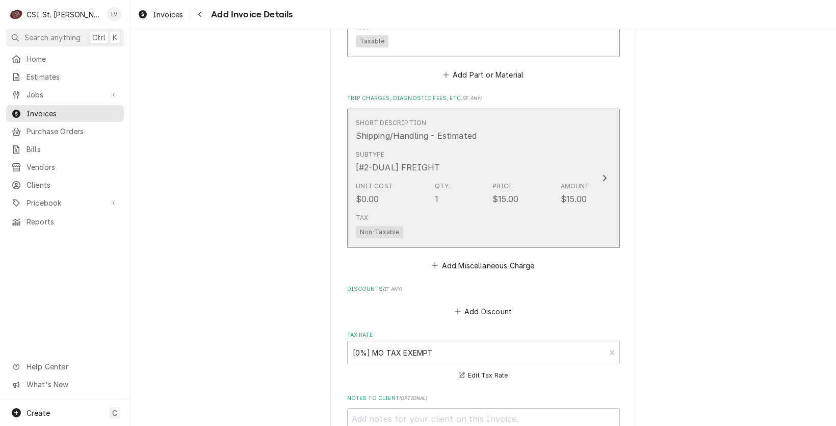
click at [484, 188] on div "Unit Cost $0.00 Qty. 1 Price $15.00 Amount $15.00" at bounding box center [473, 193] width 234 height 32
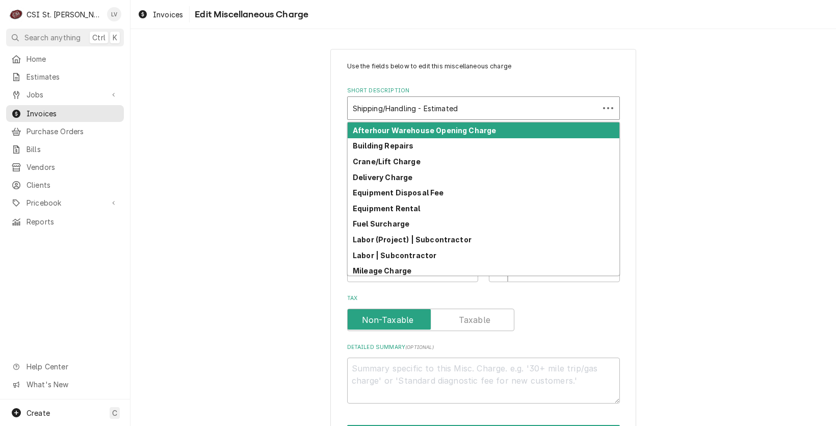
click at [415, 115] on div "Short Description" at bounding box center [473, 108] width 241 height 18
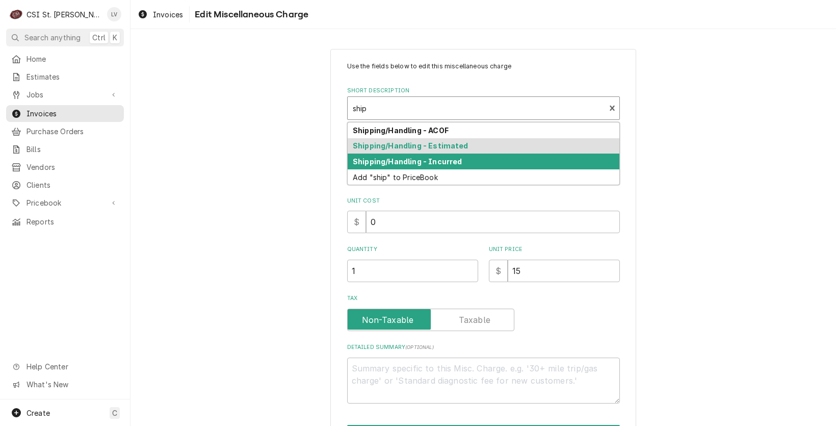
click at [399, 159] on strong "Shipping/Handling - Incurred" at bounding box center [407, 161] width 109 height 9
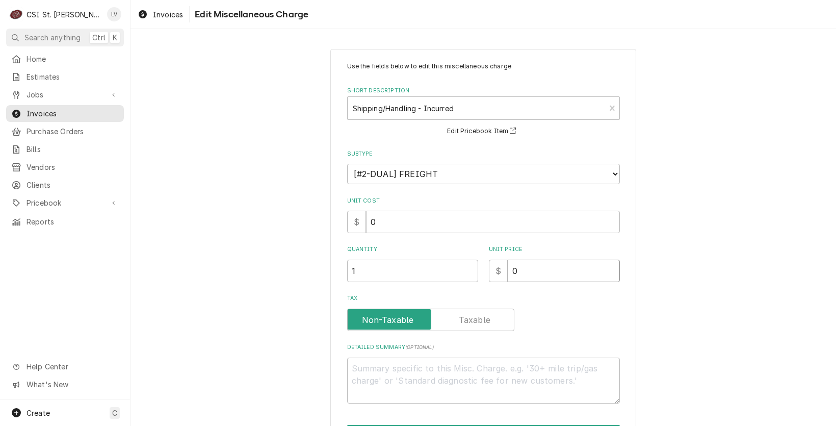
drag, startPoint x: 527, startPoint y: 268, endPoint x: 482, endPoint y: 277, distance: 45.8
click at [482, 277] on div "Quantity 1 Unit Price $ 0" at bounding box center [483, 263] width 273 height 36
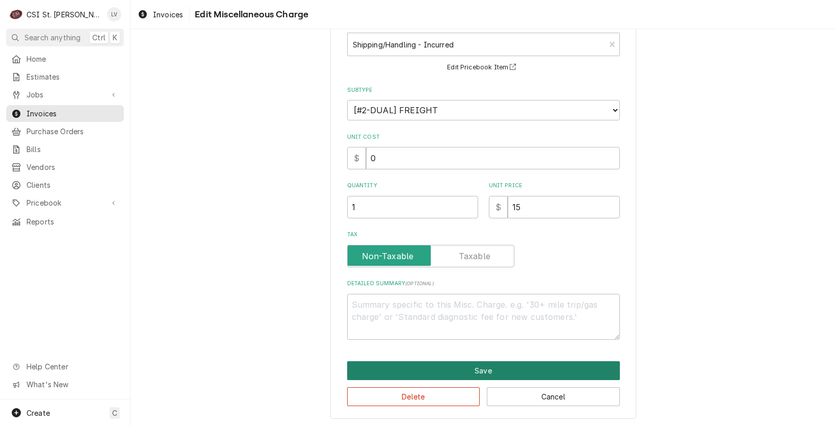
click at [466, 375] on button "Save" at bounding box center [483, 370] width 273 height 19
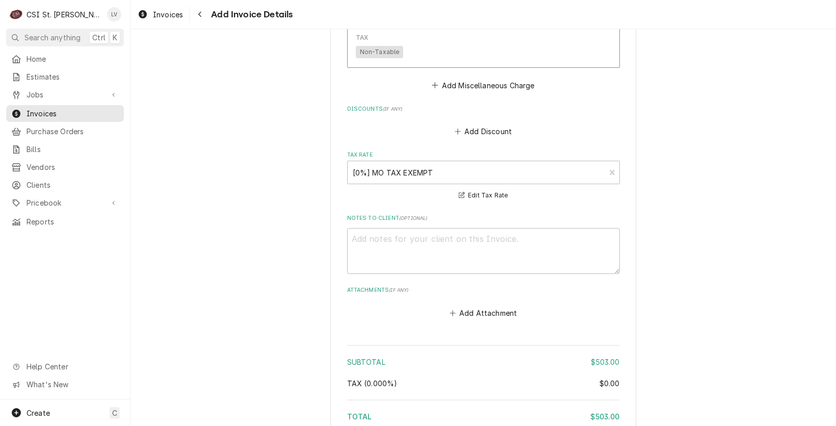
scroll to position [1961, 0]
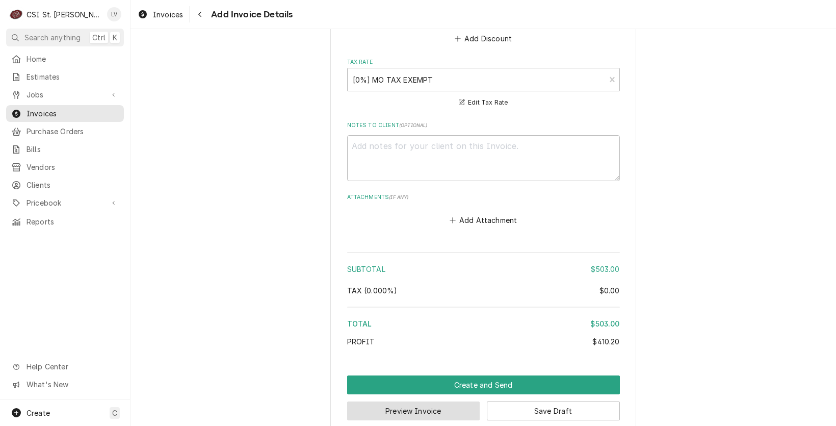
click at [418, 401] on button "Preview Invoice" at bounding box center [413, 410] width 133 height 19
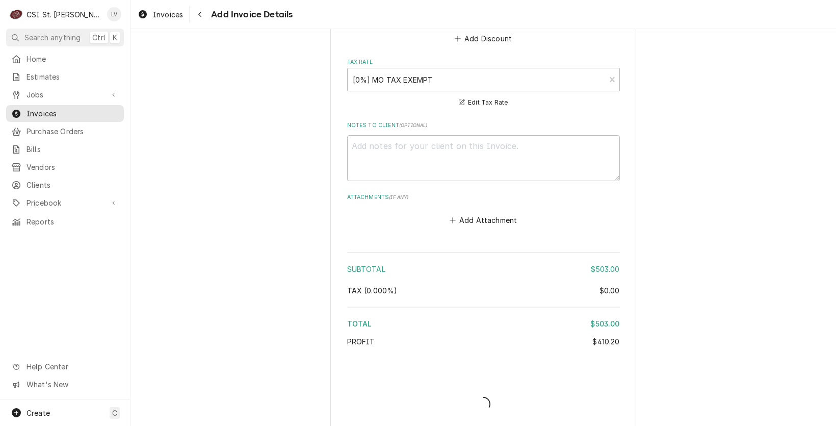
scroll to position [1956, 0]
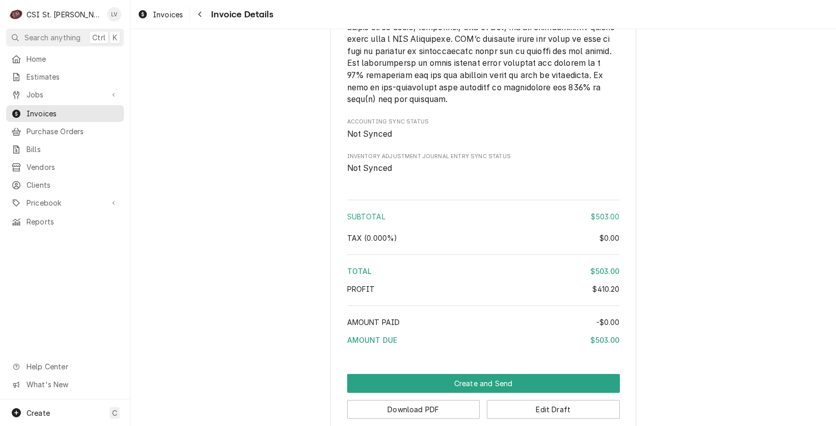
scroll to position [1861, 0]
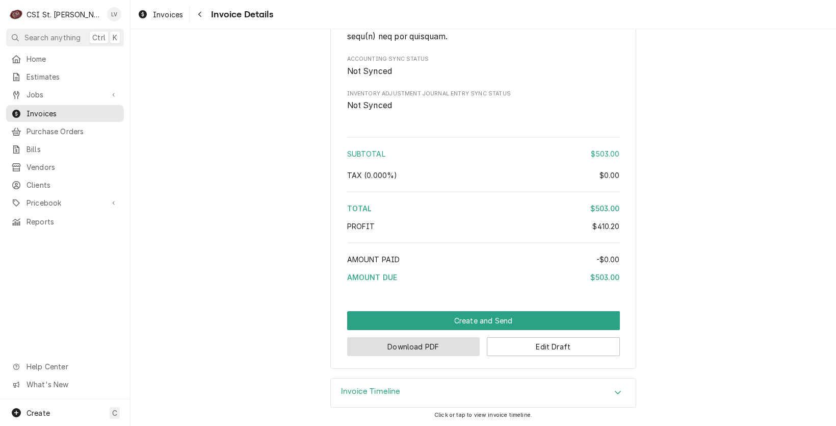
click at [413, 350] on button "Download PDF" at bounding box center [413, 346] width 133 height 19
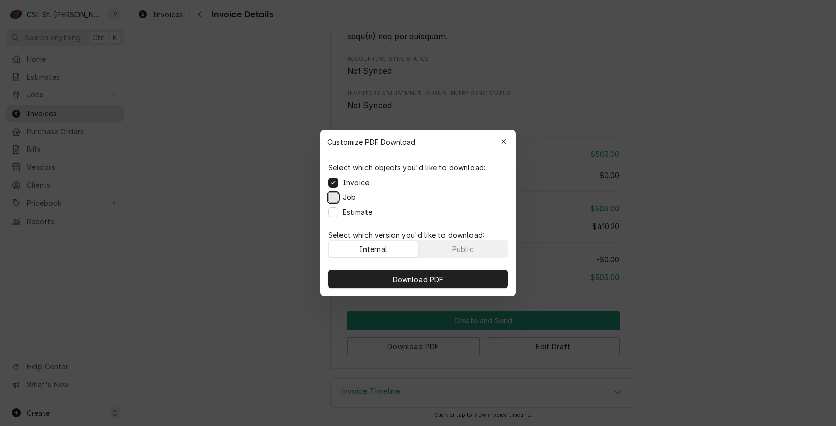
click at [331, 199] on button "Job" at bounding box center [333, 197] width 10 height 10
click at [331, 213] on button "Estimate" at bounding box center [333, 212] width 10 height 10
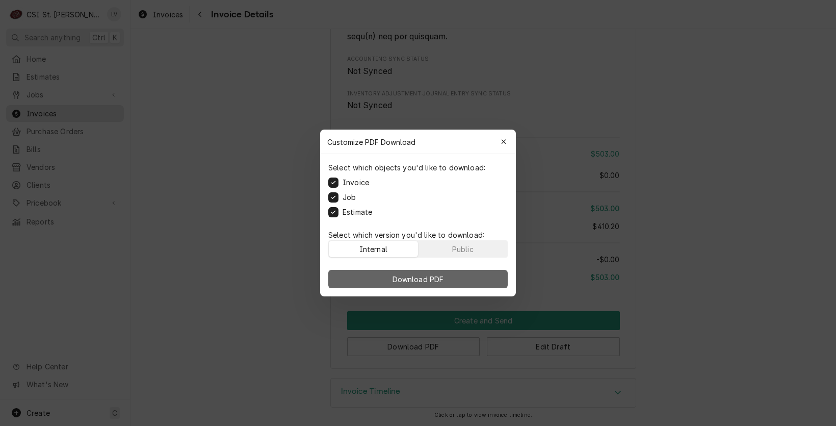
click at [380, 276] on button "Download PDF" at bounding box center [417, 279] width 179 height 18
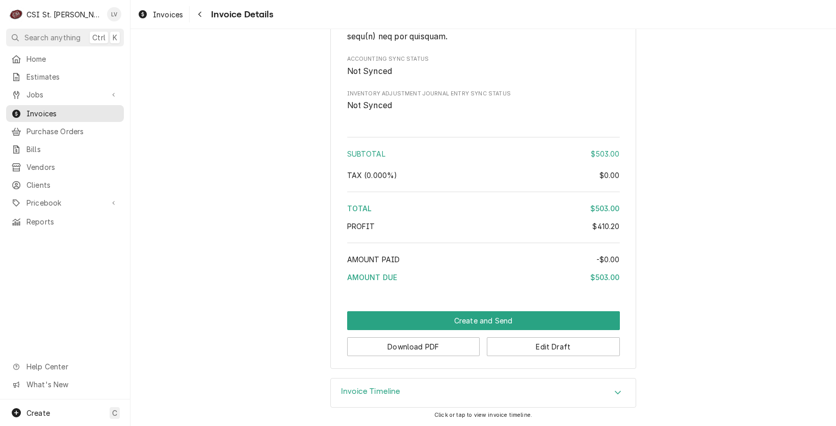
click at [47, 90] on span "Jobs" at bounding box center [64, 94] width 77 height 11
click at [41, 108] on span "Jobs" at bounding box center [72, 112] width 92 height 11
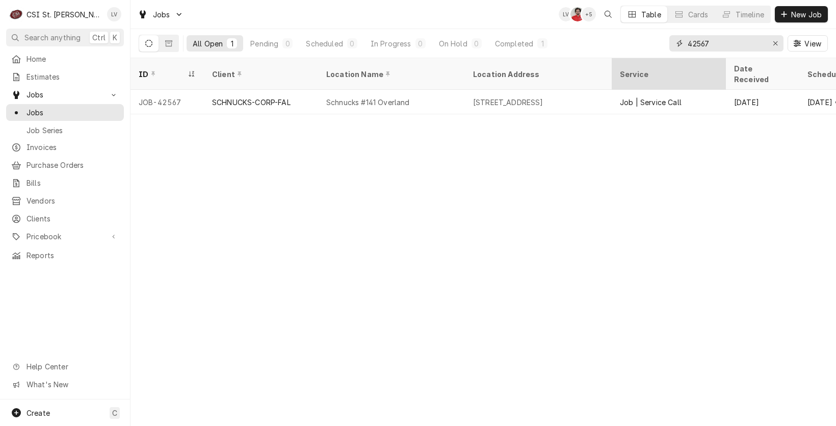
drag, startPoint x: 720, startPoint y: 44, endPoint x: 668, endPoint y: 57, distance: 54.0
click at [668, 58] on div "All Open 1 Pending 0 Scheduled 0 In Progress 0 On Hold 0 Completed 1 42567 View" at bounding box center [482, 43] width 705 height 29
type input "42217"
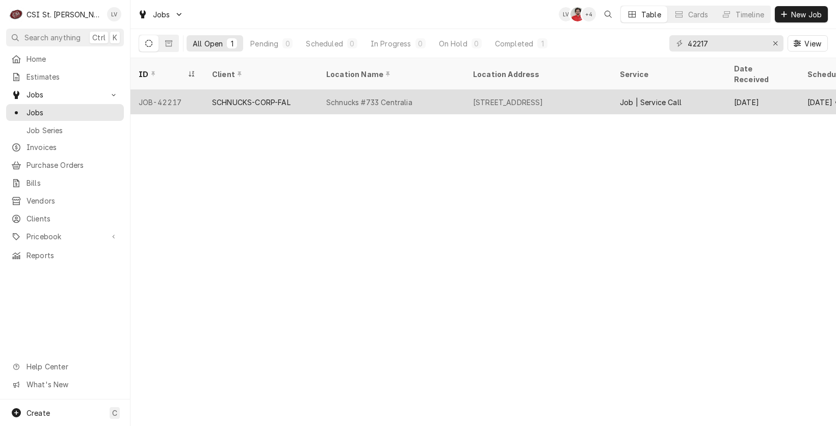
click at [293, 91] on div "SCHNUCKS-CORP-FAL" at bounding box center [261, 102] width 114 height 24
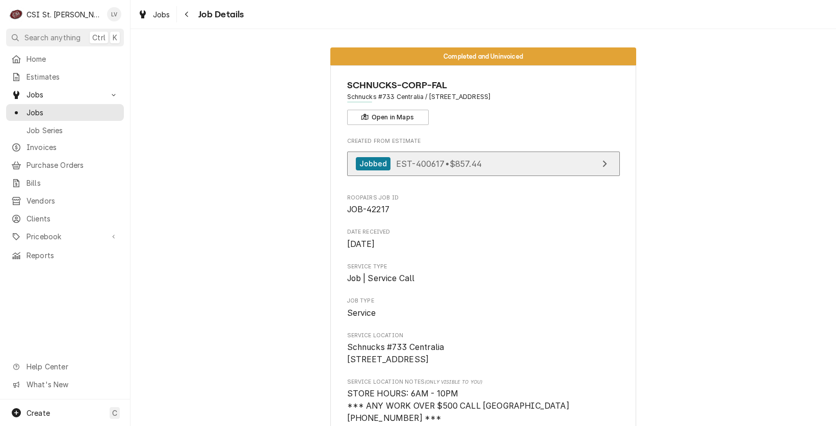
click at [433, 167] on span "EST-400617 • $857.44" at bounding box center [439, 163] width 86 height 10
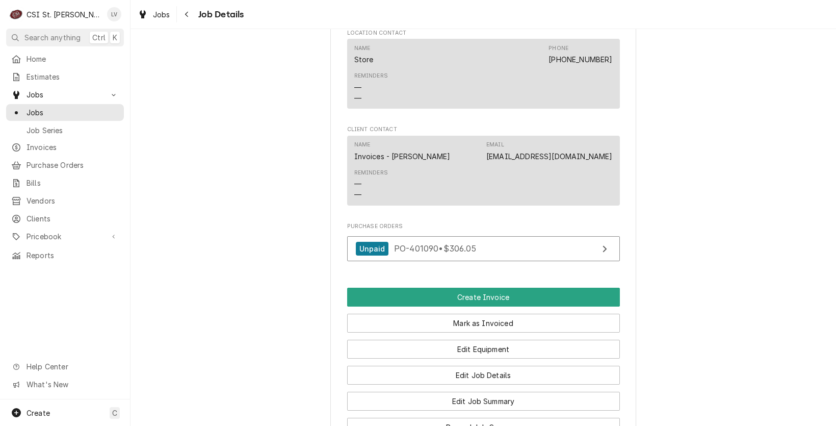
scroll to position [1019, 0]
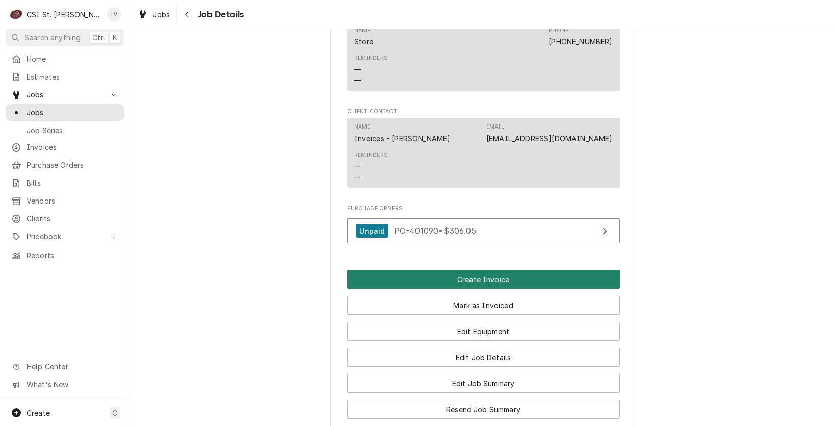
click at [410, 280] on button "Create Invoice" at bounding box center [483, 279] width 273 height 19
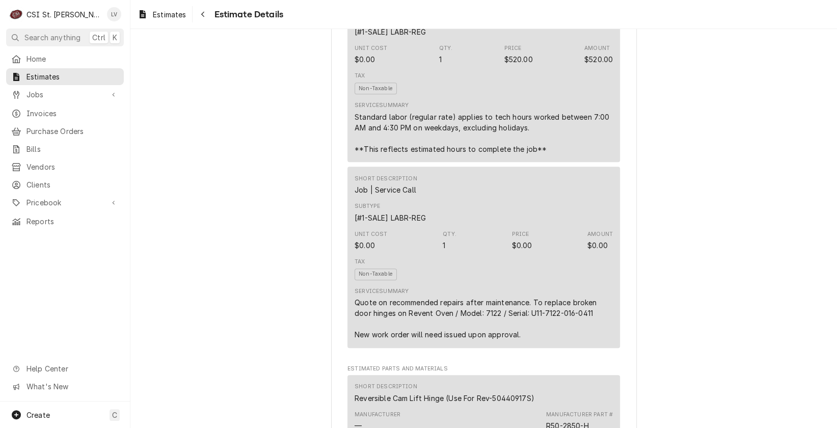
scroll to position [815, 0]
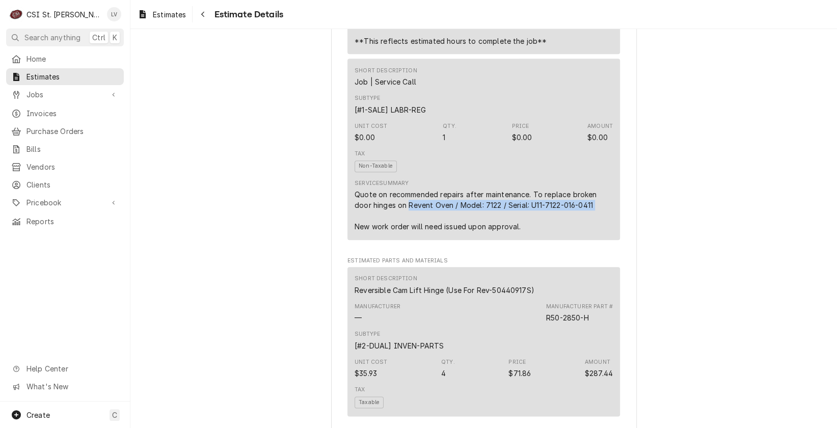
drag, startPoint x: 387, startPoint y: 226, endPoint x: 519, endPoint y: 236, distance: 132.3
click at [519, 232] on div "Quote on recommended repairs after maintenance. To replace broken door hinges o…" at bounding box center [484, 210] width 258 height 43
copy div "Revent Oven / Model: 7122 / Serial: U11-7122-016-0411"
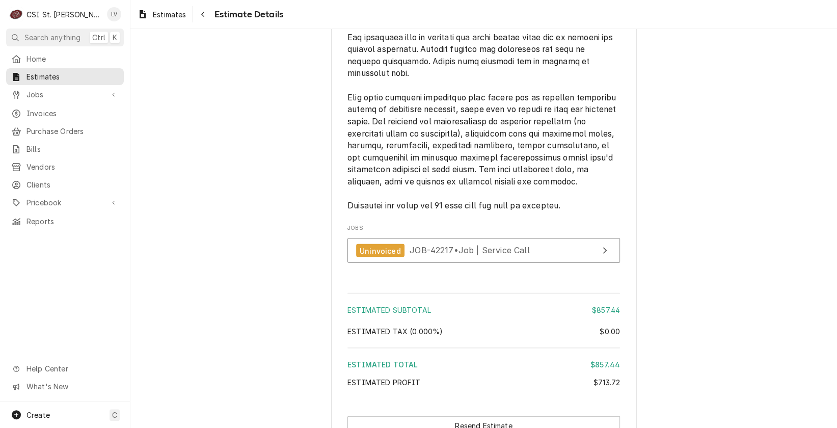
scroll to position [1807, 0]
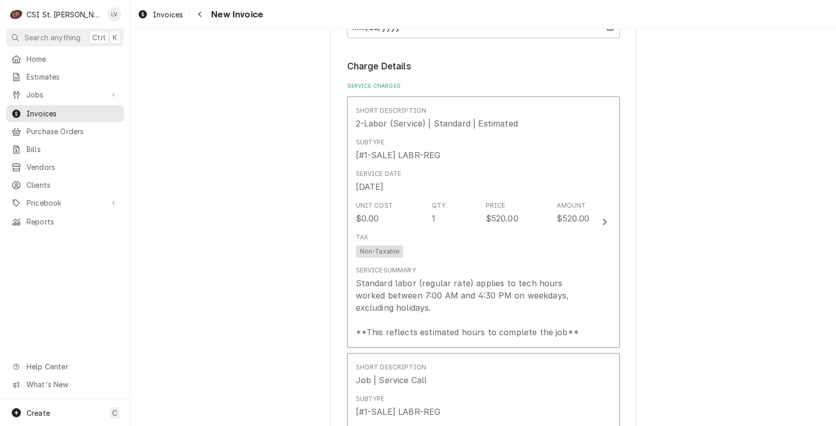
scroll to position [917, 0]
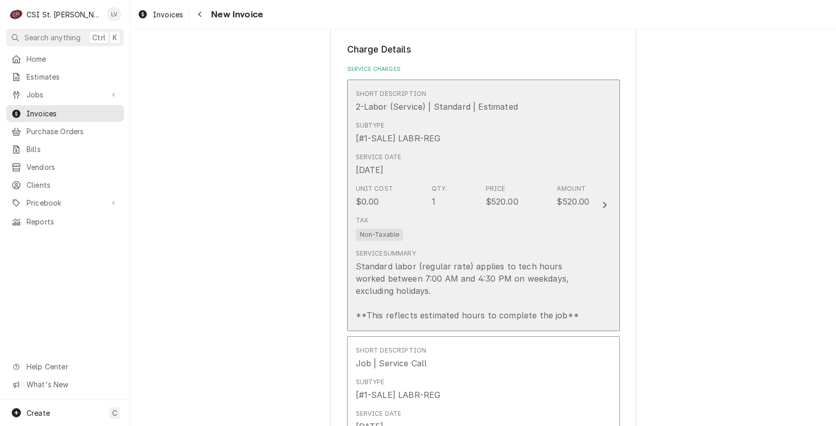
click at [472, 220] on div "Tax Non-Taxable" at bounding box center [473, 227] width 234 height 33
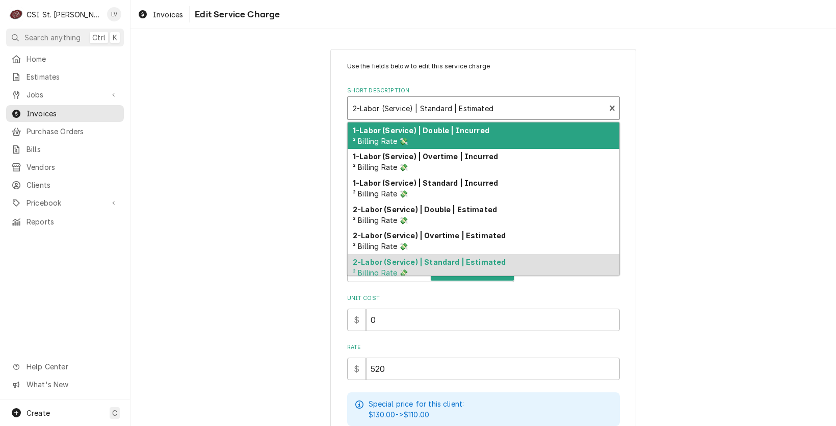
click at [440, 111] on div "Short Description" at bounding box center [477, 108] width 248 height 18
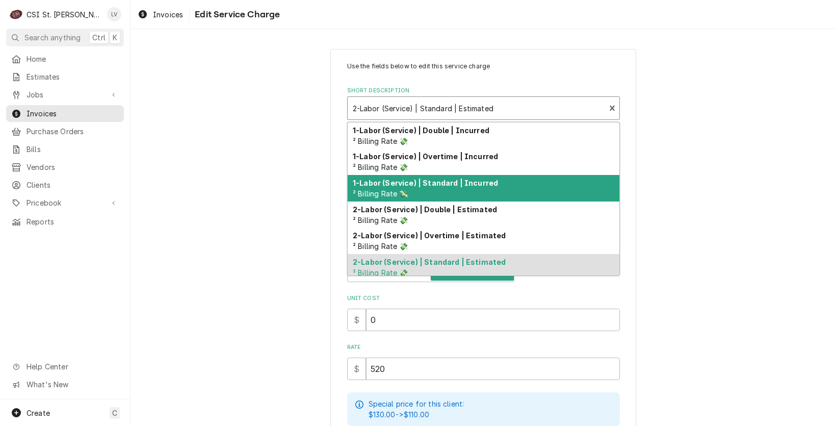
click at [429, 182] on strong "1-Labor (Service) | Standard | Incurred" at bounding box center [425, 182] width 145 height 9
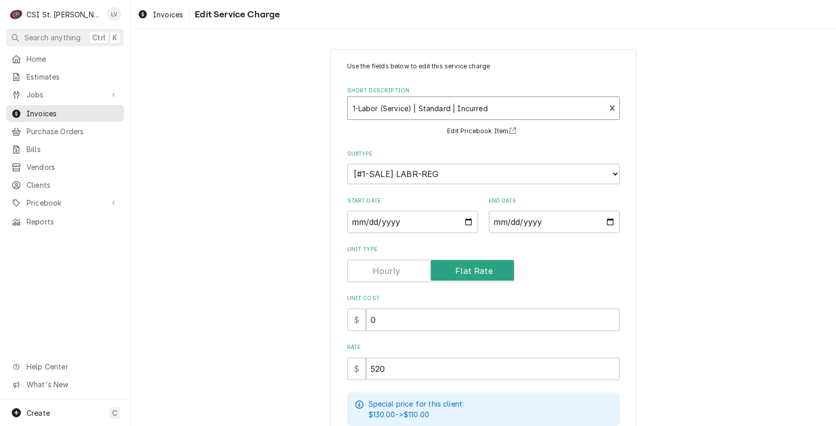
type textarea "x"
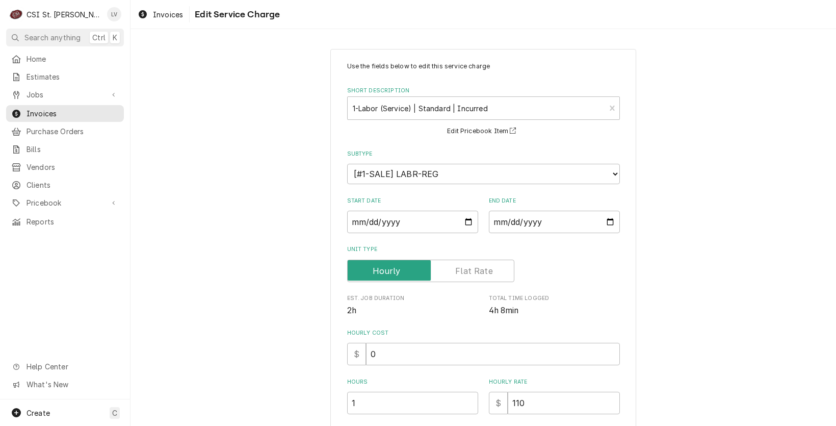
click at [466, 268] on label "Unit Type" at bounding box center [430, 270] width 167 height 22
click at [466, 268] on input "Unit Type" at bounding box center [431, 270] width 158 height 22
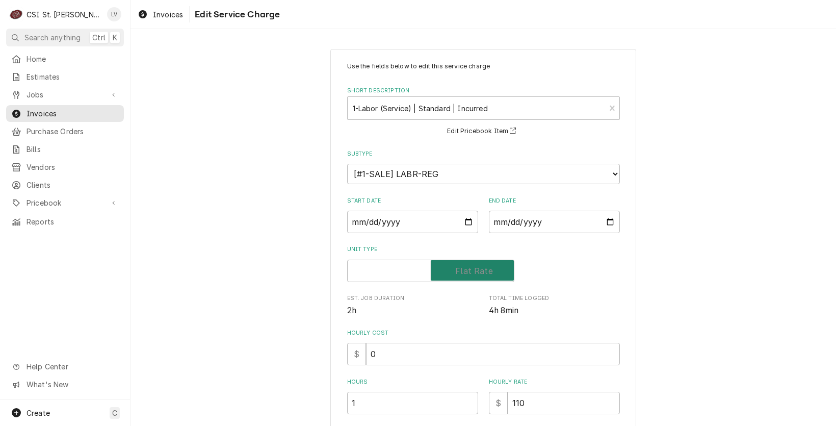
checkbox input "true"
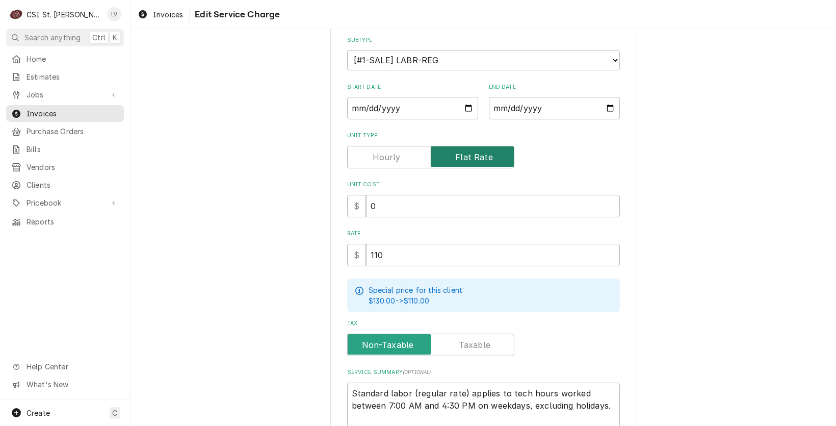
scroll to position [214, 0]
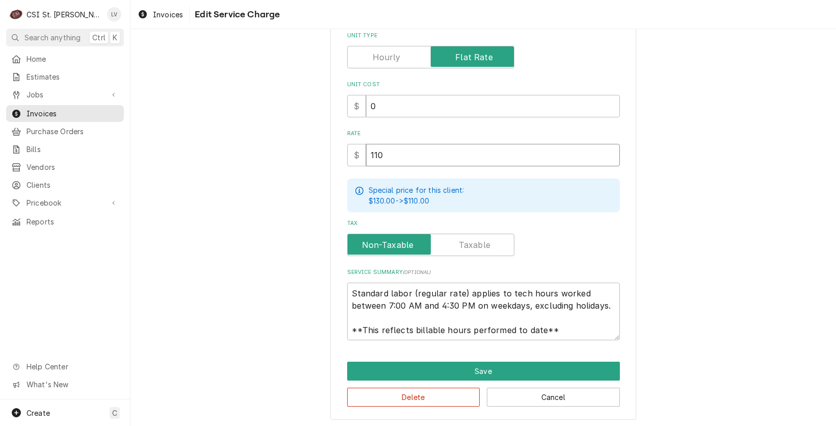
drag, startPoint x: 379, startPoint y: 156, endPoint x: 361, endPoint y: 152, distance: 18.3
click at [366, 152] on input "110" at bounding box center [493, 155] width 254 height 22
type textarea "x"
type input "6"
type textarea "x"
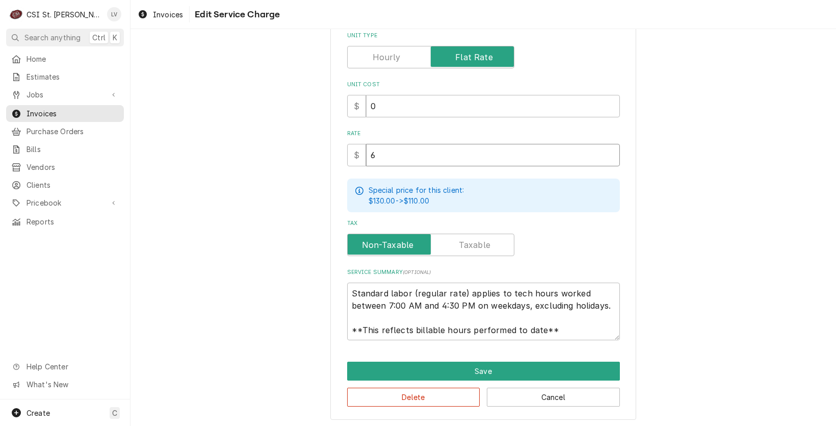
type input "62"
type textarea "x"
type input "620"
type textarea "x"
type input "62"
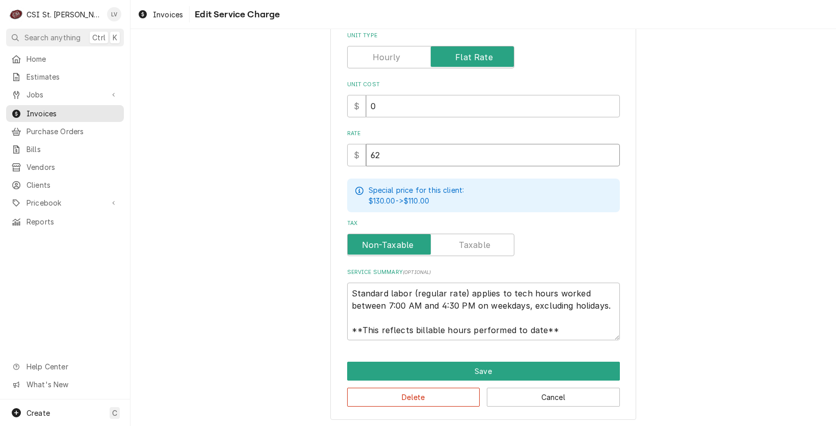
type textarea "x"
type input "6"
type textarea "x"
type input "5"
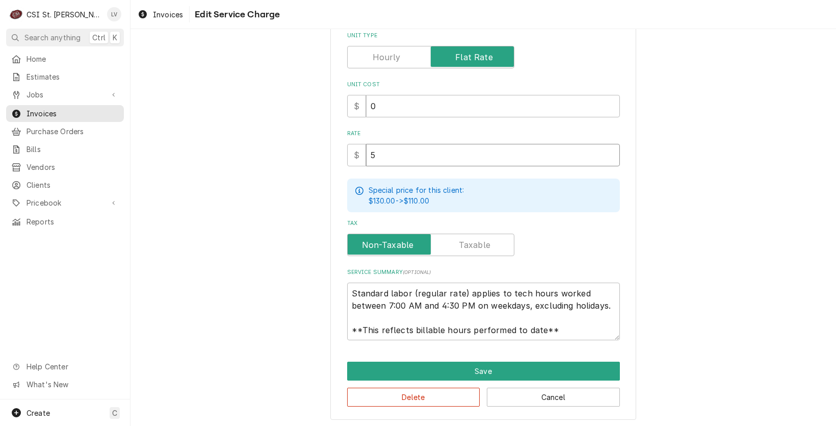
type textarea "x"
type input "52"
type textarea "x"
type input "520"
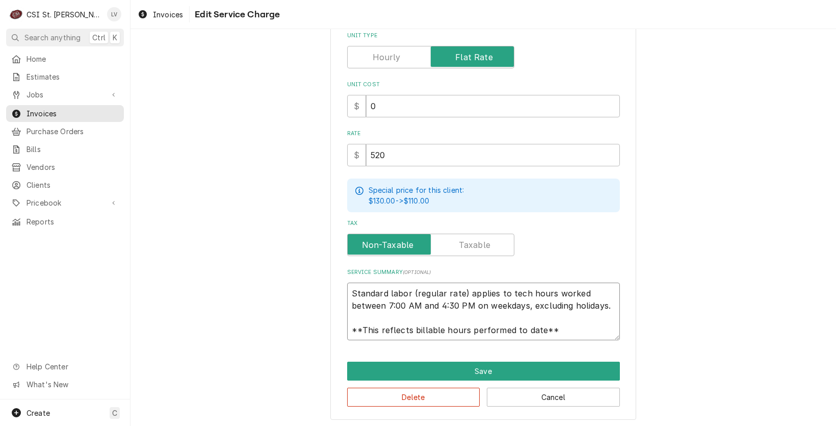
drag, startPoint x: 346, startPoint y: 291, endPoint x: 564, endPoint y: 335, distance: 223.1
click at [560, 337] on textarea "Standard labor (regular rate) applies to tech hours worked between 7:00 AM and …" at bounding box center [483, 311] width 273 height 58
paste textarea "Revent Oven / Model: 7122 / Serial: U11-7122-016-0411"
type textarea "x"
type textarea "Revent Oven / Model: 7122 / Serial: U11-7122-016-0411"
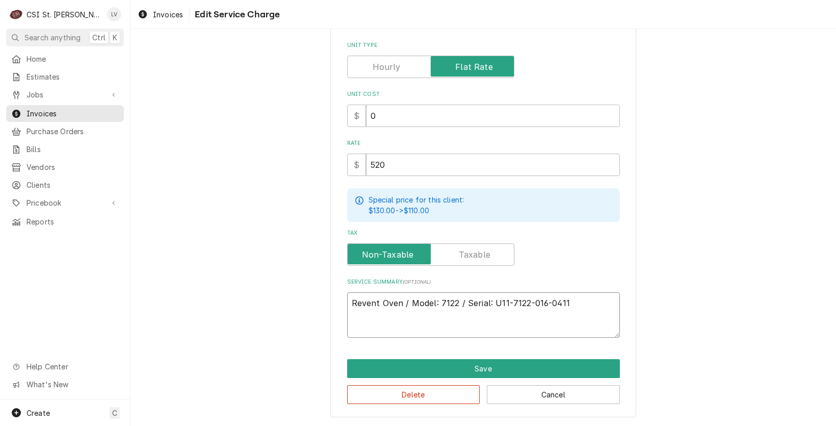
scroll to position [201, 0]
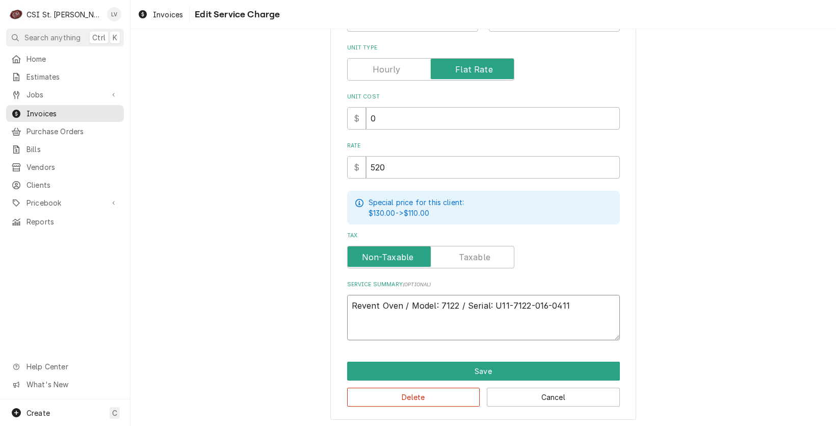
drag, startPoint x: 379, startPoint y: 301, endPoint x: 443, endPoint y: 321, distance: 67.7
click at [381, 301] on textarea "Revent Oven / Model: 7122 / Serial: U11-7122-016-0411" at bounding box center [483, 318] width 273 height 46
type textarea "x"
type textarea "Revent ven / Model: 7122 / Serial: U11-7122-016-0411"
type textarea "x"
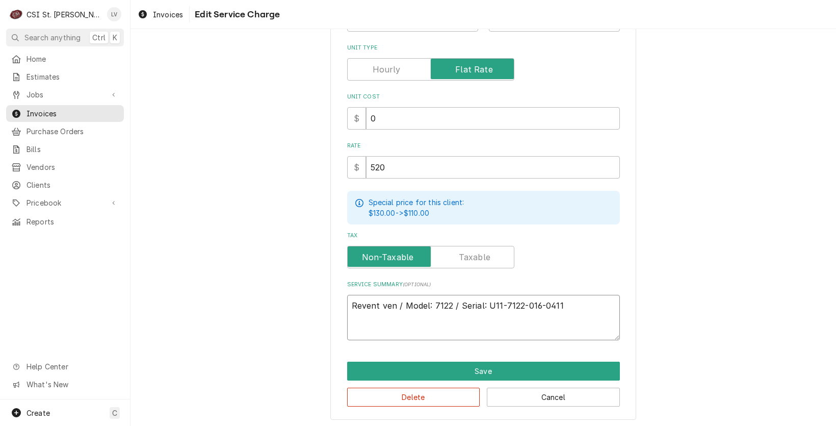
type textarea "Revent en / Model: 7122 / Serial: U11-7122-016-0411"
type textarea "x"
type textarea "Revent n / Model: 7122 / Serial: U11-7122-016-0411"
type textarea "x"
type textarea "Revent / Model: 7122 / Serial: U11-7122-016-0411"
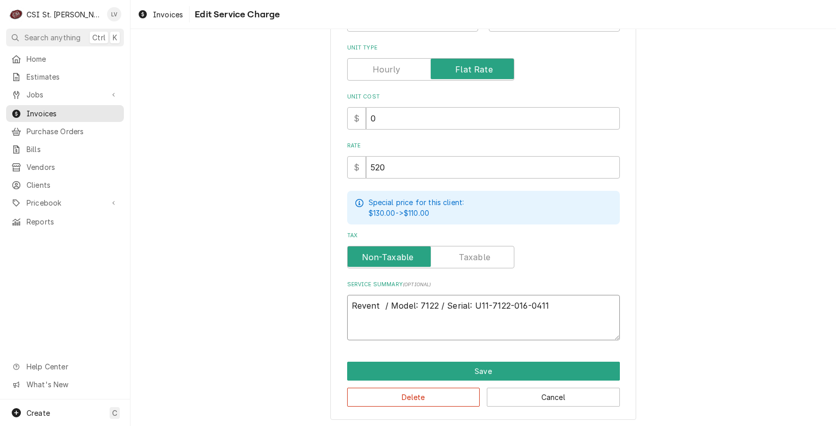
type textarea "x"
type textarea "Revent / Model: 7122 / Serial: U11-7122-016-0411"
type textarea "x"
type textarea "Revent Model: 7122 / Serial: U11-7122-016-0411"
type textarea "x"
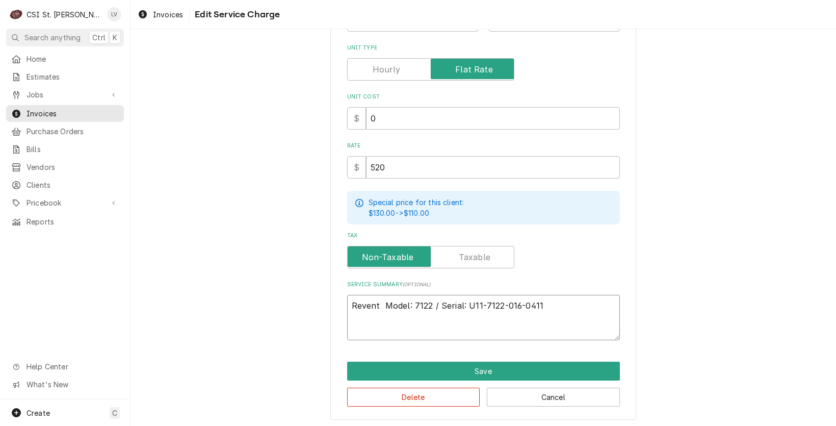
type textarea "Revent / Model: 7122 / Serial: U11-7122-016-0411"
click at [554, 307] on textarea "Revent / Model: 7122 / Serial: U11-7122-016-0411" at bounding box center [483, 318] width 273 height 46
type textarea "x"
type textarea "Revent / Model: 7122 / Serial: U11-7122-016-0411"
type textarea "x"
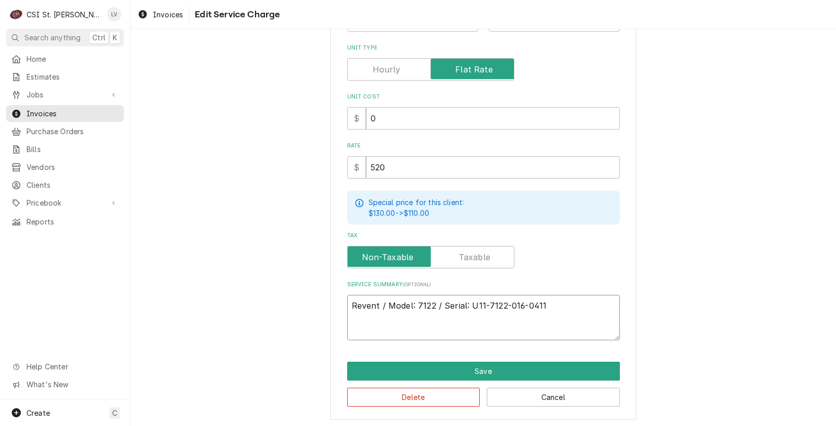
type textarea "Revent / Model: 7122 / Serial: U11-7122-016-0411 ("
type textarea "x"
type textarea "Revent / Model: 7122 / Serial: U11-7122-016-0411 (o"
type textarea "x"
type textarea "Revent / Model: 7122 / Serial: U11-7122-016-0411 (ov"
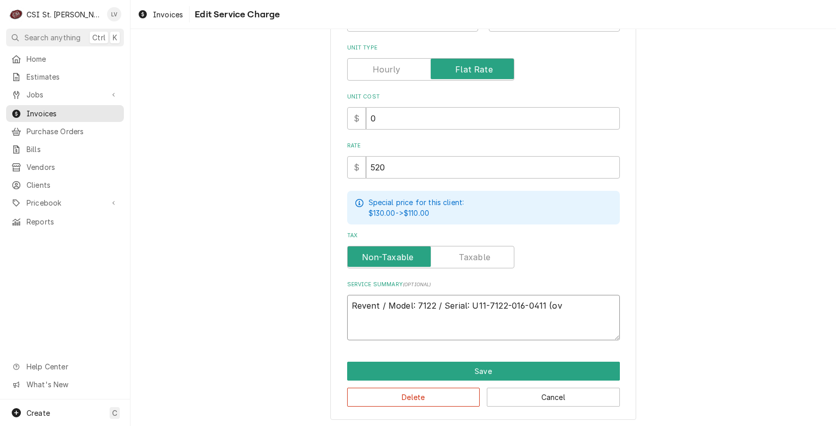
type textarea "x"
type textarea "Revent / Model: 7122 / Serial: U11-7122-016-0411 (ove"
type textarea "x"
type textarea "Revent / Model: 7122 / Serial: U11-7122-016-0411 (oven"
type textarea "x"
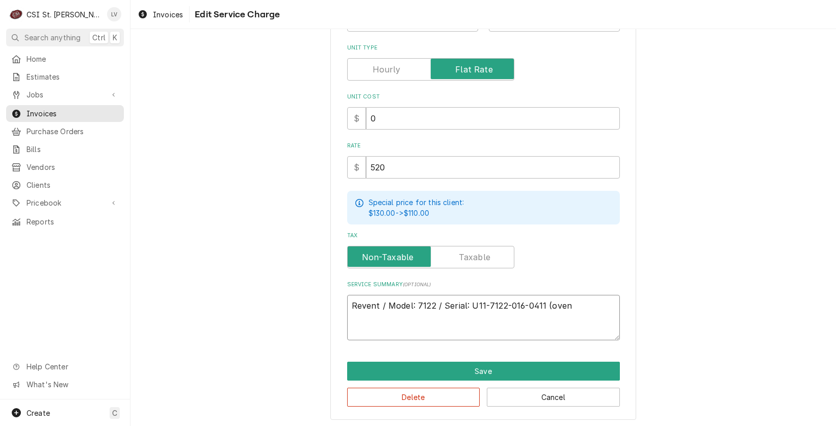
type textarea "Revent / Model: 7122 / Serial: U11-7122-016-0411 (oven)"
type textarea "x"
type textarea "Revent / Model: 7122 / Serial: U11-7122-016-0411 (oven)"
type textarea "x"
type textarea "Revent / Model: 7122 / Serial: U11-7122-016-0411 (oven)"
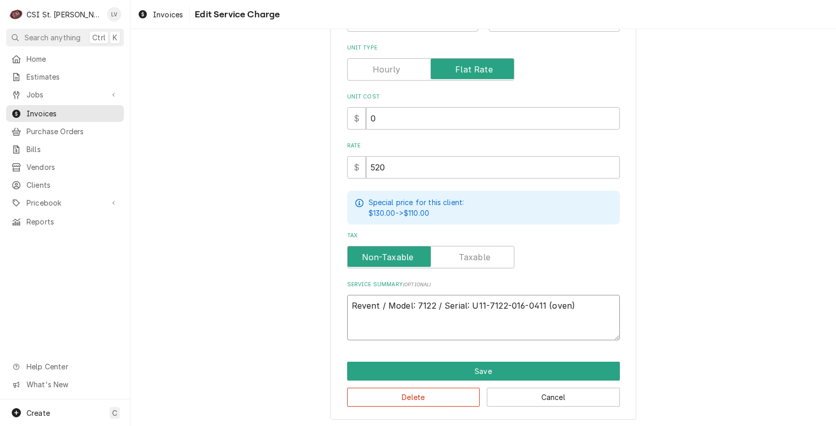
scroll to position [214, 0]
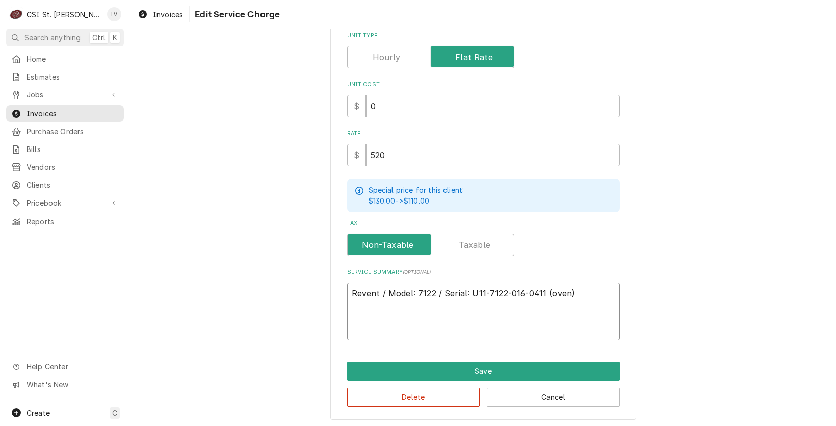
type textarea "x"
type textarea "Revent / Model: 7122 / Serial: U11-7122-016-0411 (oven) M"
type textarea "x"
type textarea "Revent / Model: 7122 / Serial: U11-7122-016-0411 (oven) Ma"
type textarea "x"
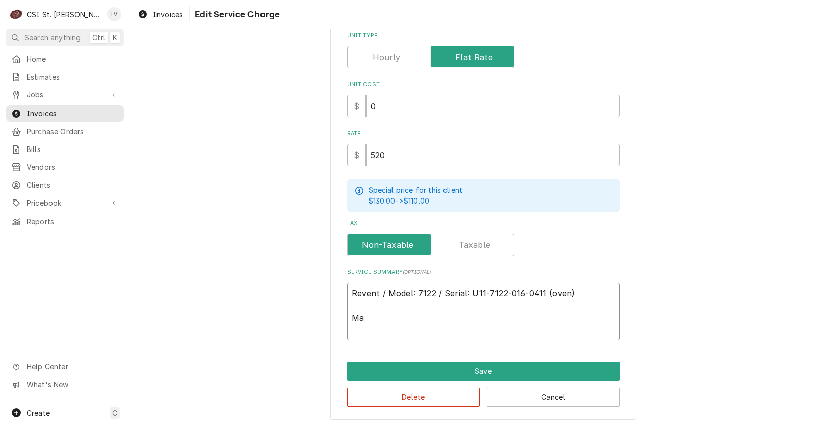
type textarea "Revent / Model: 7122 / Serial: U11-7122-016-0411 (oven) Mad"
type textarea "x"
type textarea "Revent / Model: 7122 / Serial: U11-7122-016-0411 (oven) Made"
type textarea "x"
type textarea "Revent / Model: 7122 / Serial: U11-7122-016-0411 (oven) Made"
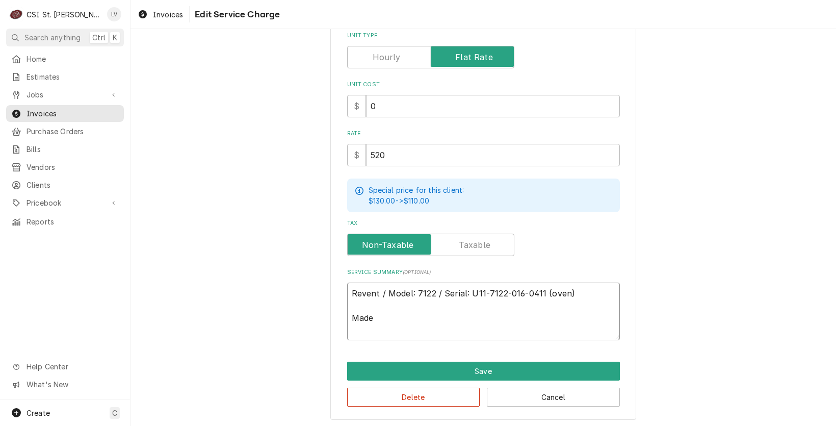
type textarea "x"
type textarea "Revent / Model: 7122 / Serial: U11-7122-016-0411 (oven) Made r"
type textarea "x"
type textarea "Revent / Model: 7122 / Serial: U11-7122-016-0411 (oven) Made re"
type textarea "x"
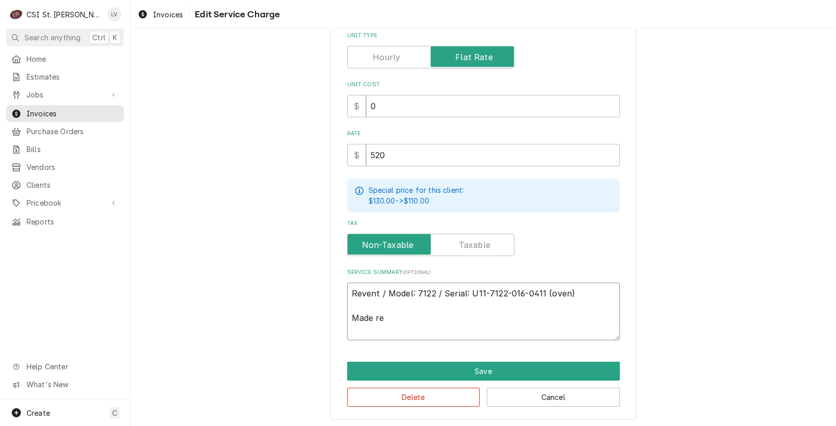
type textarea "Revent / Model: 7122 / Serial: U11-7122-016-0411 (oven) Made rec"
type textarea "x"
type textarea "Revent / Model: 7122 / Serial: U11-7122-016-0411 (oven) Made reco"
type textarea "x"
type textarea "Revent / Model: 7122 / Serial: U11-7122-016-0411 (oven) Made recom"
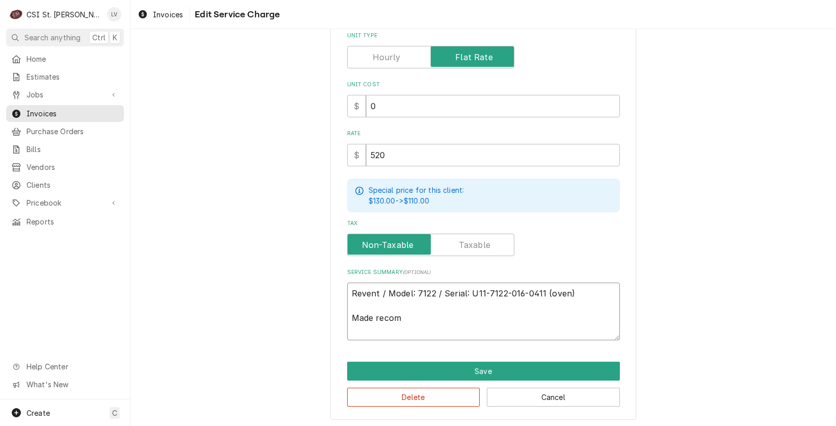
type textarea "x"
type textarea "Revent / Model: 7122 / Serial: U11-7122-016-0411 (oven) Made recomm"
type textarea "x"
type textarea "Revent / Model: 7122 / Serial: U11-7122-016-0411 (oven) Made recomme"
type textarea "x"
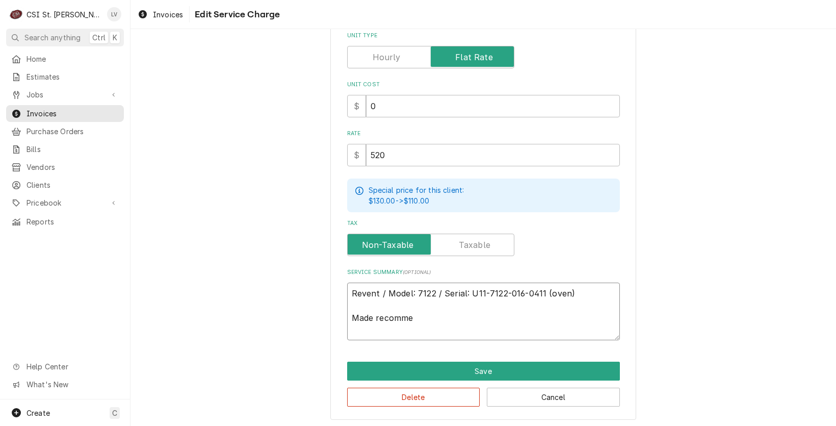
type textarea "Revent / Model: 7122 / Serial: U11-7122-016-0411 (oven) Made recommen"
type textarea "x"
type textarea "Revent / Model: 7122 / Serial: U11-7122-016-0411 (oven) Made recommend"
type textarea "x"
type textarea "Revent / Model: 7122 / Serial: U11-7122-016-0411 (oven) Made recommende"
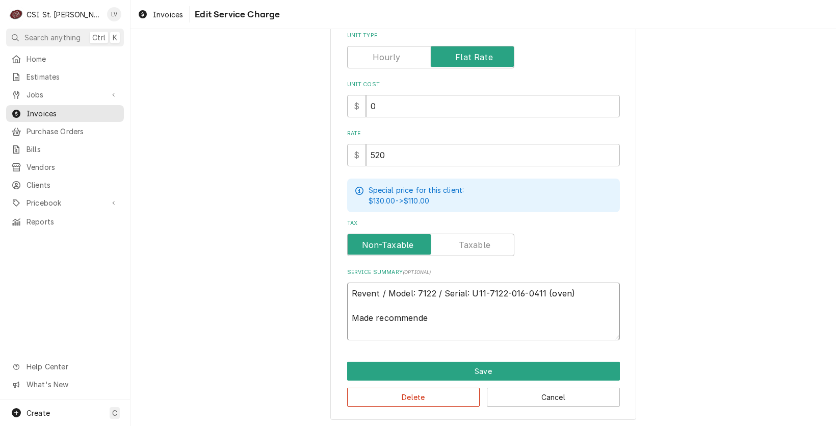
type textarea "x"
type textarea "Revent / Model: 7122 / Serial: U11-7122-016-0411 (oven) Made recommended"
type textarea "x"
type textarea "Revent / Model: 7122 / Serial: U11-7122-016-0411 (oven) Made recommended"
type textarea "x"
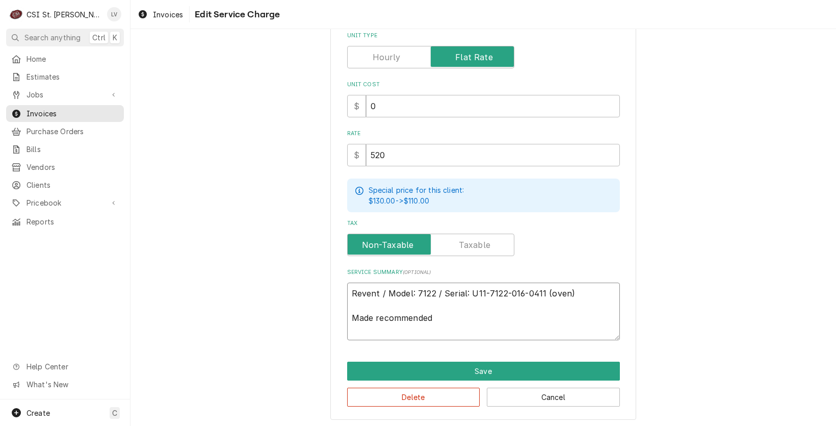
type textarea "Revent / Model: 7122 / Serial: U11-7122-016-0411 (oven) Made recommended r"
type textarea "x"
type textarea "Revent / Model: 7122 / Serial: U11-7122-016-0411 (oven) Made recommended re"
type textarea "x"
type textarea "Revent / Model: 7122 / Serial: U11-7122-016-0411 (oven) Made recommended repa"
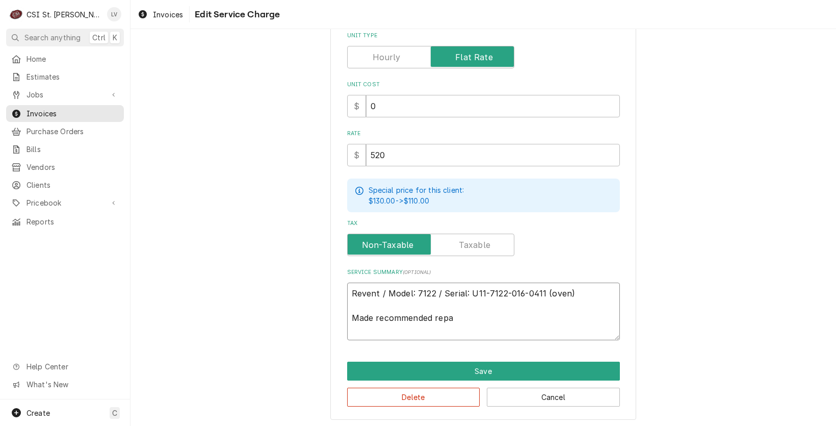
type textarea "x"
type textarea "Revent / Model: 7122 / Serial: U11-7122-016-0411 (oven) Made recommended repai"
type textarea "x"
type textarea "Revent / Model: 7122 / Serial: U11-7122-016-0411 (oven) Made recommended repair"
type textarea "x"
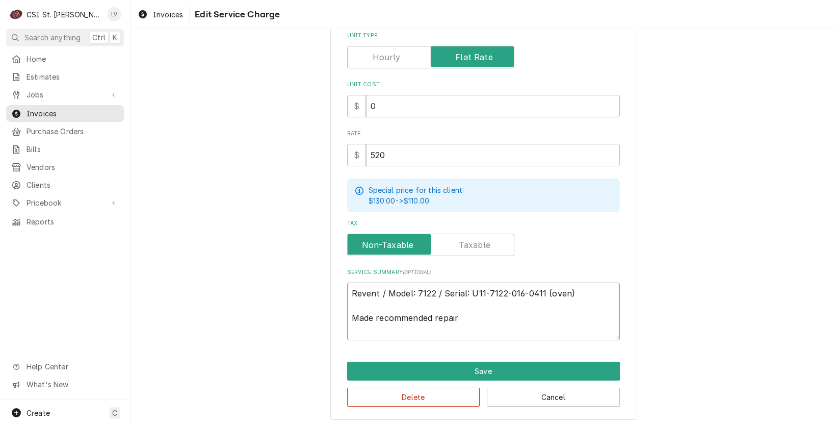
type textarea "Revent / Model: 7122 / Serial: U11-7122-016-0411 (oven) Made recommended repairs"
type textarea "x"
type textarea "Revent / Model: 7122 / Serial: U11-7122-016-0411 (oven) Made recommended repairs"
type textarea "x"
type textarea "Revent / Model: 7122 / Serial: U11-7122-016-0411 (oven) Made recommended repair…"
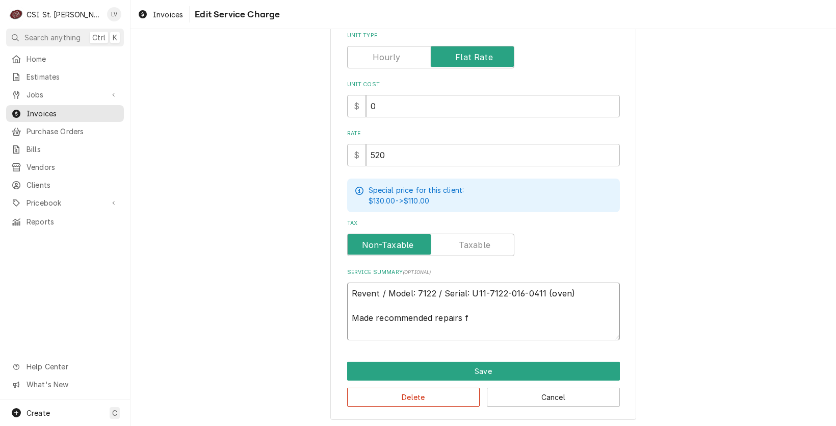
type textarea "x"
type textarea "Revent / Model: 7122 / Serial: U11-7122-016-0411 (oven) Made recommended repair…"
type textarea "x"
type textarea "Revent / Model: 7122 / Serial: U11-7122-016-0411 (oven) Made recommended repair…"
type textarea "x"
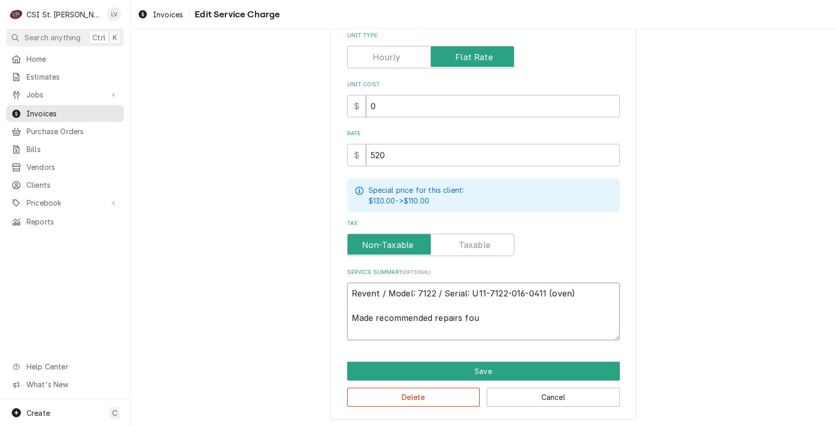
type textarea "Revent / Model: 7122 / Serial: U11-7122-016-0411 (oven) Made recommended repair…"
type textarea "x"
type textarea "Revent / Model: 7122 / Serial: U11-7122-016-0411 (oven) Made recommended repair…"
type textarea "x"
type textarea "Revent / Model: 7122 / Serial: U11-7122-016-0411 (oven) Made recommended repair…"
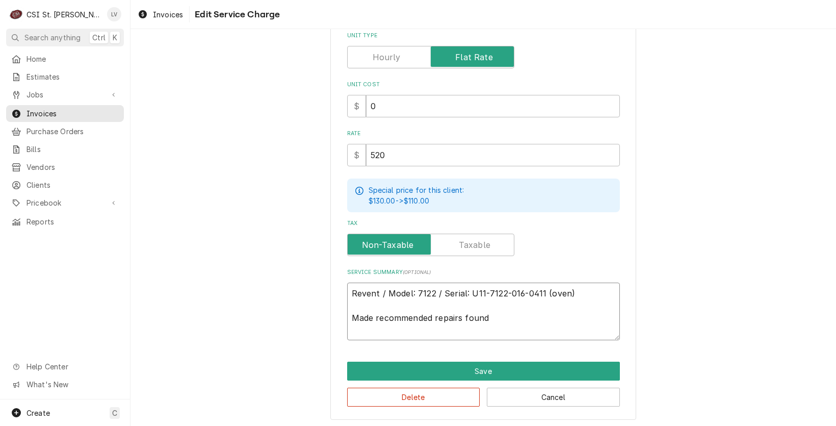
type textarea "x"
type textarea "Revent / Model: 7122 / Serial: U11-7122-016-0411 (oven) Made recommended repair…"
type textarea "x"
type textarea "Revent / Model: 7122 / Serial: U11-7122-016-0411 (oven) Made recommended repair…"
type textarea "x"
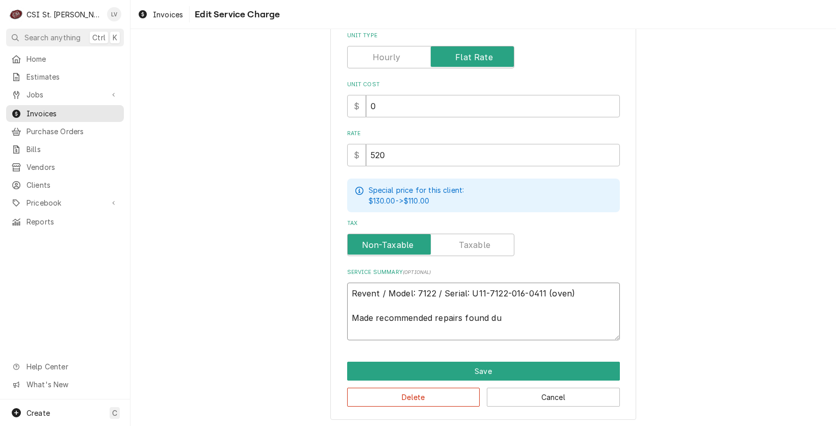
type textarea "Revent / Model: 7122 / Serial: U11-7122-016-0411 (oven) Made recommended repair…"
type textarea "x"
type textarea "Revent / Model: 7122 / Serial: U11-7122-016-0411 (oven) Made recommended repair…"
type textarea "x"
type textarea "Revent / Model: 7122 / Serial: U11-7122-016-0411 (oven) Made recommended repair…"
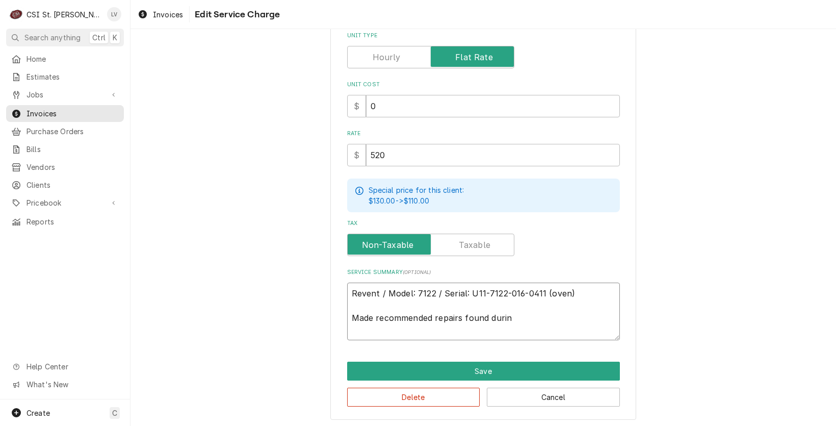
type textarea "x"
type textarea "Revent / Model: 7122 / Serial: U11-7122-016-0411 (oven) Made recommended repair…"
type textarea "x"
type textarea "Revent / Model: 7122 / Serial: U11-7122-016-0411 (oven) Made recommended repair…"
type textarea "x"
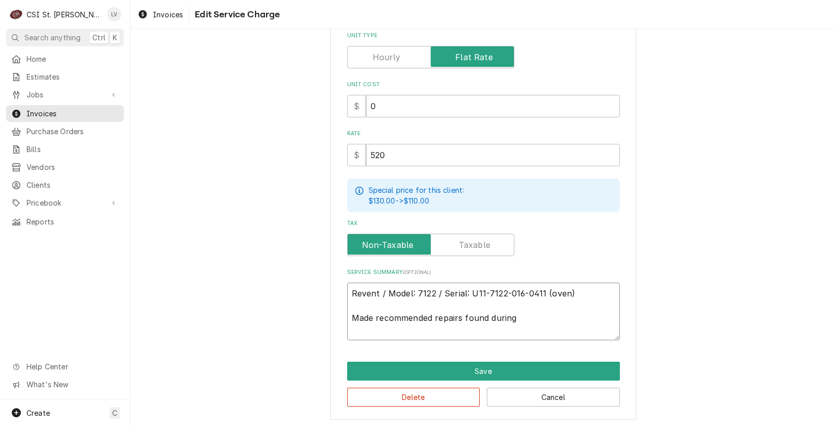
type textarea "Revent / Model: 7122 / Serial: U11-7122-016-0411 (oven) Made recommended repair…"
type textarea "x"
type textarea "Revent / Model: 7122 / Serial: U11-7122-016-0411 (oven) Made recommended repair…"
type textarea "x"
type textarea "Revent / Model: 7122 / Serial: U11-7122-016-0411 (oven) Made recommended repair…"
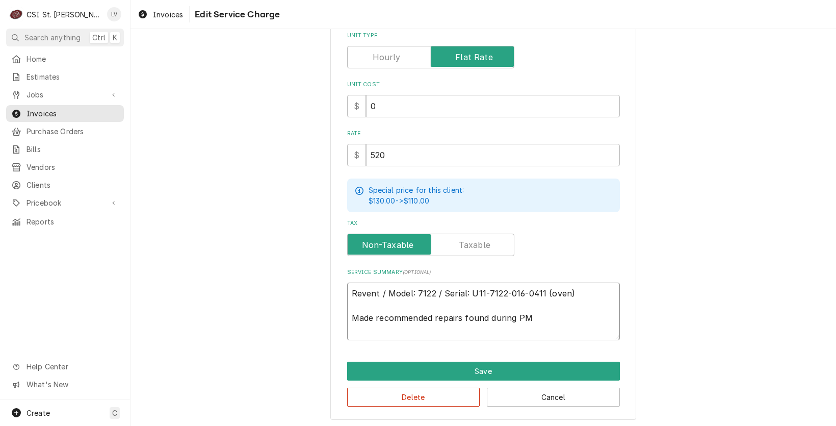
type textarea "x"
type textarea "Revent / Model: 7122 / Serial: U11-7122-016-0411 (oven) Made recommended repair…"
type textarea "x"
type textarea "Revent / Model: 7122 / Serial: U11-7122-016-0411 (oven) Made recommended repair…"
type textarea "x"
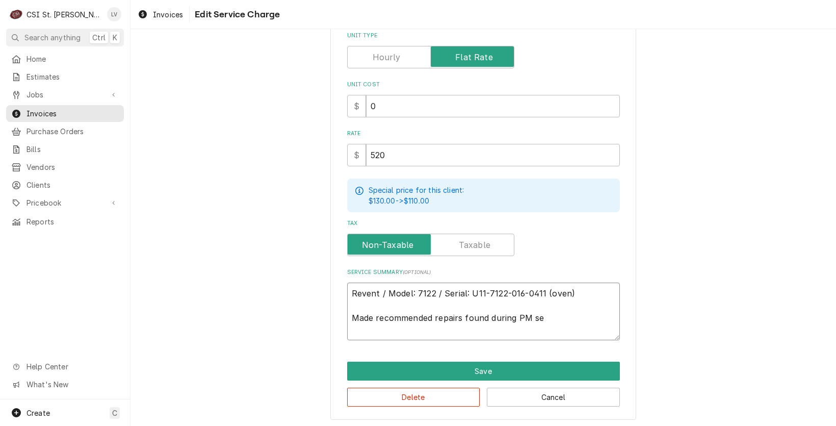
type textarea "Revent / Model: 7122 / Serial: U11-7122-016-0411 (oven) Made recommended repair…"
type textarea "x"
type textarea "Revent / Model: 7122 / Serial: U11-7122-016-0411 (oven) Made recommended repair…"
type textarea "x"
type textarea "Revent / Model: 7122 / Serial: U11-7122-016-0411 (oven) Made recommended repair…"
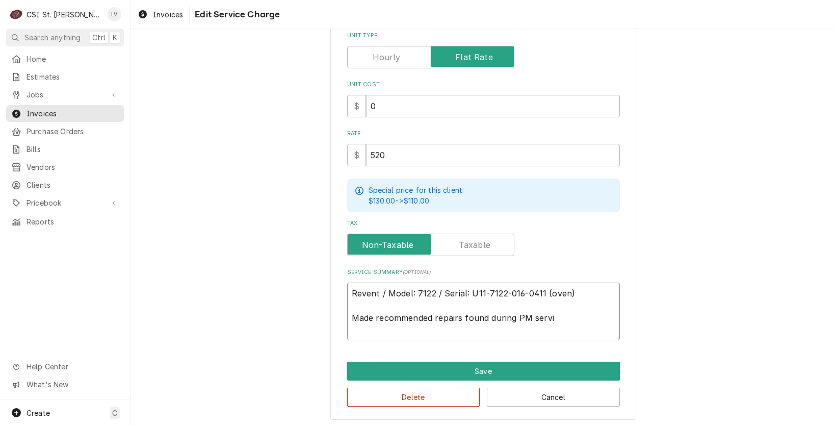
type textarea "x"
type textarea "Revent / Model: 7122 / Serial: U11-7122-016-0411 (oven) Made recommended repair…"
type textarea "x"
type textarea "Revent / Model: 7122 / Serial: U11-7122-016-0411 (oven) Made recommended repair…"
type textarea "x"
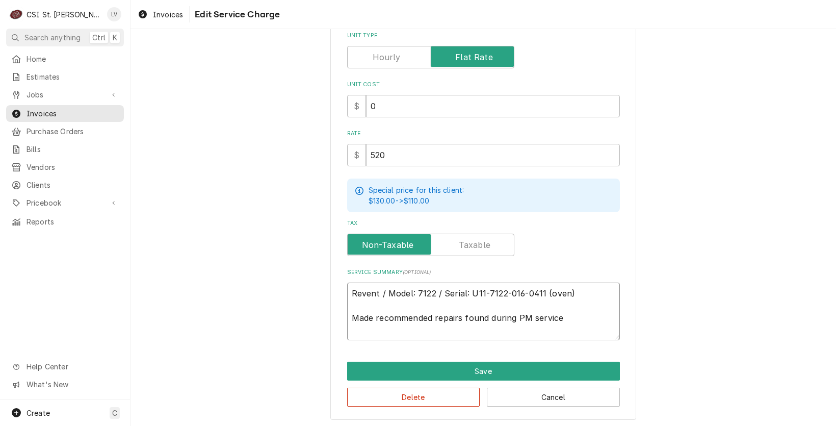
type textarea "Revent / Model: 7122 / Serial: U11-7122-016-0411 (oven) Made recommended repair…"
type textarea "x"
type textarea "Revent / Model: 7122 / Serial: U11-7122-016-0411 (oven) Made recommended repair…"
type textarea "x"
type textarea "Revent / Model: 7122 / Serial: U11-7122-016-0411 (oven) Made recommended repair…"
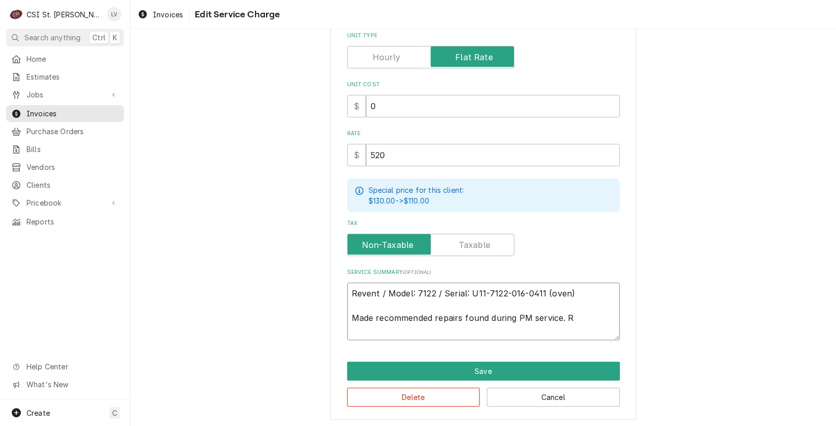
type textarea "x"
type textarea "Revent / Model: 7122 / Serial: U11-7122-016-0411 (oven) Made recommended repair…"
type textarea "x"
type textarea "Revent / Model: 7122 / Serial: U11-7122-016-0411 (oven) Made recommended repair…"
type textarea "x"
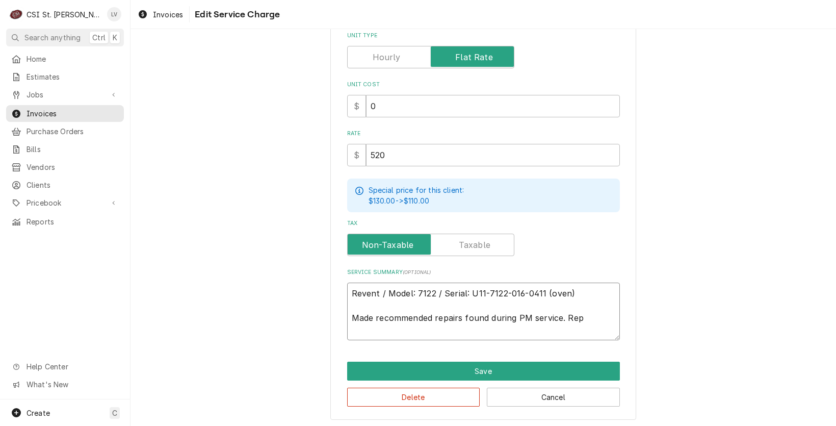
type textarea "Revent / Model: 7122 / Serial: U11-7122-016-0411 (oven) Made recommended repair…"
type textarea "x"
type textarea "Revent / Model: 7122 / Serial: U11-7122-016-0411 (oven) Made recommended repair…"
type textarea "x"
type textarea "Revent / Model: 7122 / Serial: U11-7122-016-0411 (oven) Made recommended repair…"
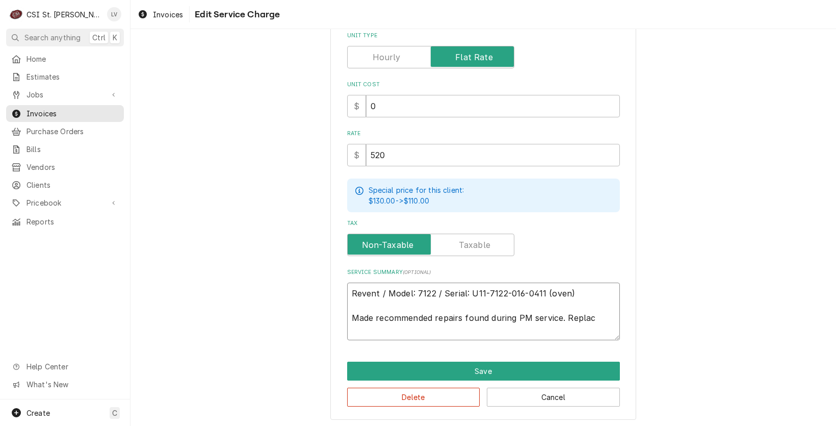
type textarea "x"
type textarea "Revent / Model: 7122 / Serial: U11-7122-016-0411 (oven) Made recommended repair…"
type textarea "x"
type textarea "Revent / Model: 7122 / Serial: U11-7122-016-0411 (oven) Made recommended repair…"
type textarea "x"
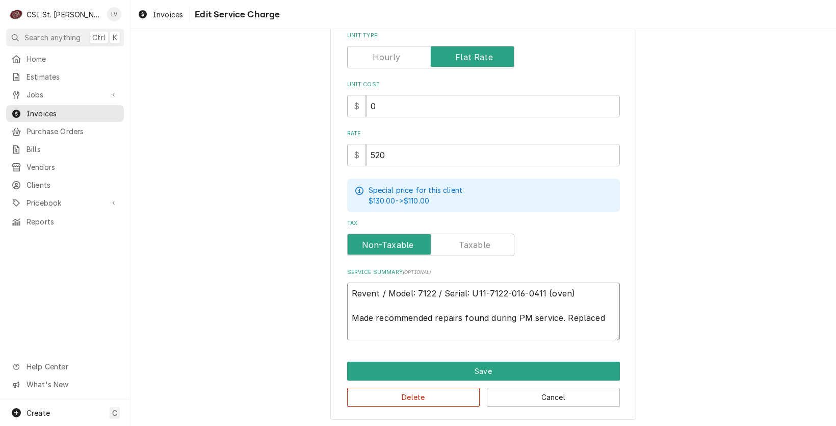
type textarea "Revent / Model: 7122 / Serial: U11-7122-016-0411 (oven) Made recommended repair…"
type textarea "x"
type textarea "Revent / Model: 7122 / Serial: U11-7122-016-0411 (oven) Made recommended repair…"
type textarea "x"
type textarea "Revent / Model: 7122 / Serial: U11-7122-016-0411 (oven) Made recommended repair…"
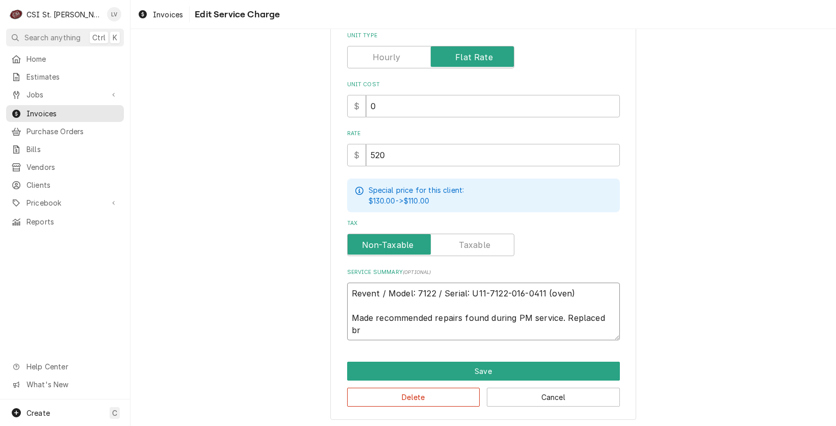
type textarea "x"
type textarea "Revent / Model: 7122 / Serial: U11-7122-016-0411 (oven) Made recommended repair…"
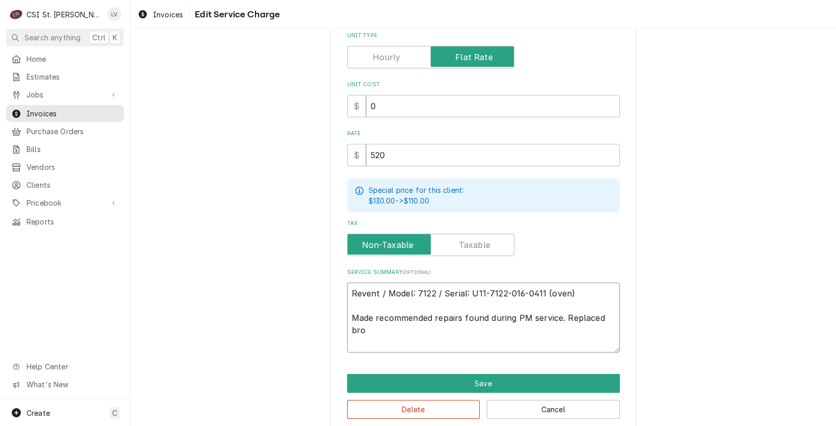
type textarea "x"
type textarea "Revent / Model: 7122 / Serial: U11-7122-016-0411 (oven) Made recommended repair…"
type textarea "x"
type textarea "Revent / Model: 7122 / Serial: U11-7122-016-0411 (oven) Made recommended repair…"
type textarea "x"
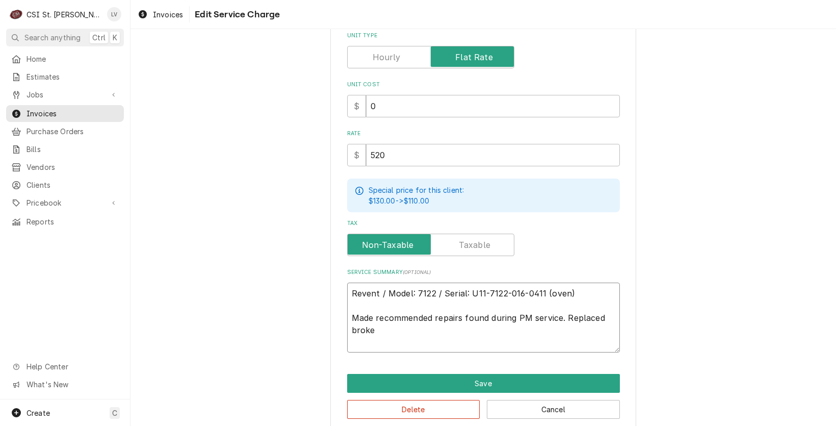
type textarea "Revent / Model: 7122 / Serial: U11-7122-016-0411 (oven) Made recommended repair…"
type textarea "x"
type textarea "Revent / Model: 7122 / Serial: U11-7122-016-0411 (oven) Made recommended repair…"
type textarea "x"
type textarea "Revent / Model: 7122 / Serial: U11-7122-016-0411 (oven) Made recommended repair…"
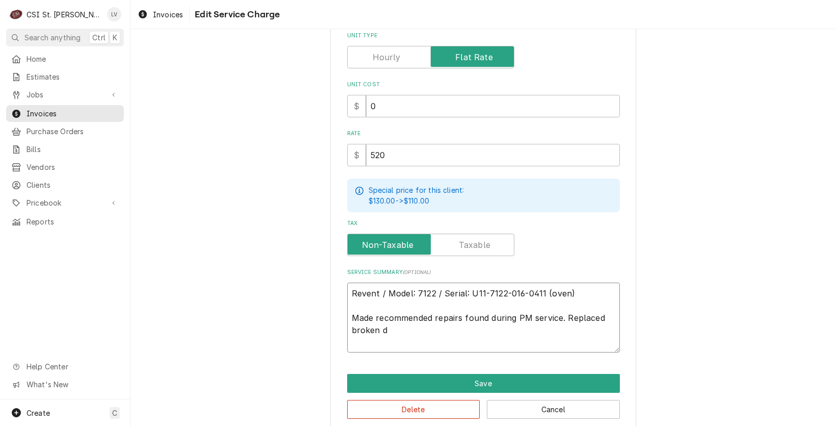
type textarea "x"
type textarea "Revent / Model: 7122 / Serial: U11-7122-016-0411 (oven) Made recommended repair…"
type textarea "x"
type textarea "Revent / Model: 7122 / Serial: U11-7122-016-0411 (oven) Made recommended repair…"
type textarea "x"
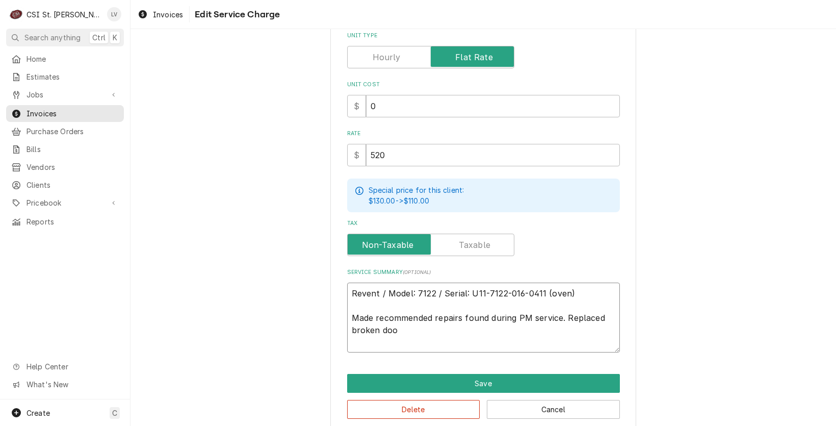
type textarea "Revent / Model: 7122 / Serial: U11-7122-016-0411 (oven) Made recommended repair…"
type textarea "x"
type textarea "Revent / Model: 7122 / Serial: U11-7122-016-0411 (oven) Made recommended repair…"
type textarea "x"
type textarea "Revent / Model: 7122 / Serial: U11-7122-016-0411 (oven) Made recommended repair…"
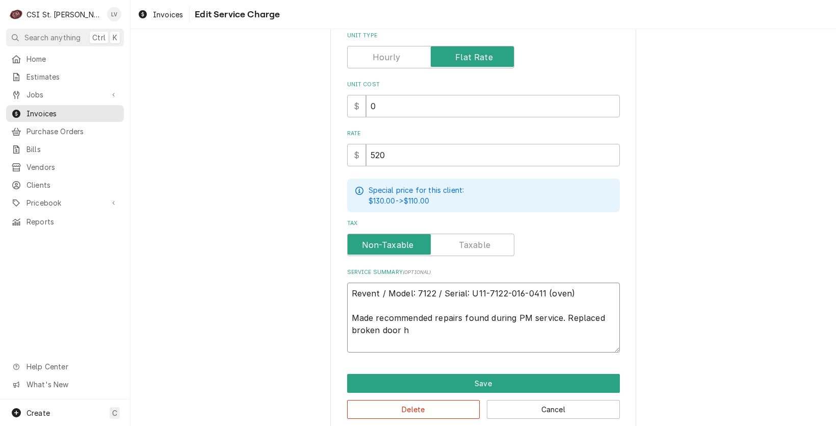
type textarea "x"
type textarea "Revent / Model: 7122 / Serial: U11-7122-016-0411 (oven) Made recommended repair…"
type textarea "x"
type textarea "Revent / Model: 7122 / Serial: U11-7122-016-0411 (oven) Made recommended repair…"
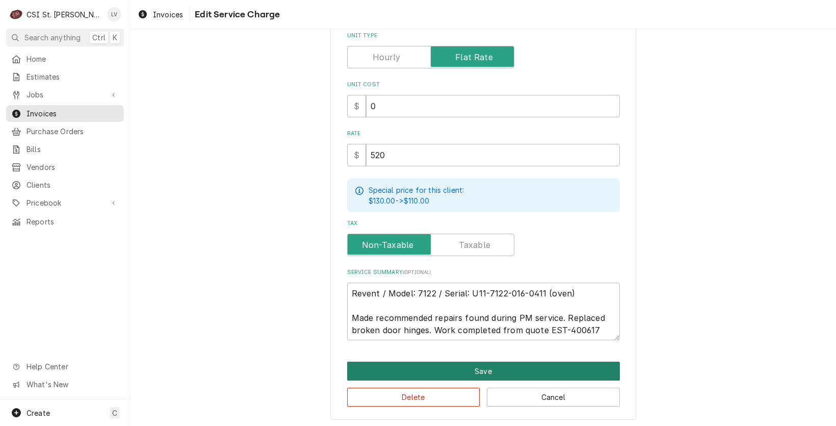
click at [475, 366] on button "Save" at bounding box center [483, 370] width 273 height 19
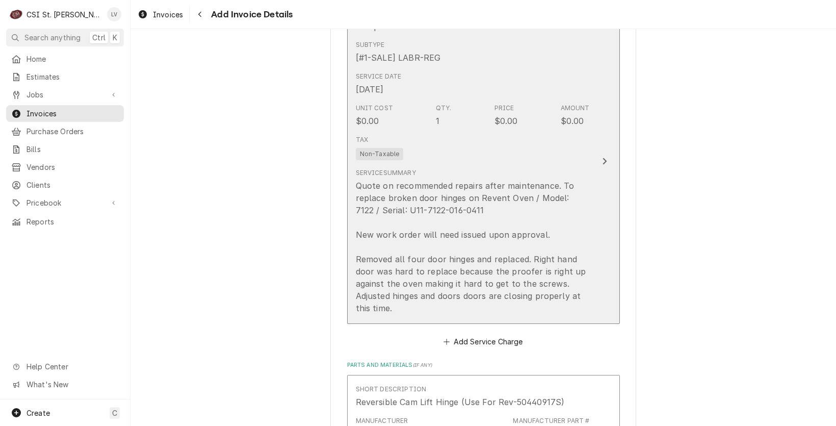
scroll to position [1261, 0]
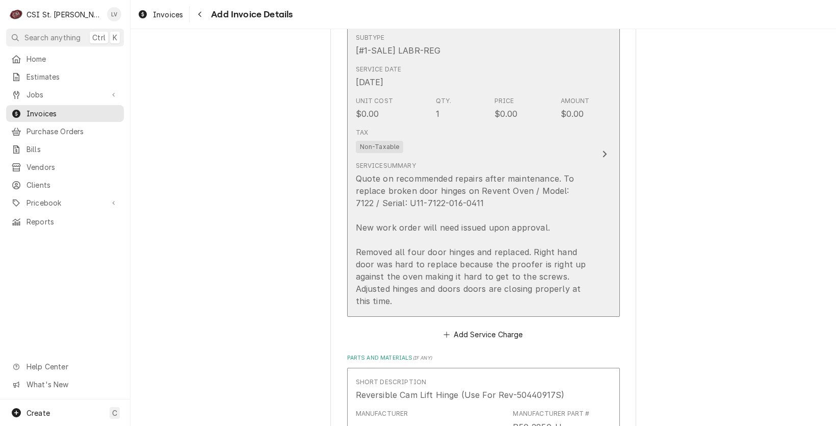
click at [498, 278] on div "Quote on recommended repairs after maintenance. To replace broken door hinges o…" at bounding box center [473, 239] width 234 height 135
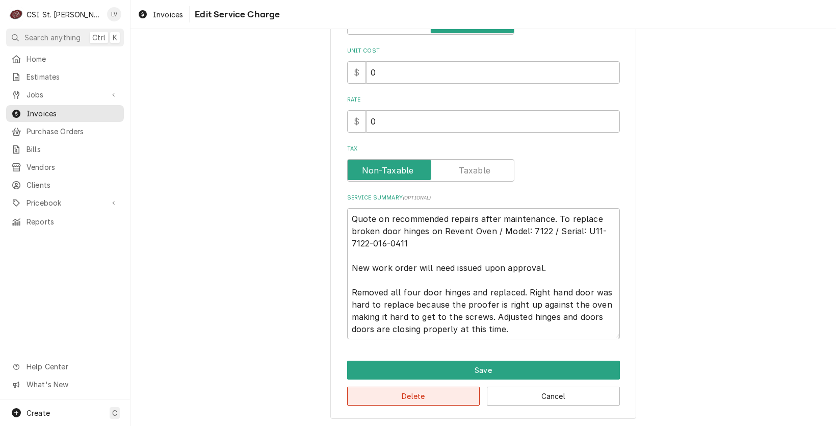
click at [401, 391] on button "Delete" at bounding box center [413, 395] width 133 height 19
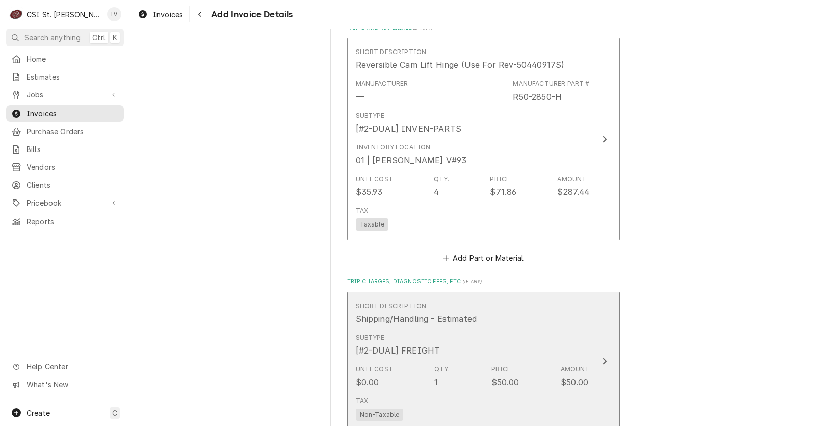
scroll to position [1281, 0]
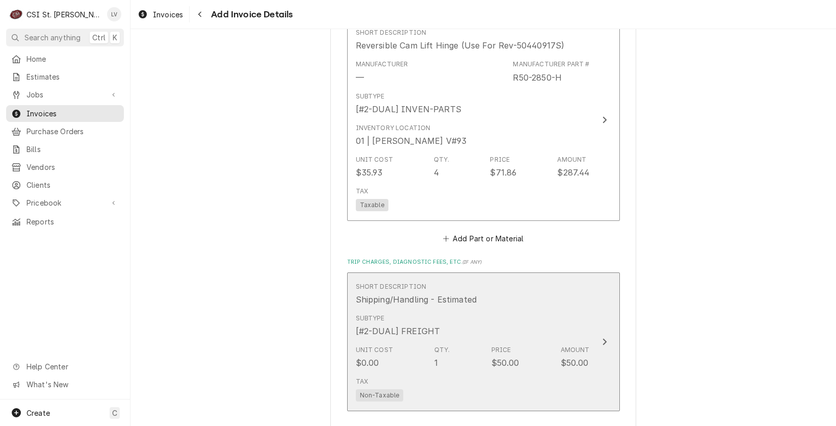
click at [443, 330] on div "Subtype [#2-DUAL] FREIGHT" at bounding box center [473, 325] width 234 height 32
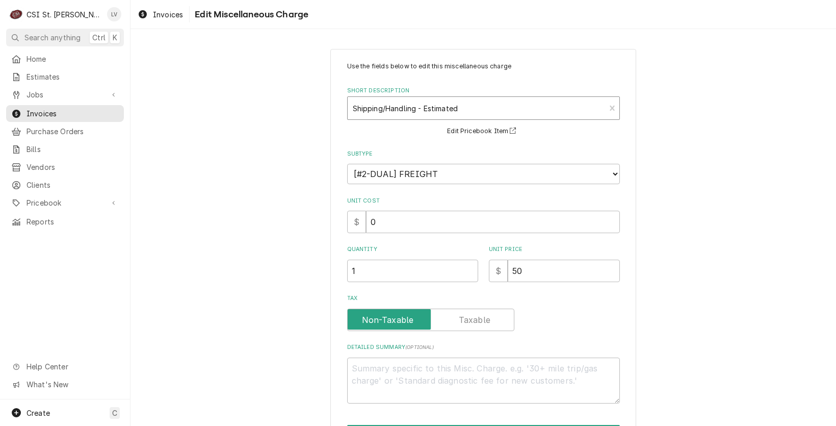
click at [408, 109] on div "Short Description" at bounding box center [477, 108] width 248 height 18
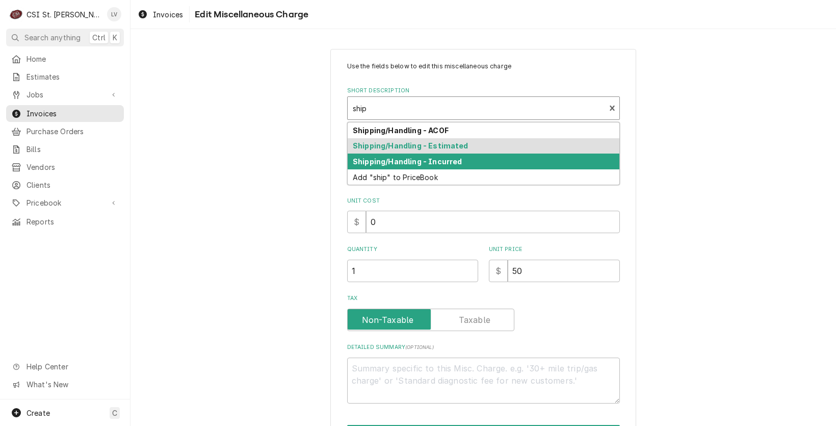
click at [403, 158] on strong "Shipping/Handling - Incurred" at bounding box center [407, 161] width 109 height 9
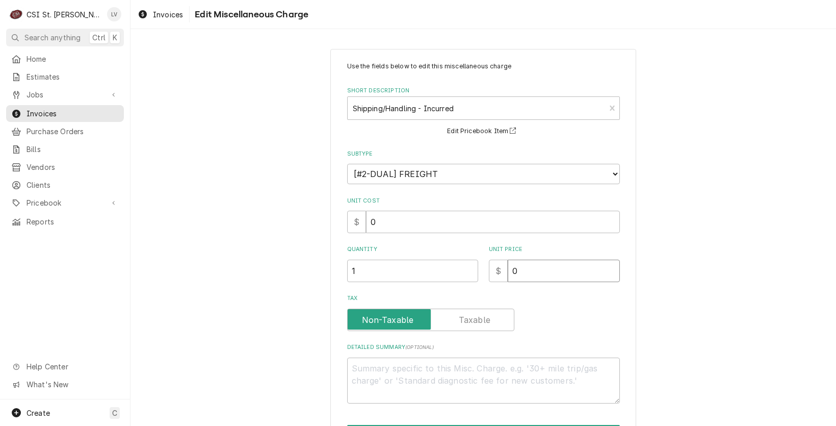
drag, startPoint x: 515, startPoint y: 267, endPoint x: 493, endPoint y: 272, distance: 22.5
click at [493, 272] on div "$ 0" at bounding box center [554, 270] width 131 height 22
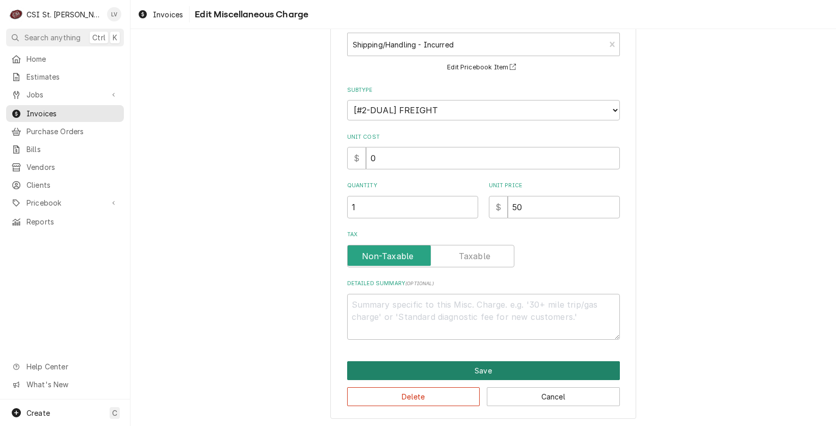
click at [458, 366] on button "Save" at bounding box center [483, 370] width 273 height 19
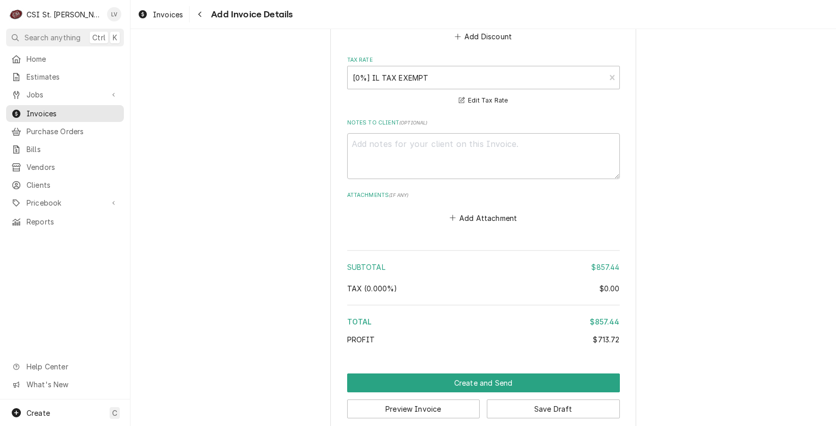
scroll to position [1730, 0]
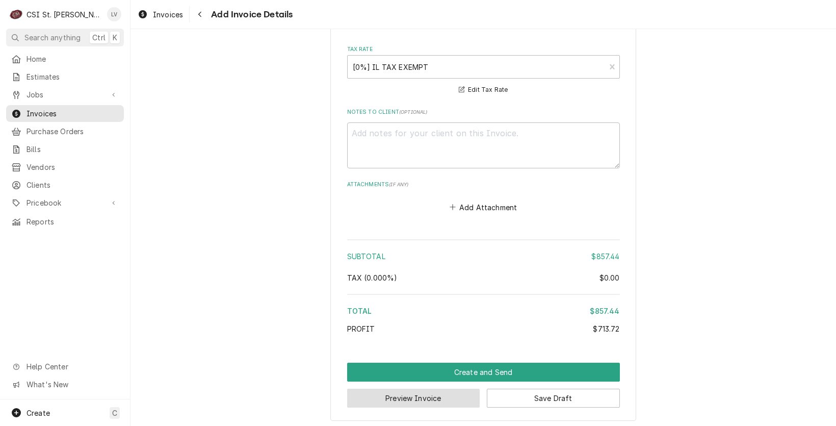
click at [433, 391] on button "Preview Invoice" at bounding box center [413, 397] width 133 height 19
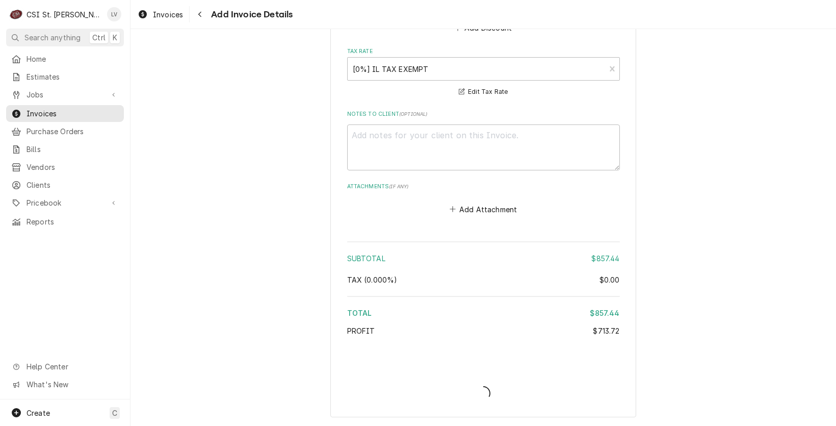
scroll to position [1724, 0]
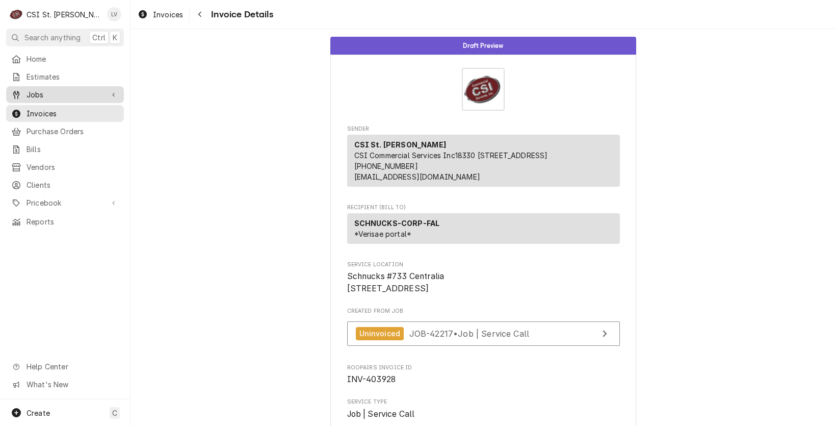
click at [71, 89] on span "Jobs" at bounding box center [64, 94] width 77 height 11
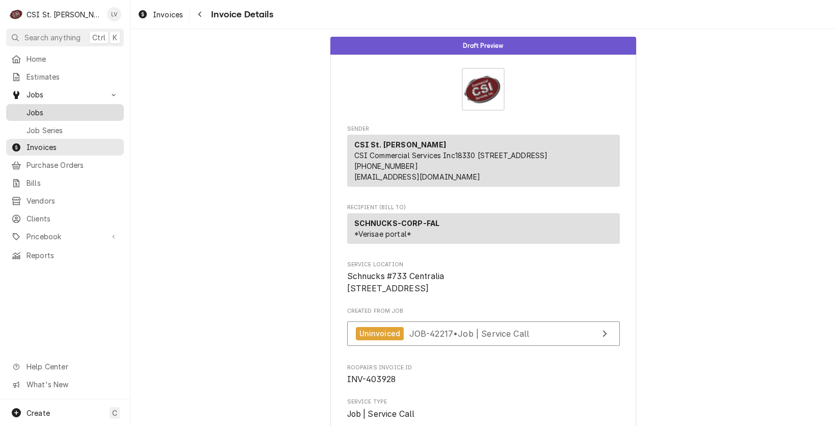
click at [78, 107] on span "Jobs" at bounding box center [72, 112] width 92 height 11
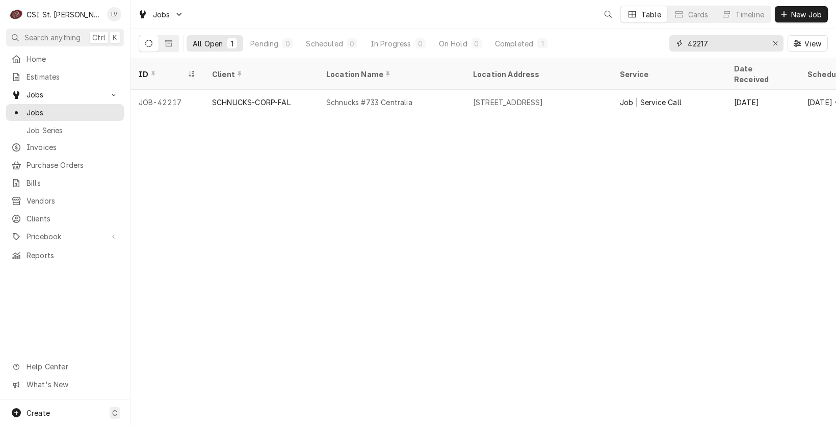
click at [721, 40] on input "42217" at bounding box center [725, 43] width 76 height 16
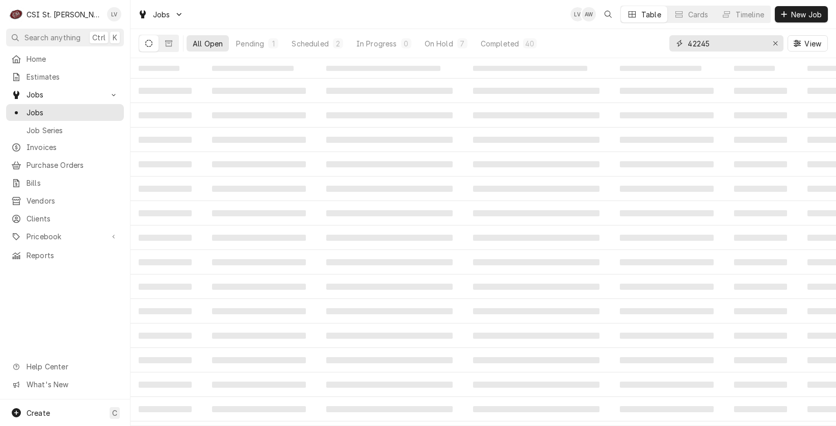
type input "42245"
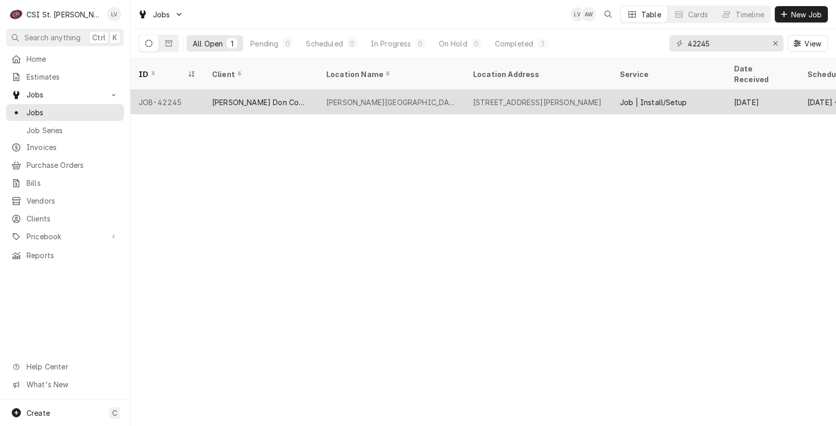
click at [316, 93] on div "[PERSON_NAME] Don Company" at bounding box center [261, 102] width 114 height 24
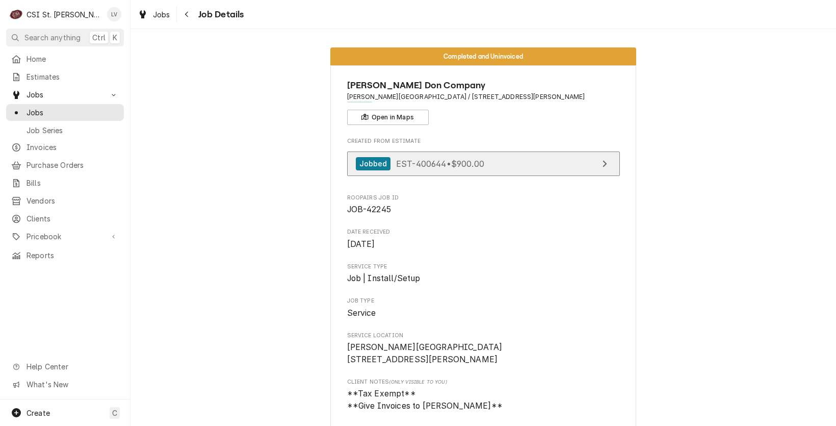
click at [453, 159] on span "EST-400644 • $900.00" at bounding box center [440, 163] width 88 height 10
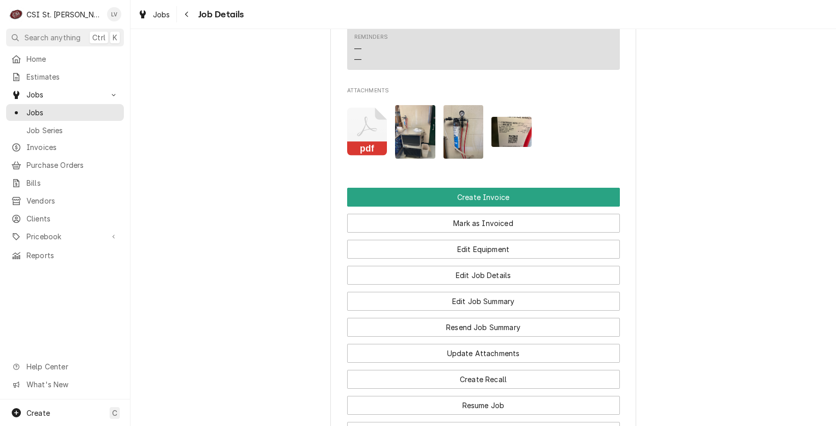
scroll to position [1070, 0]
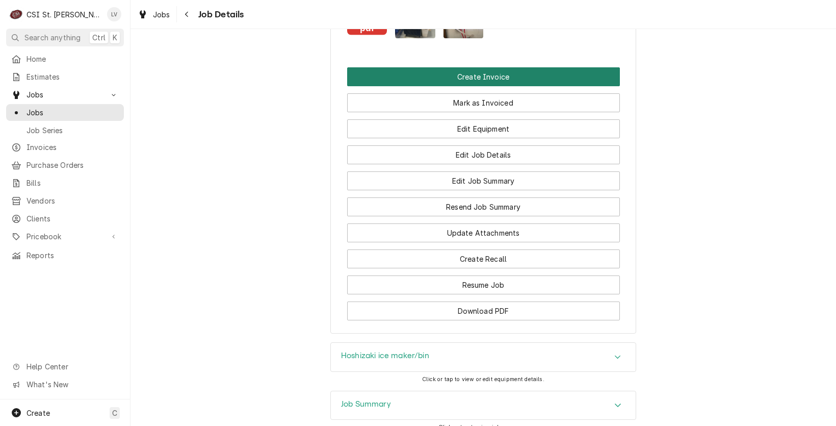
click at [470, 86] on button "Create Invoice" at bounding box center [483, 76] width 273 height 19
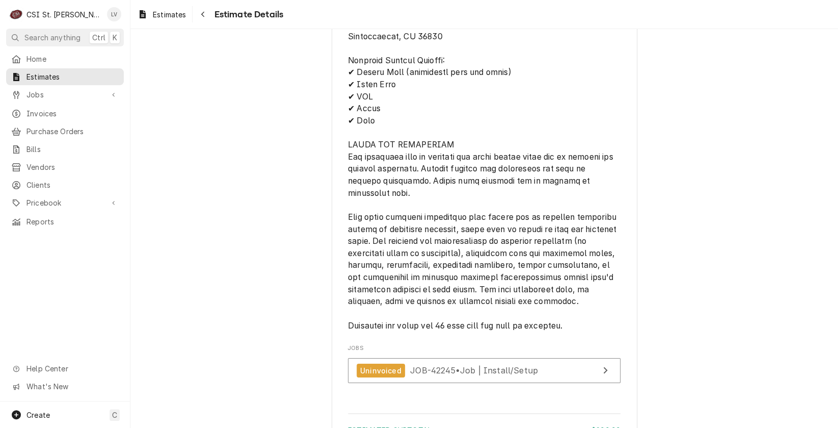
scroll to position [1835, 0]
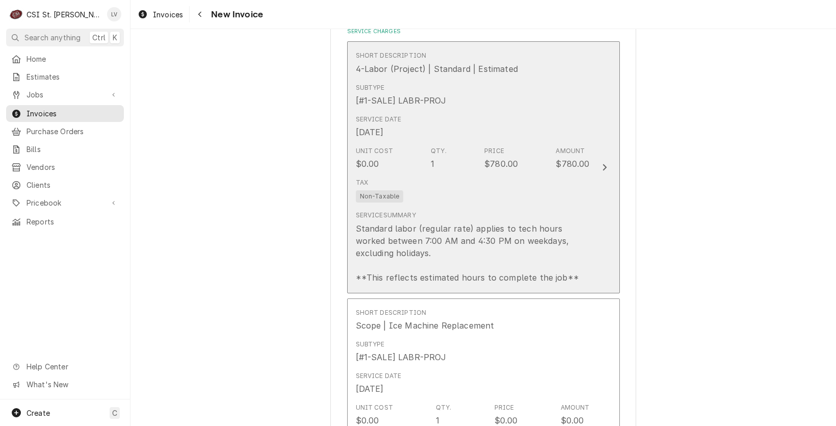
scroll to position [662, 0]
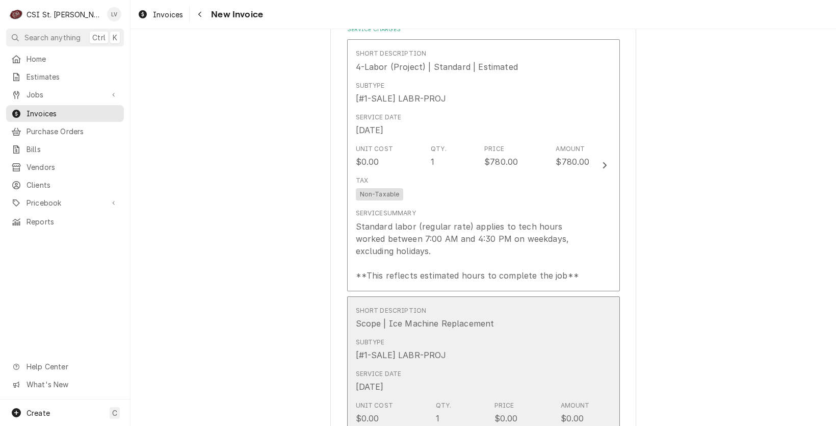
click at [461, 325] on div "Scope | Ice Machine Replacement" at bounding box center [425, 323] width 139 height 12
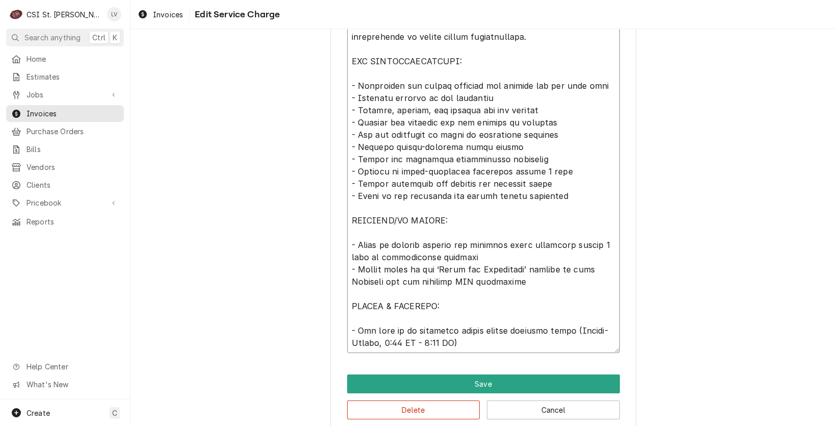
scroll to position [480, 0]
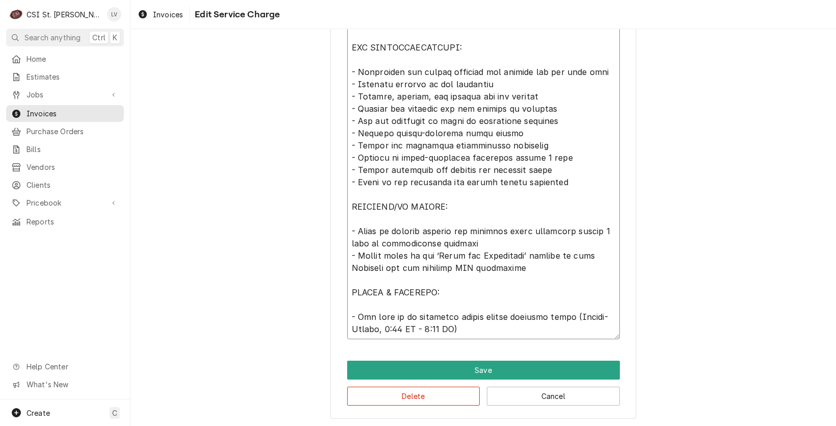
drag, startPoint x: 350, startPoint y: 105, endPoint x: 561, endPoint y: 422, distance: 381.2
click at [391, 396] on button "Delete" at bounding box center [413, 395] width 133 height 19
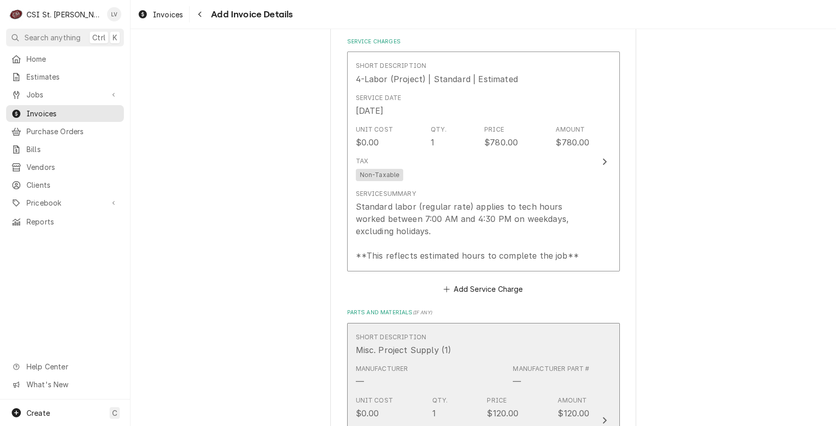
scroll to position [650, 0]
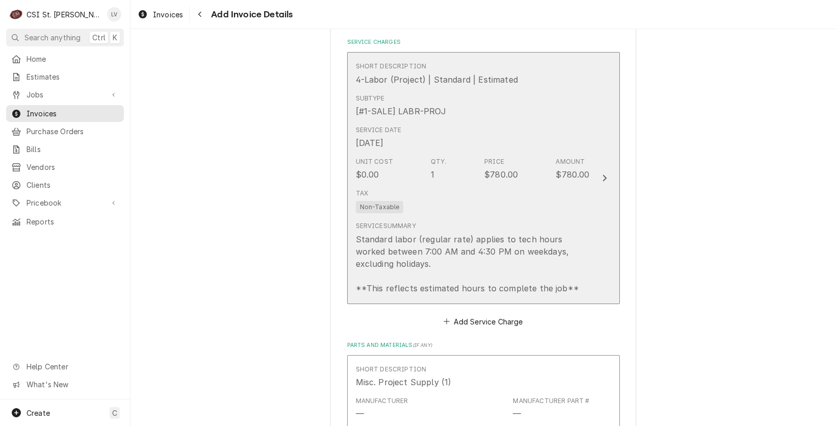
click at [477, 247] on div "Standard labor (regular rate) applies to tech hours worked between 7:00 AM and …" at bounding box center [473, 263] width 234 height 61
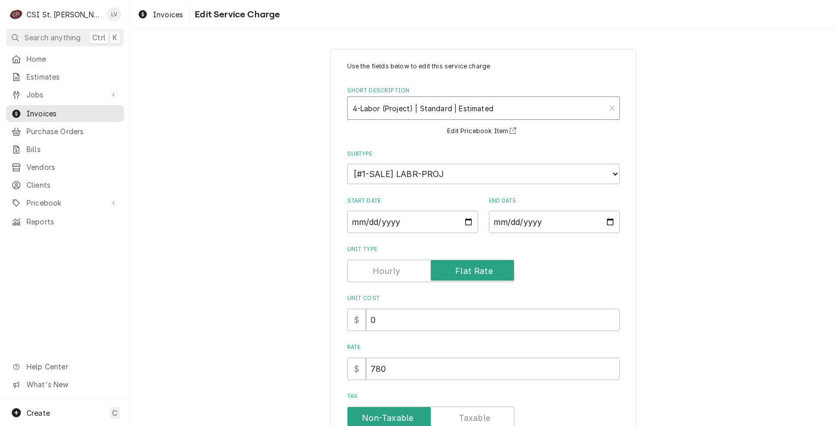
click at [411, 105] on div "Short Description" at bounding box center [477, 108] width 248 height 18
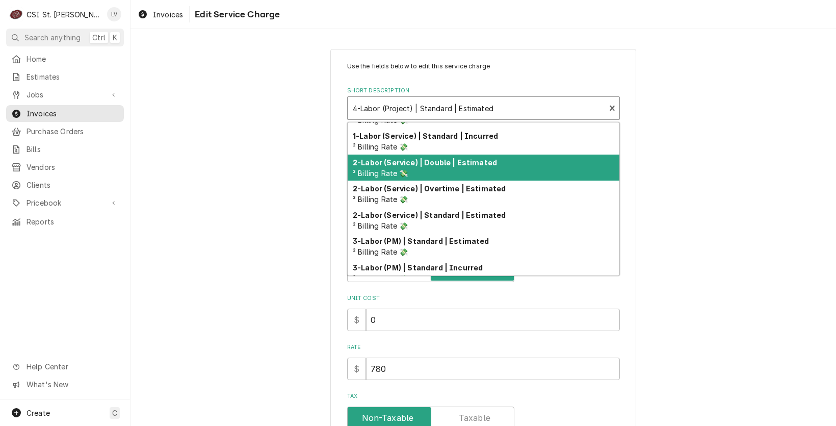
scroll to position [110, 0]
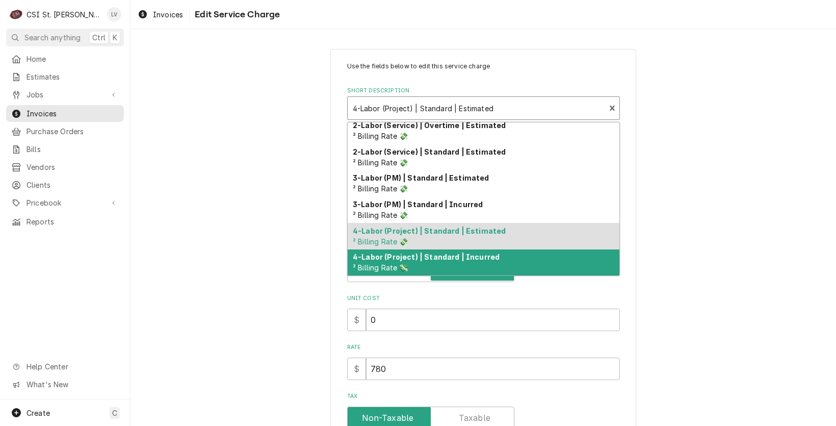
click at [408, 255] on strong "4-Labor (Project) | Standard | Incurred" at bounding box center [426, 256] width 147 height 9
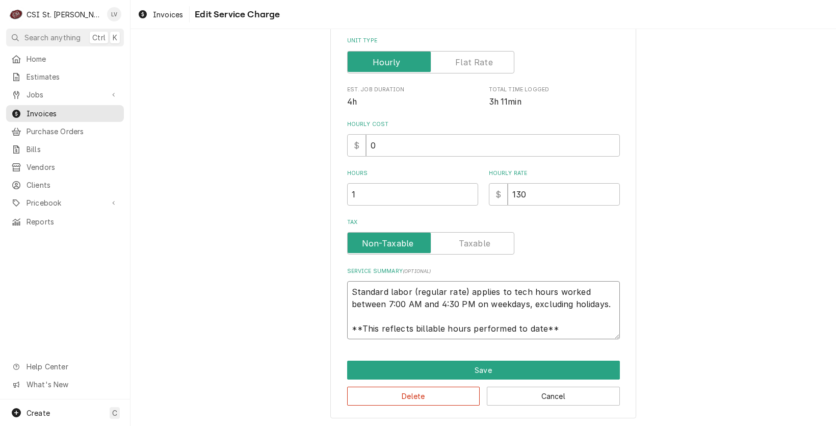
scroll to position [12, 0]
drag, startPoint x: 344, startPoint y: 286, endPoint x: 575, endPoint y: 335, distance: 236.5
click at [575, 335] on textarea "Standard labor (regular rate) applies to tech hours worked between 7:00 AM and …" at bounding box center [483, 310] width 273 height 58
paste textarea "Complete ice machine replacement service including removal of existing equipmen…"
type textarea "x"
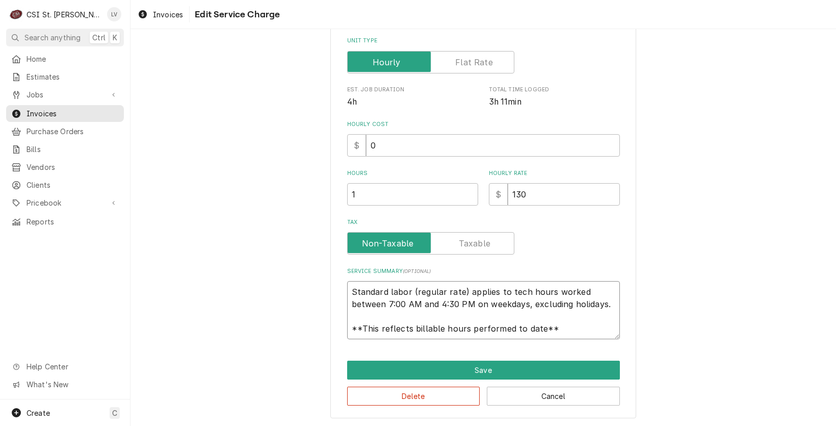
type textarea "Complete ice machine replacement service including removal of existing equipmen…"
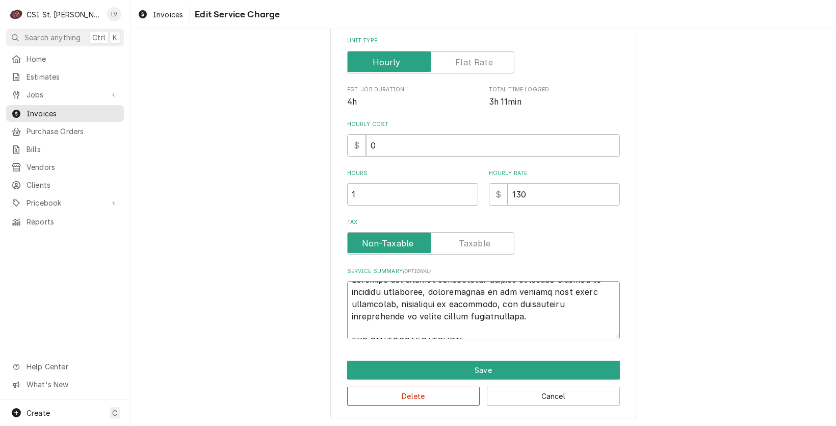
scroll to position [0, 0]
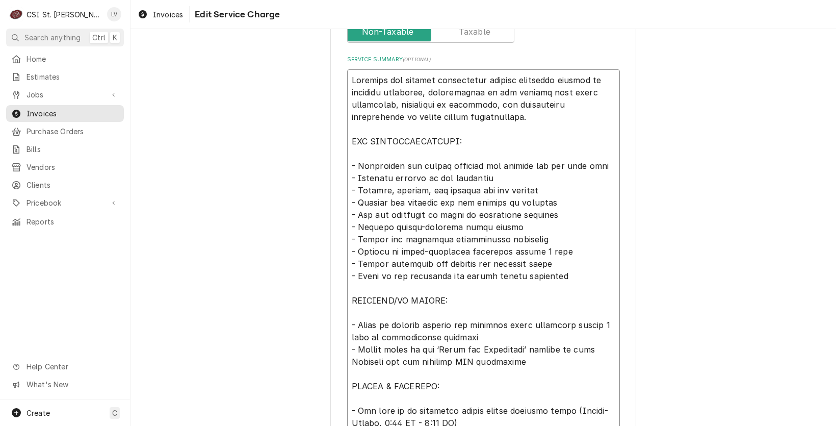
click at [352, 310] on textarea "Service Summary ( optional )" at bounding box center [483, 251] width 273 height 364
type textarea "x"
type textarea "Complete ice machine replacement service including removal of existing equipmen…"
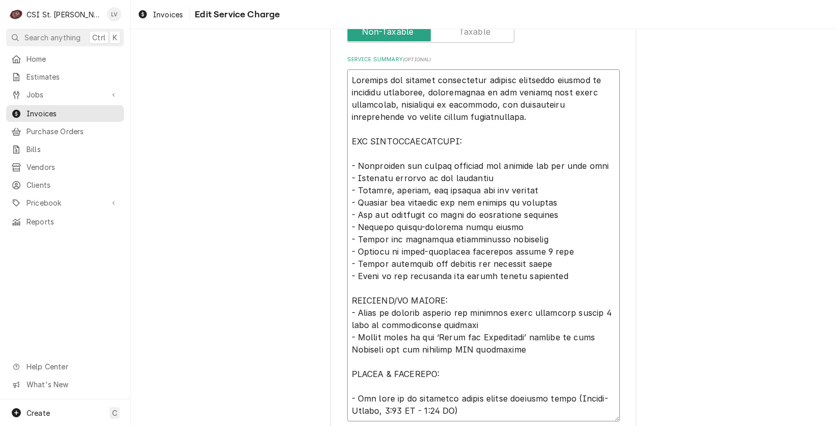
click at [352, 381] on textarea "Service Summary ( optional )" at bounding box center [483, 245] width 273 height 352
type textarea "x"
type textarea "Complete ice machine replacement service including removal of existing equipmen…"
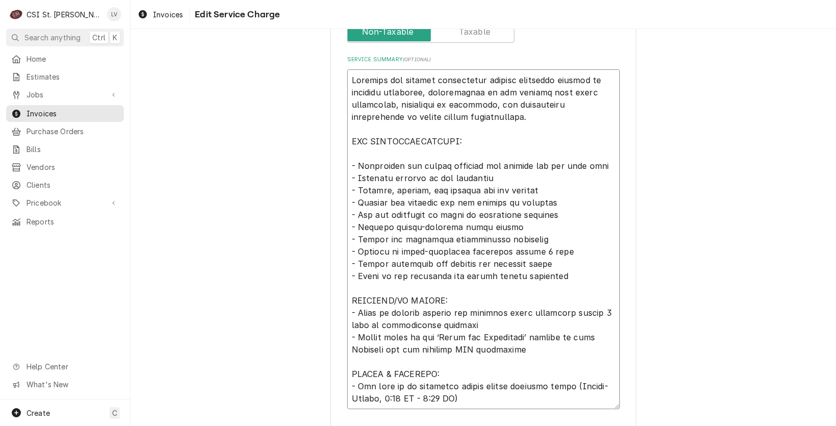
click at [348, 147] on textarea "Service Summary ( optional )" at bounding box center [483, 238] width 273 height 339
type textarea "x"
type textarea "Complete ice machine replacement service including removal of existing equipmen…"
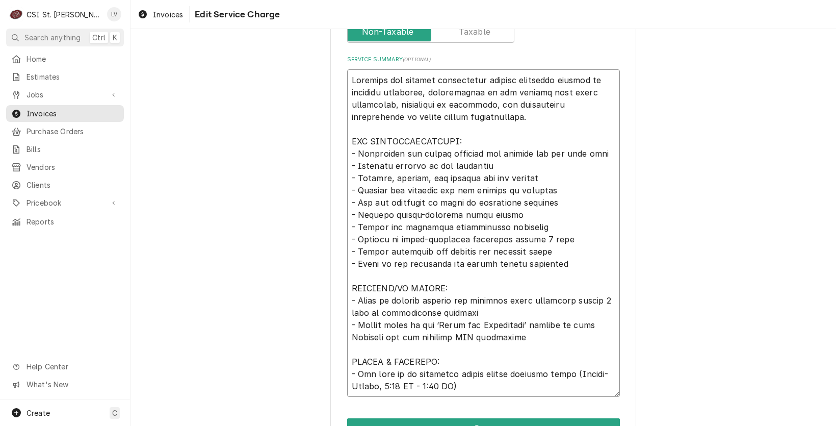
click at [385, 78] on textarea "Service Summary ( optional )" at bounding box center [483, 232] width 273 height 327
type textarea "x"
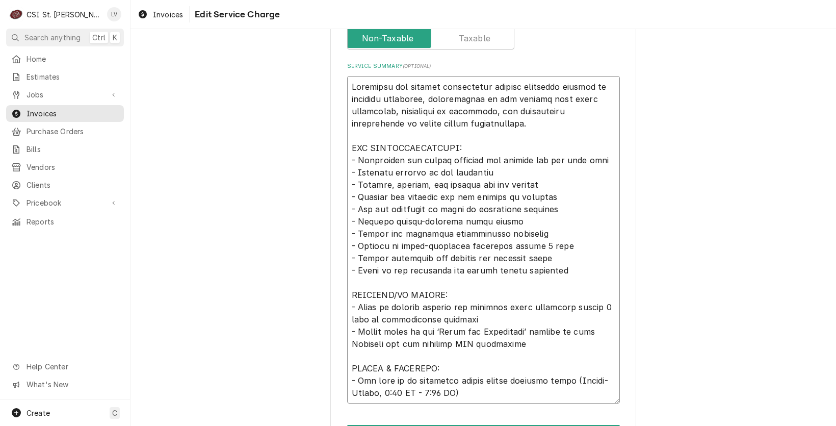
scroll to position [477, 0]
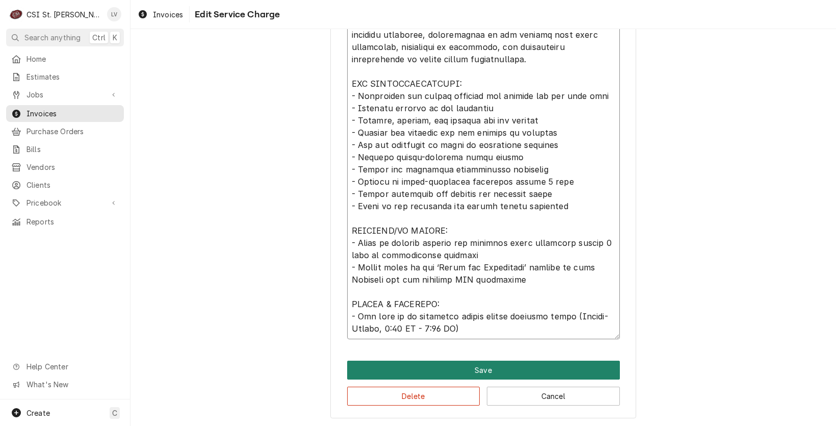
type textarea "Completed ice machine replacement service including removal of existing equipme…"
click at [448, 367] on button "Save" at bounding box center [483, 369] width 273 height 19
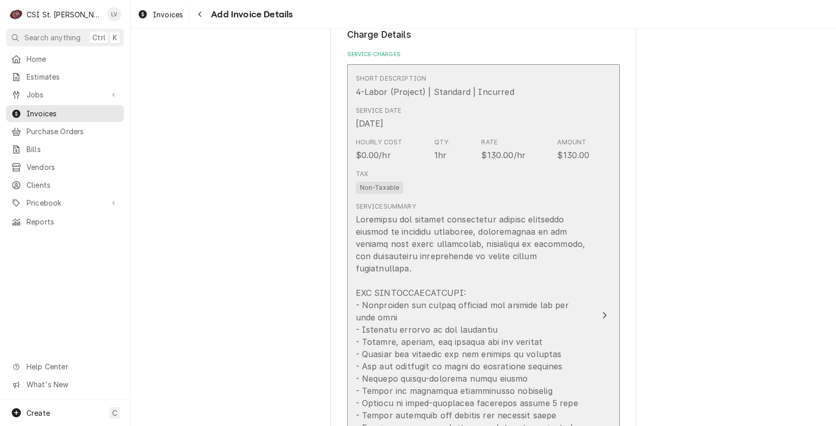
scroll to position [637, 0]
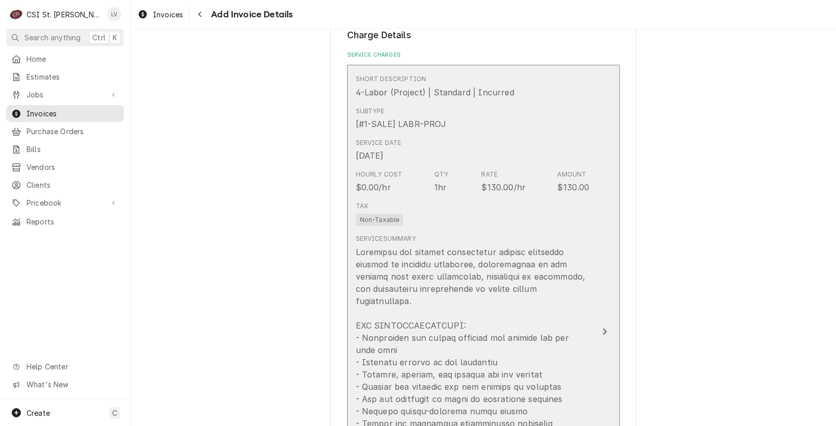
click at [463, 221] on div "Tax Non-Taxable" at bounding box center [473, 213] width 234 height 33
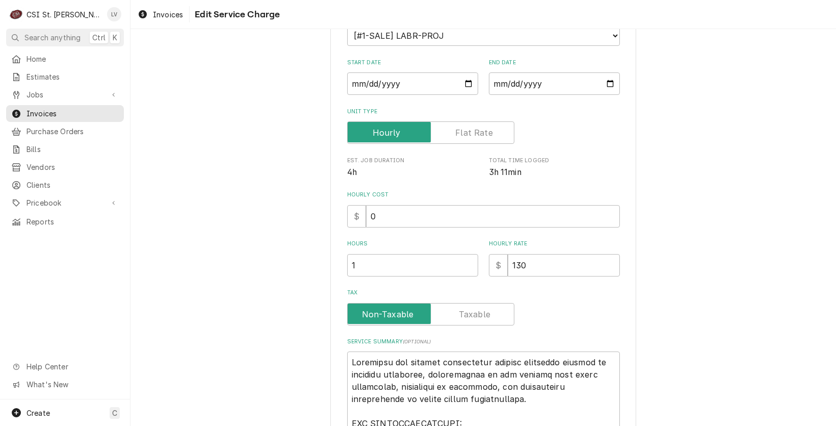
scroll to position [165, 0]
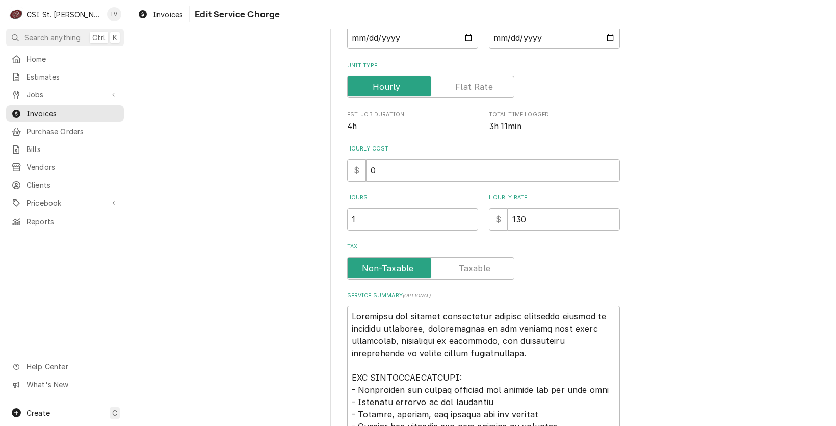
type textarea "x"
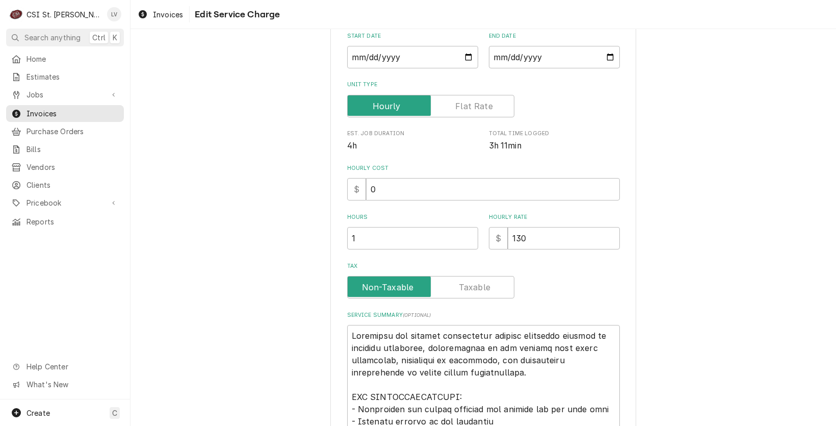
scroll to position [0, 0]
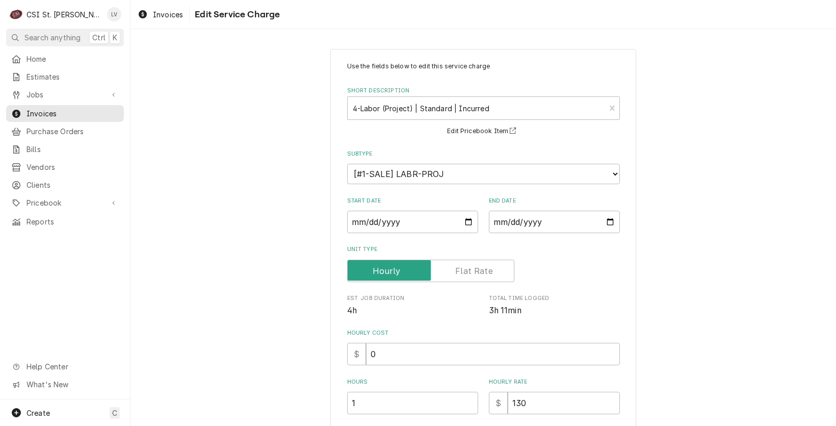
click at [473, 271] on label "Unit Type" at bounding box center [430, 270] width 167 height 22
click at [473, 271] on input "Unit Type" at bounding box center [431, 270] width 158 height 22
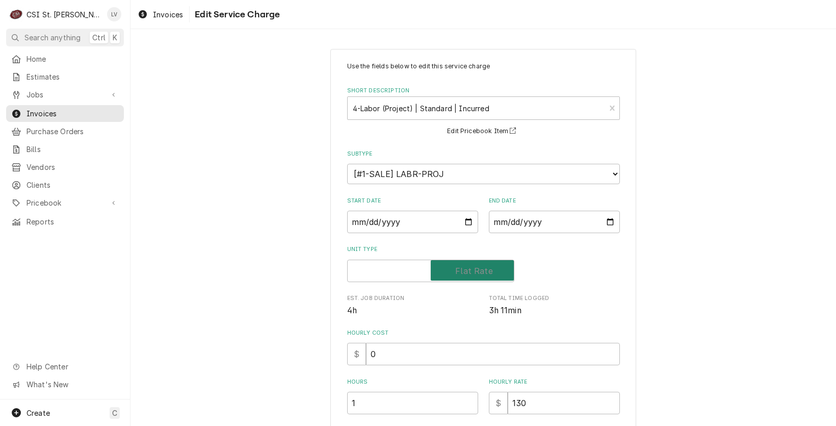
checkbox input "true"
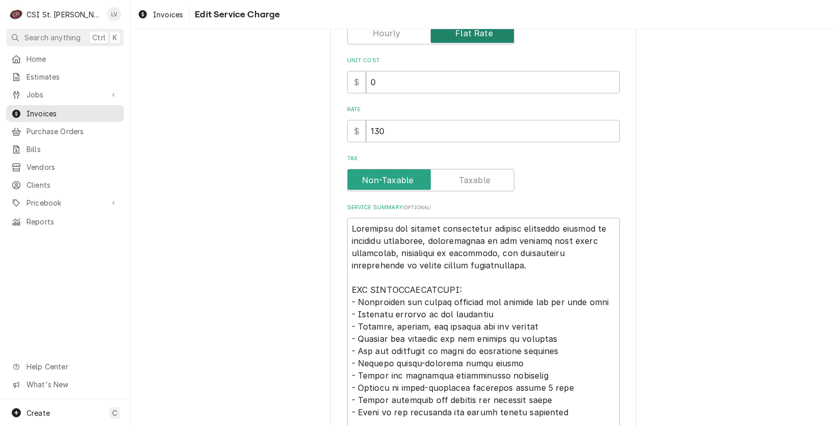
scroll to position [306, 0]
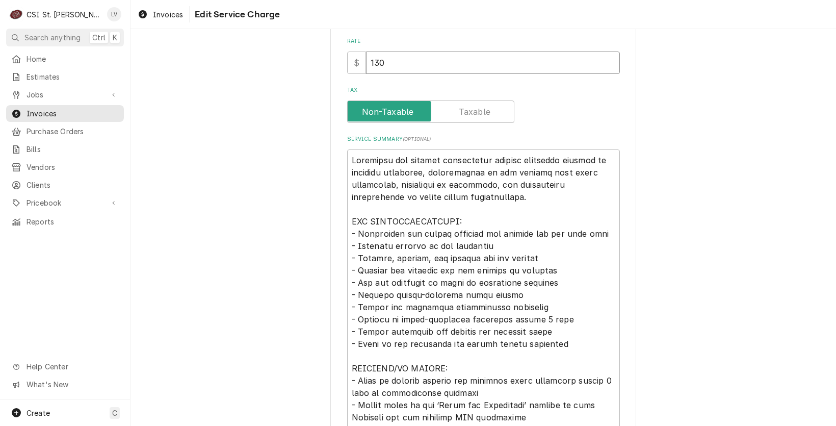
drag, startPoint x: 383, startPoint y: 71, endPoint x: 344, endPoint y: 80, distance: 39.3
click at [347, 80] on div "Use the fields below to edit this service charge Short Description 4-Labor (Pro…" at bounding box center [483, 116] width 273 height 720
type textarea "x"
type input "7"
type textarea "x"
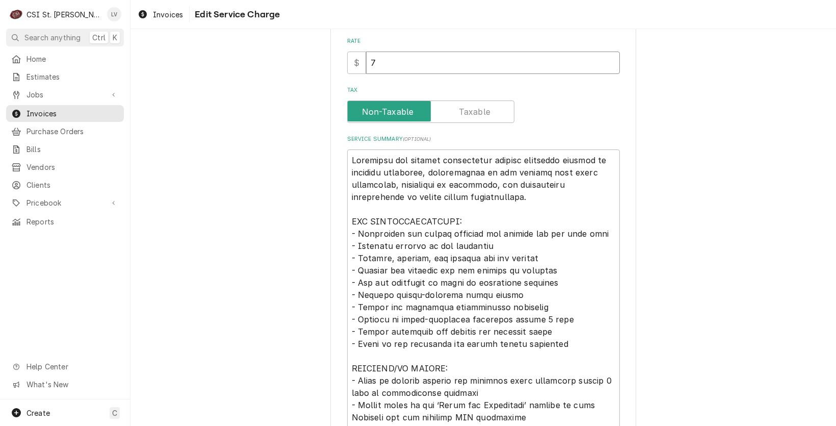
type input "78"
type textarea "x"
type input "780"
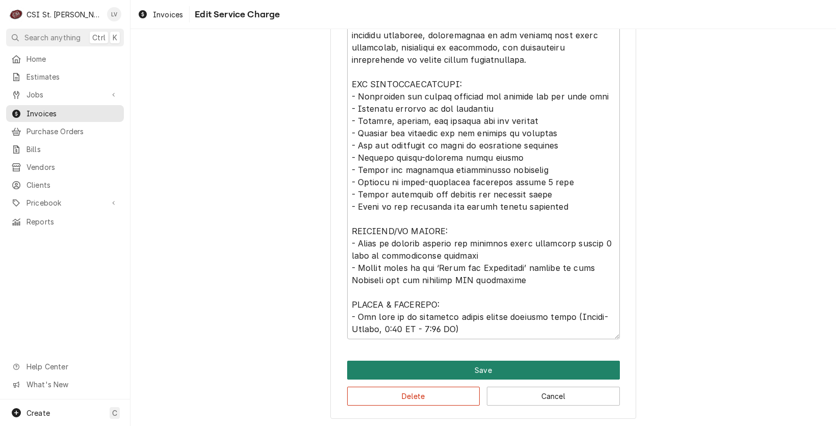
click at [445, 368] on button "Save" at bounding box center [483, 369] width 273 height 19
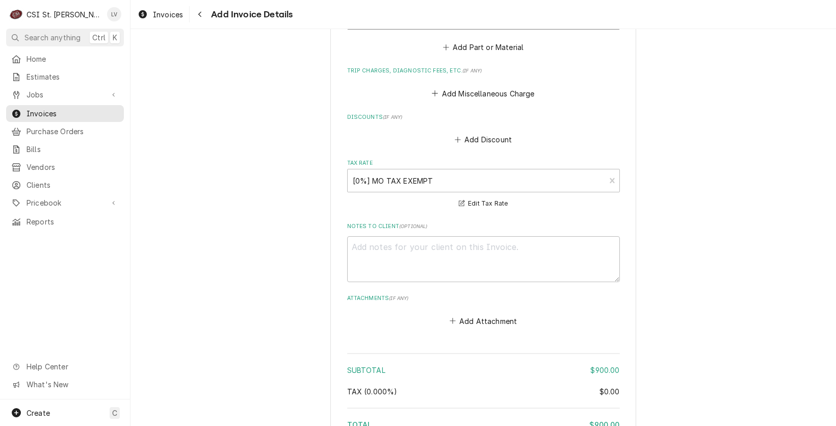
scroll to position [1585, 0]
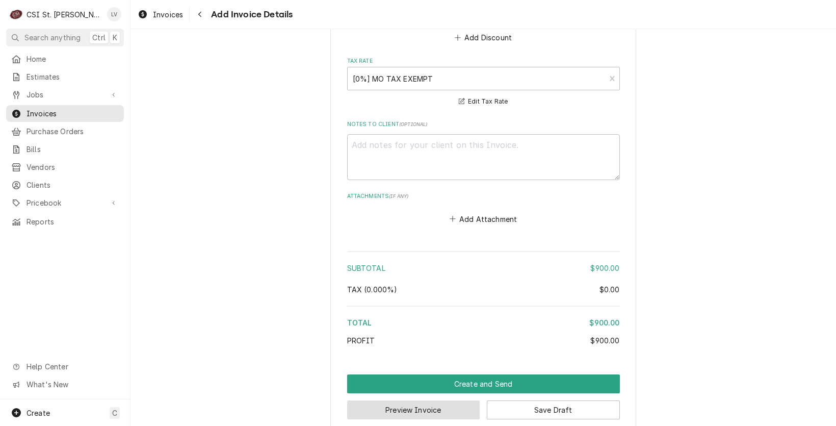
click at [388, 400] on button "Preview Invoice" at bounding box center [413, 409] width 133 height 19
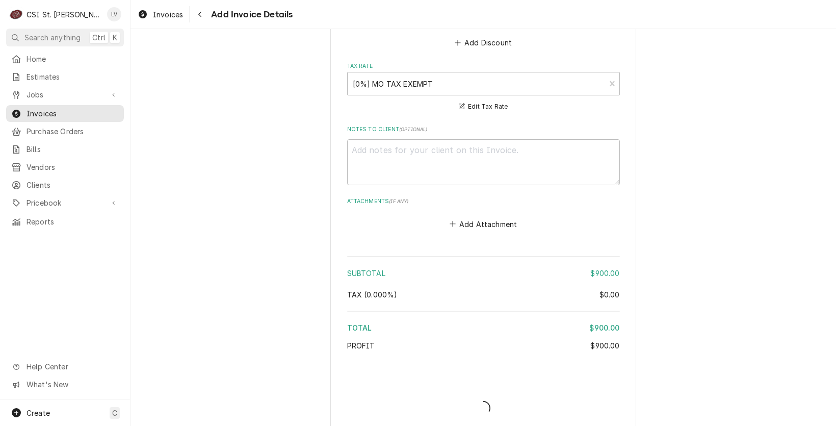
type textarea "x"
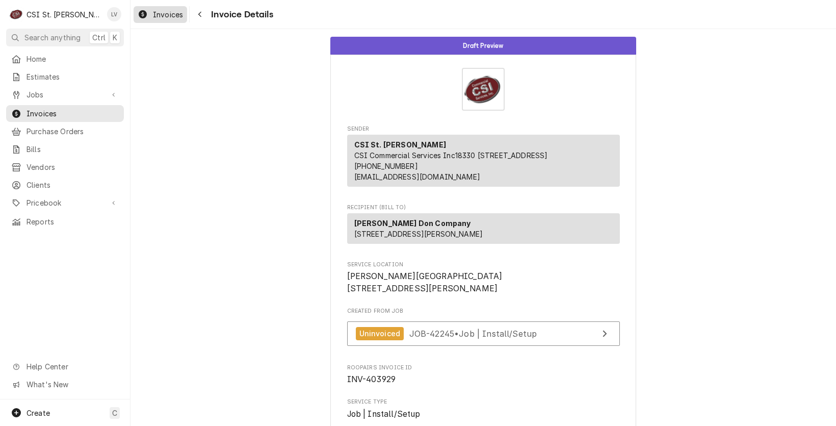
click at [154, 15] on span "Invoices" at bounding box center [168, 14] width 30 height 11
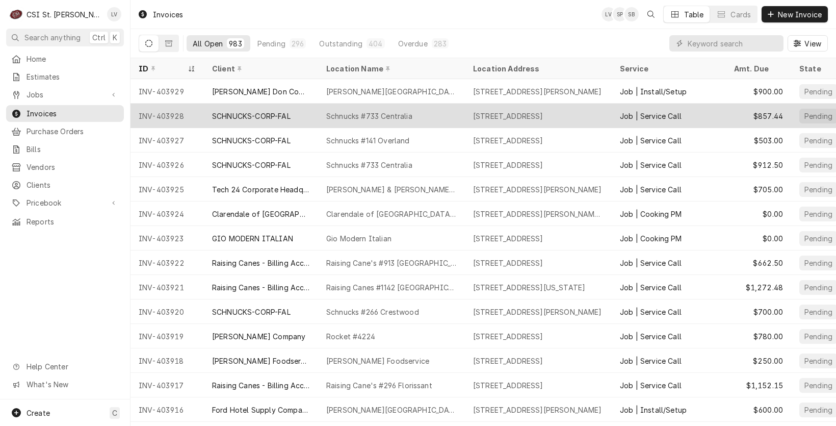
click at [170, 112] on div "INV-403928" at bounding box center [166, 115] width 73 height 24
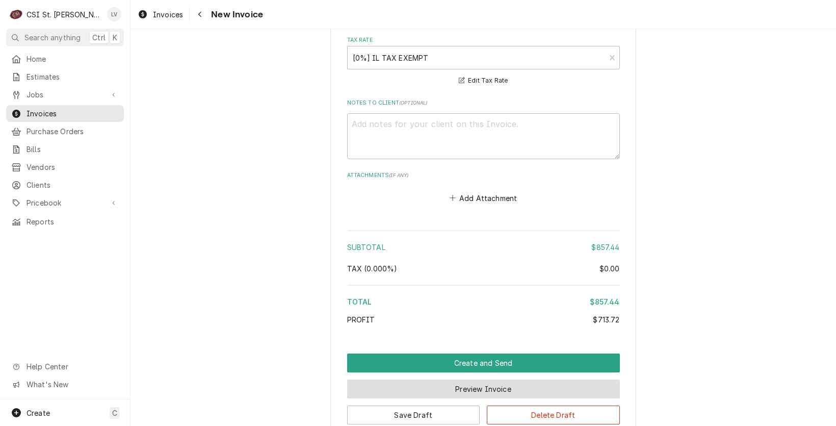
scroll to position [1803, 0]
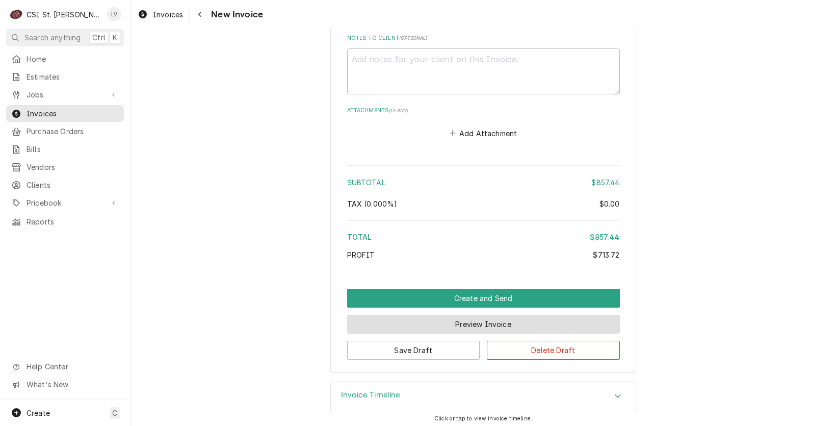
click at [471, 321] on button "Preview Invoice" at bounding box center [483, 323] width 273 height 19
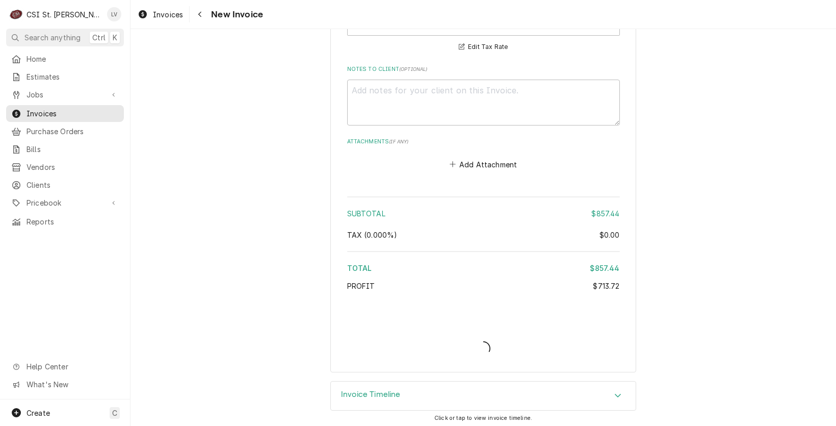
type textarea "x"
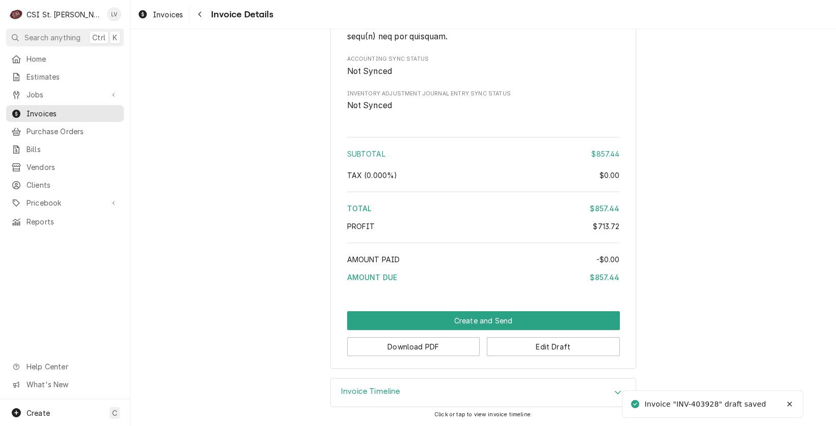
scroll to position [1680, 0]
click at [407, 345] on button "Download PDF" at bounding box center [413, 346] width 133 height 19
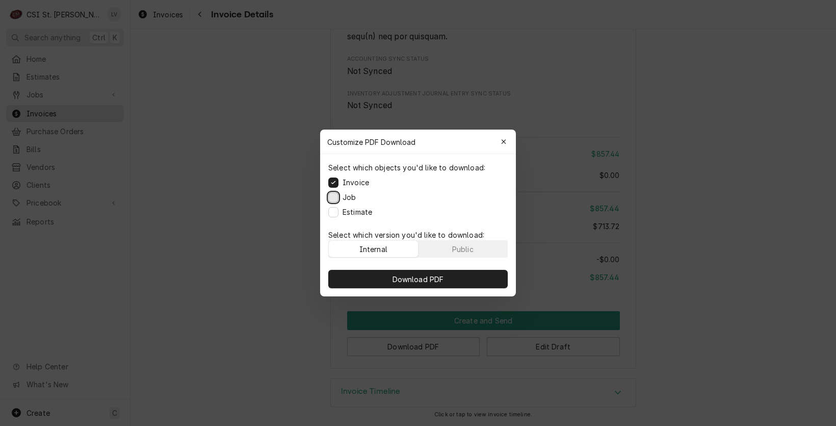
click at [333, 196] on button "Job" at bounding box center [333, 197] width 10 height 10
click at [336, 215] on button "Estimate" at bounding box center [333, 212] width 10 height 10
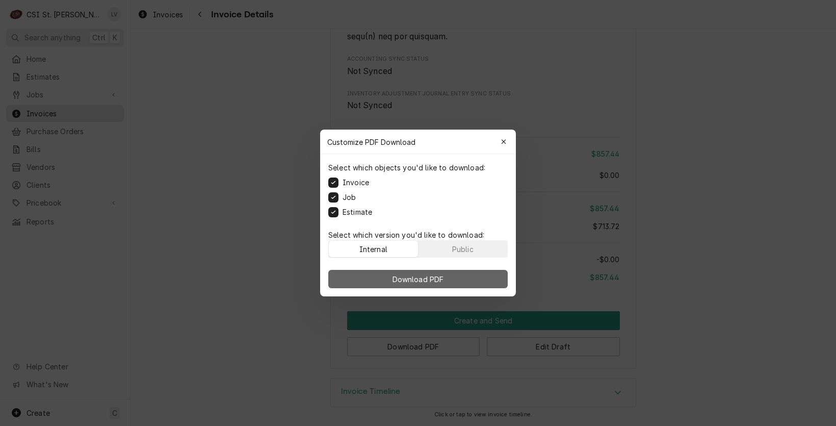
click at [398, 275] on span "Download PDF" at bounding box center [418, 279] width 56 height 11
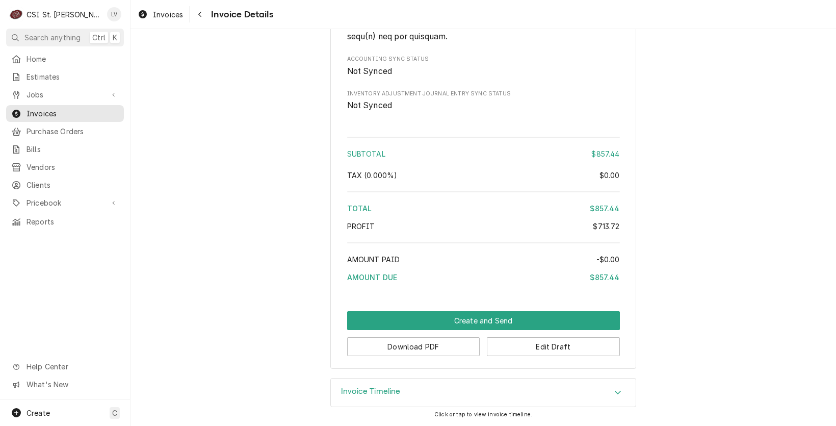
click at [146, 19] on div "Dynamic Content Wrapper" at bounding box center [143, 14] width 10 height 12
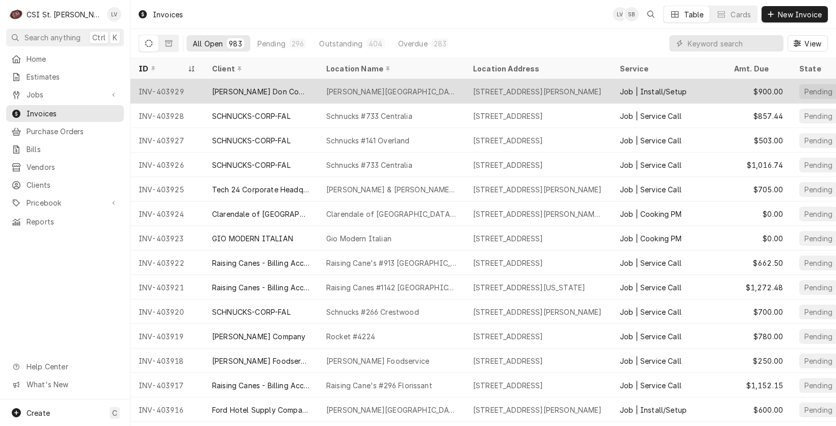
click at [158, 89] on div "INV-403929" at bounding box center [166, 91] width 73 height 24
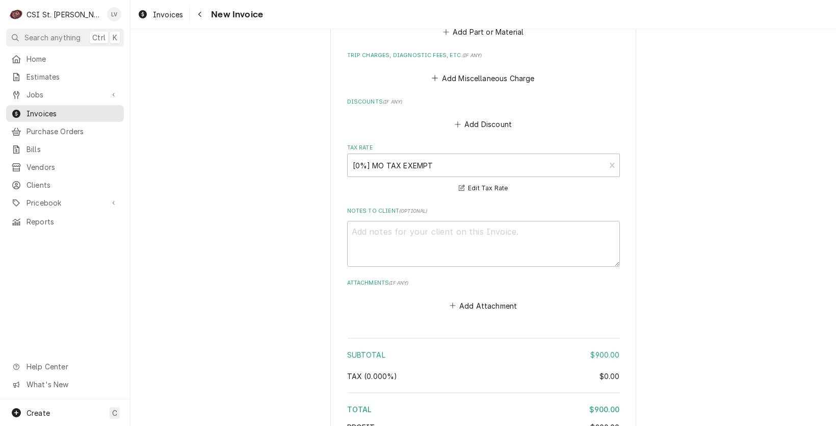
scroll to position [1658, 0]
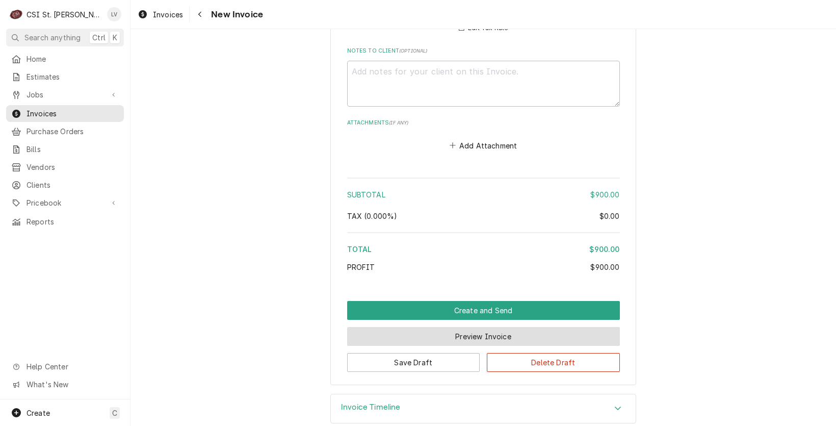
click at [440, 327] on button "Preview Invoice" at bounding box center [483, 336] width 273 height 19
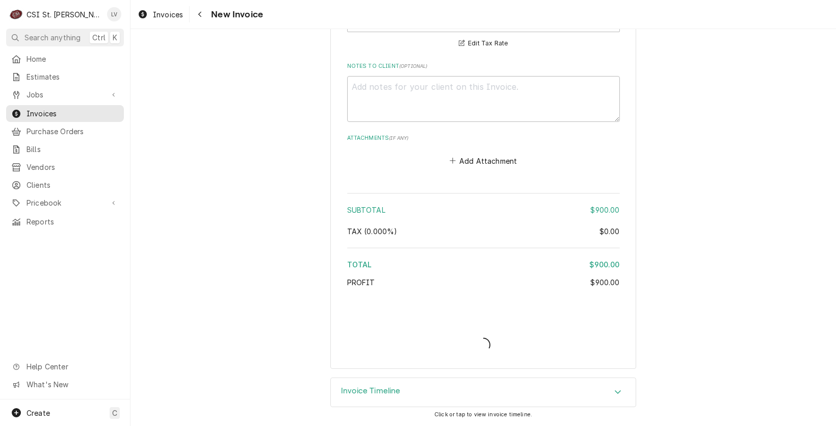
scroll to position [1627, 0]
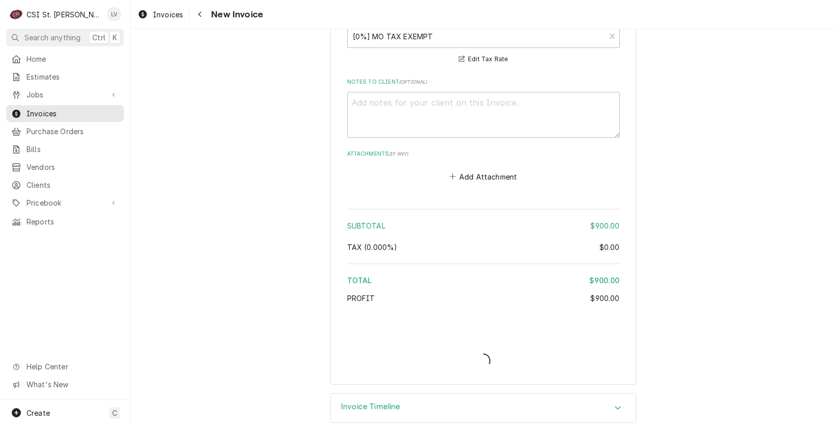
type textarea "x"
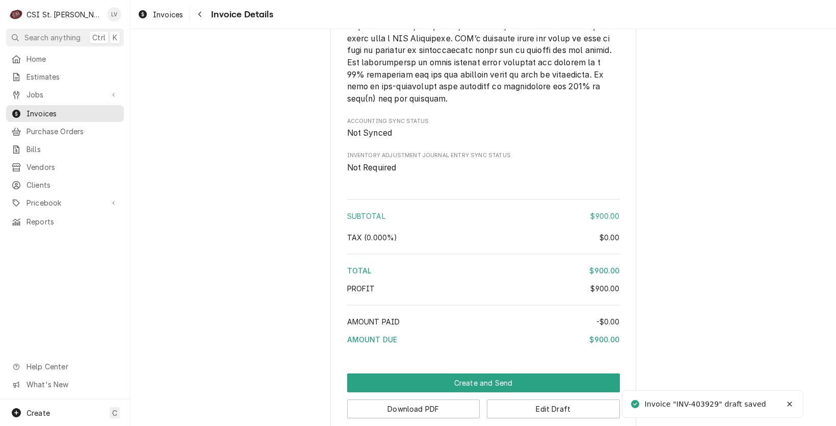
scroll to position [1811, 0]
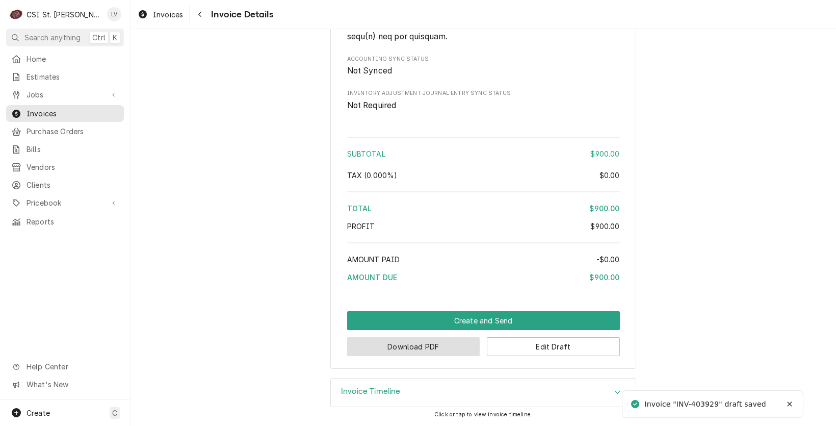
click at [431, 354] on button "Download PDF" at bounding box center [413, 346] width 133 height 19
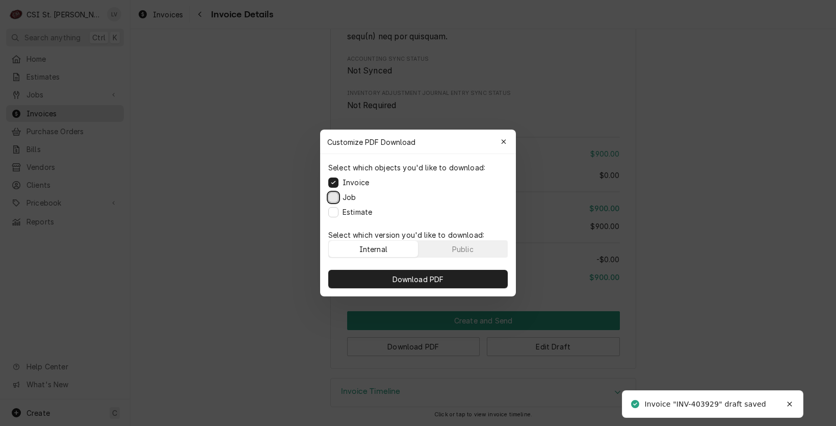
click at [334, 199] on button "Job" at bounding box center [333, 197] width 10 height 10
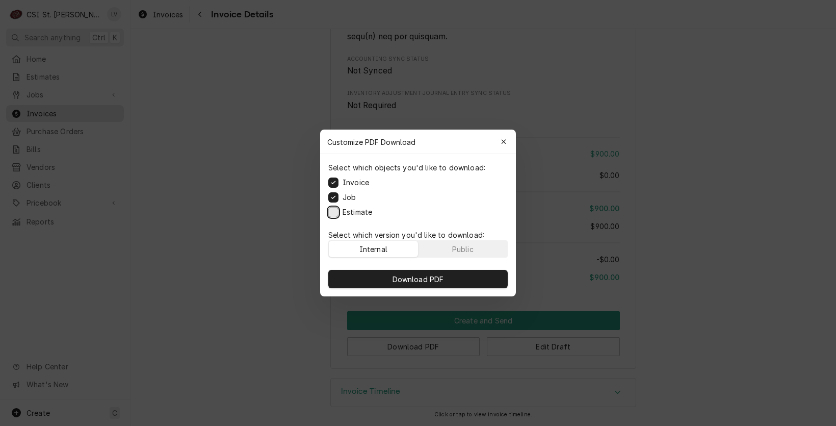
click at [335, 209] on button "Estimate" at bounding box center [333, 212] width 10 height 10
click at [401, 278] on span "Download PDF" at bounding box center [418, 279] width 56 height 11
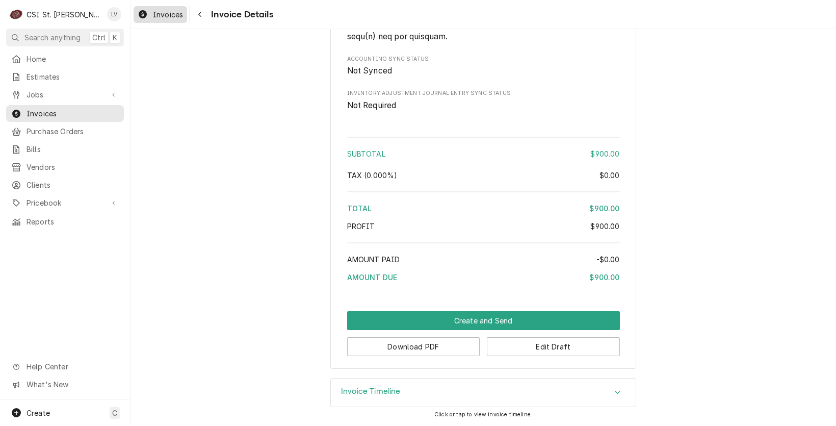
click at [157, 15] on span "Invoices" at bounding box center [168, 14] width 30 height 11
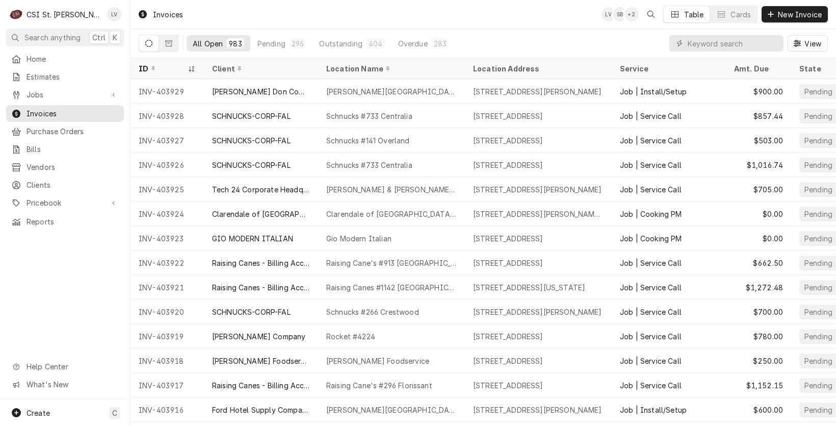
drag, startPoint x: 135, startPoint y: 88, endPoint x: 57, endPoint y: 264, distance: 192.3
click at [58, 264] on div "C CSI St. Louis LV Search anything Ctrl K Home Estimates Jobs Jobs Job Series I…" at bounding box center [418, 213] width 836 height 426
click at [57, 264] on div "Home Estimates Jobs Jobs Job Series Invoices Purchase Orders Bills Vendors Clie…" at bounding box center [65, 224] width 130 height 349
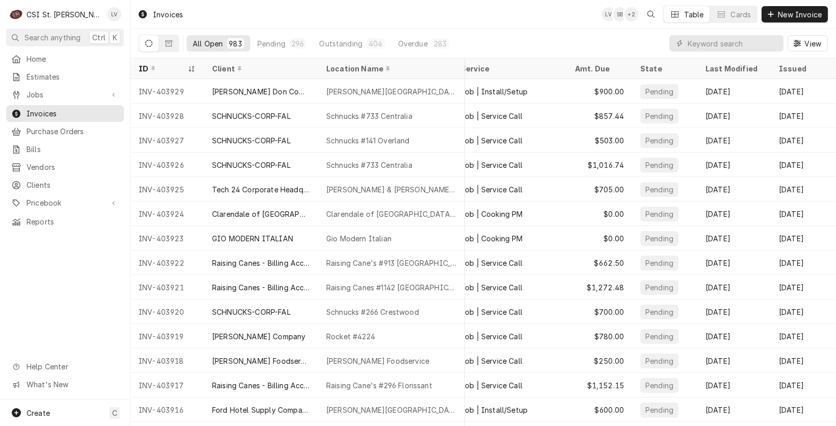
scroll to position [0, 175]
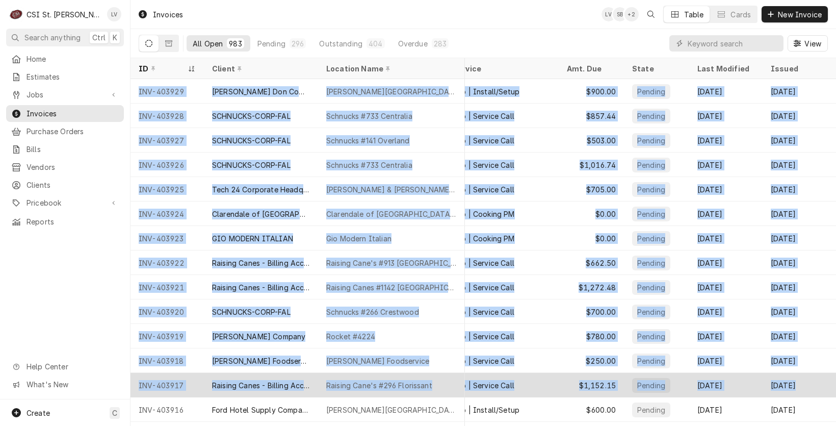
drag, startPoint x: 138, startPoint y: 87, endPoint x: 811, endPoint y: 382, distance: 735.3
click at [669, 383] on tbody "INV-403929 Edward Don Company Hollenbeck Middle School 4555 Central School Rd, …" at bounding box center [315, 252] width 705 height 347
copy tbody "INV-403929 Edward Don Company Hollenbeck Middle School 4555 Central School Rd, …"
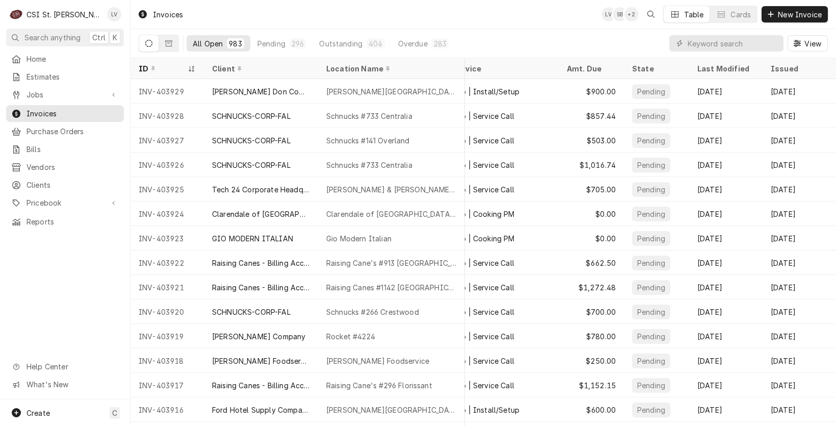
click at [69, 294] on div "Home Estimates Jobs Jobs Job Series Invoices Purchase Orders Bills Vendors Clie…" at bounding box center [65, 224] width 130 height 349
click at [710, 46] on input "Dynamic Content Wrapper" at bounding box center [732, 43] width 91 height 16
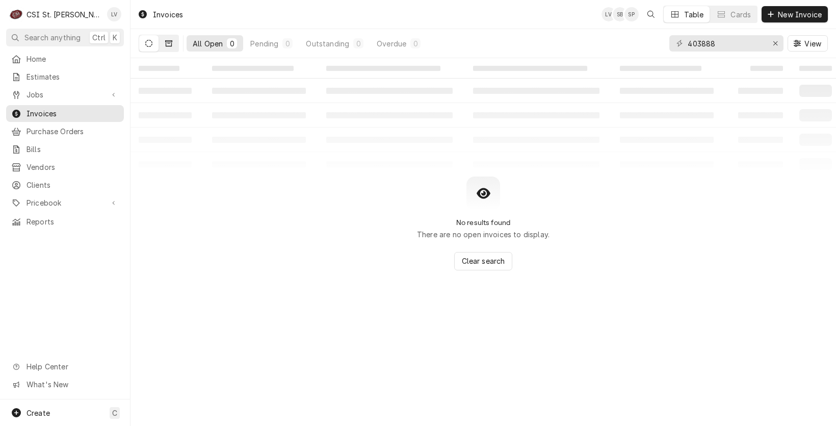
click at [170, 41] on icon "Dynamic Content Wrapper" at bounding box center [168, 43] width 7 height 7
click at [147, 42] on icon "Dynamic Content Wrapper" at bounding box center [148, 43] width 7 height 7
drag, startPoint x: 699, startPoint y: 44, endPoint x: 728, endPoint y: 40, distance: 29.4
click at [729, 40] on input "403888" at bounding box center [725, 43] width 76 height 16
type input "403915"
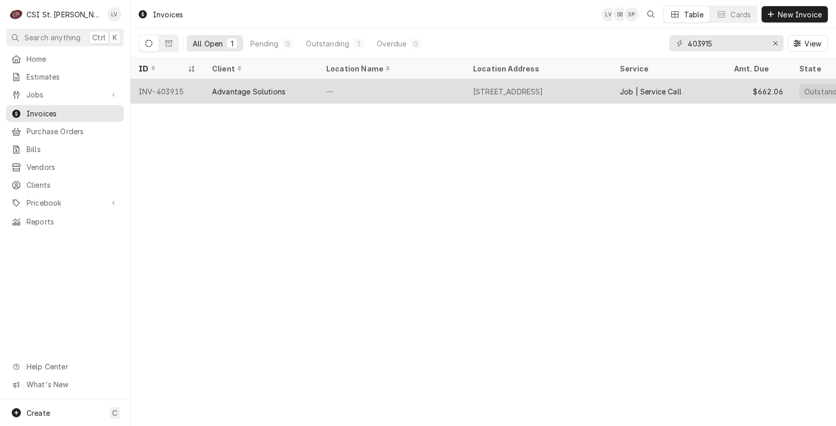
click at [543, 86] on div "7676 Forsyth Blvd, Clayton, MO 63105" at bounding box center [508, 91] width 70 height 11
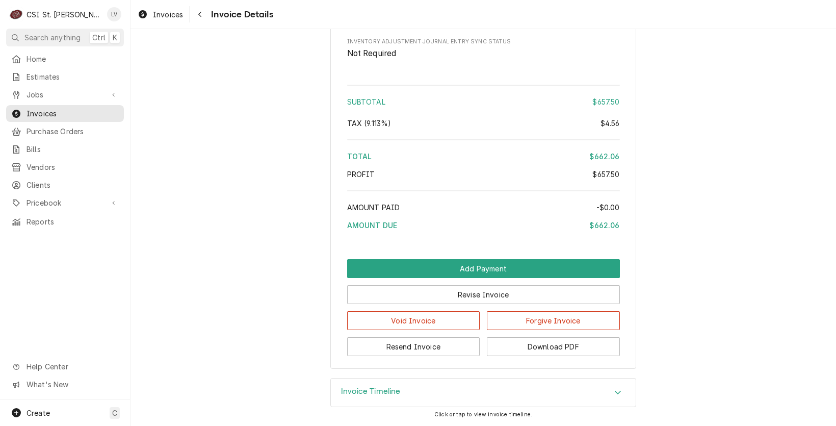
scroll to position [1808, 0]
click at [365, 391] on h3 "Invoice Timeline" at bounding box center [371, 391] width 60 height 10
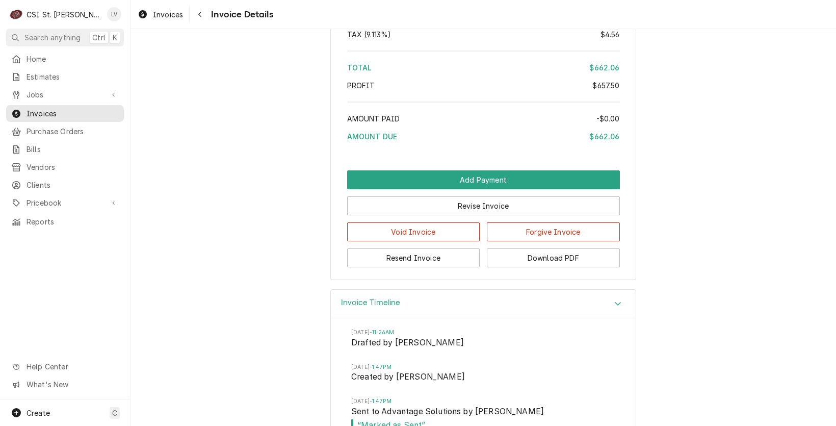
scroll to position [1925, 0]
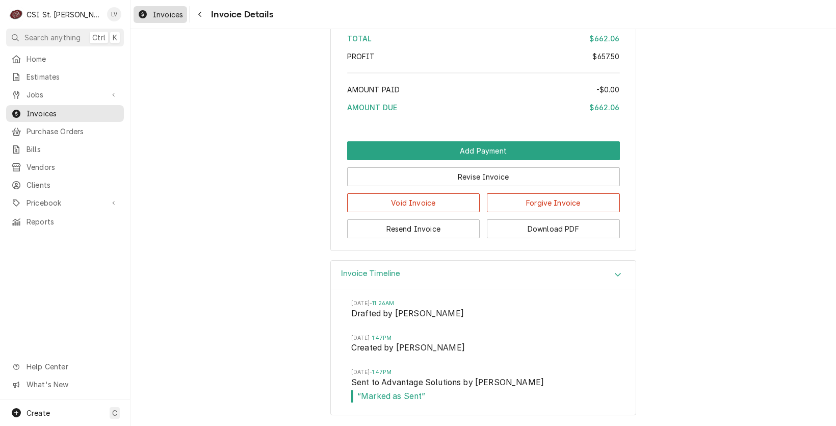
click at [148, 20] on div "Invoices" at bounding box center [160, 14] width 49 height 13
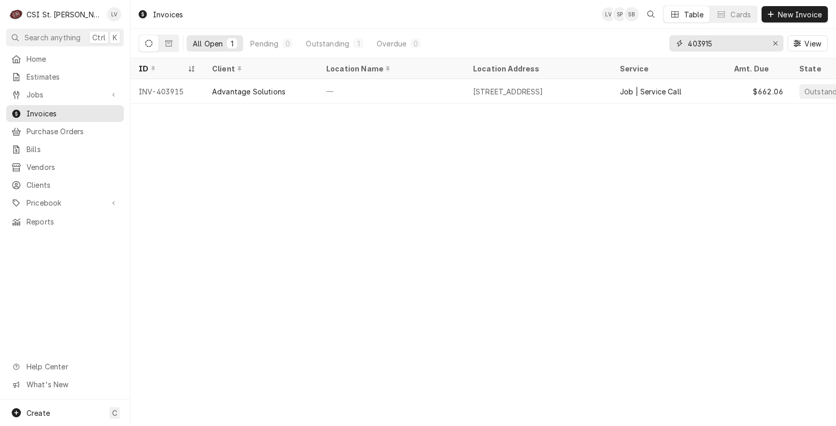
click at [723, 44] on input "403915" at bounding box center [725, 43] width 76 height 16
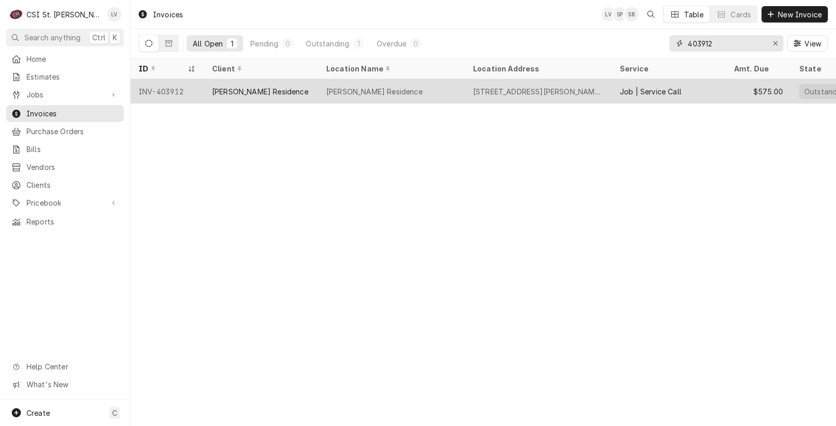
type input "403912"
click at [234, 88] on div "[PERSON_NAME] Residence" at bounding box center [260, 91] width 96 height 11
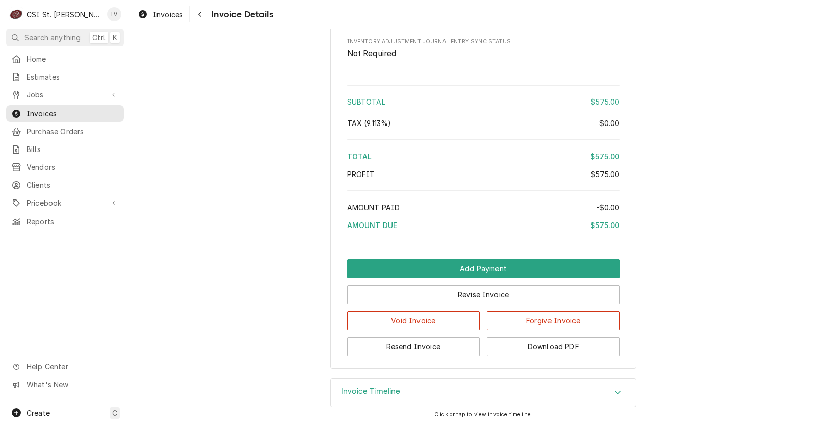
scroll to position [1655, 0]
click at [361, 391] on h3 "Invoice Timeline" at bounding box center [371, 391] width 60 height 10
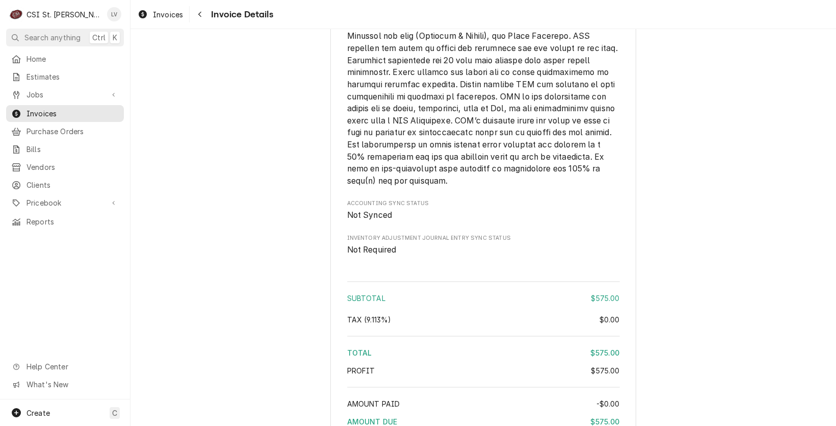
scroll to position [1399, 0]
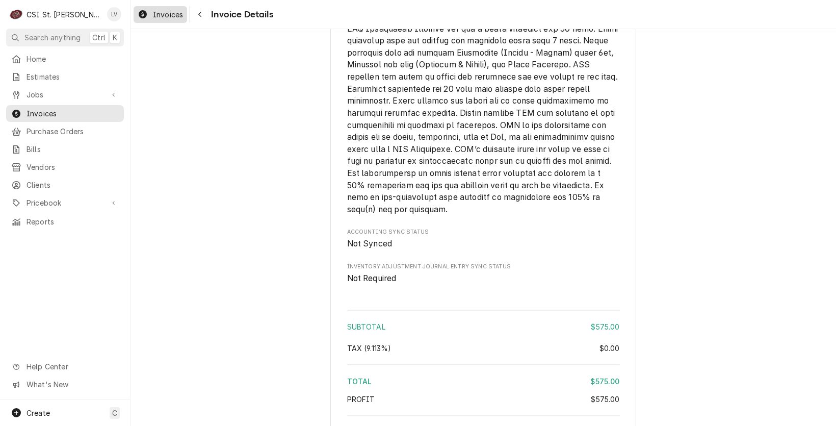
click at [141, 17] on icon "Dynamic Content Wrapper" at bounding box center [143, 14] width 8 height 8
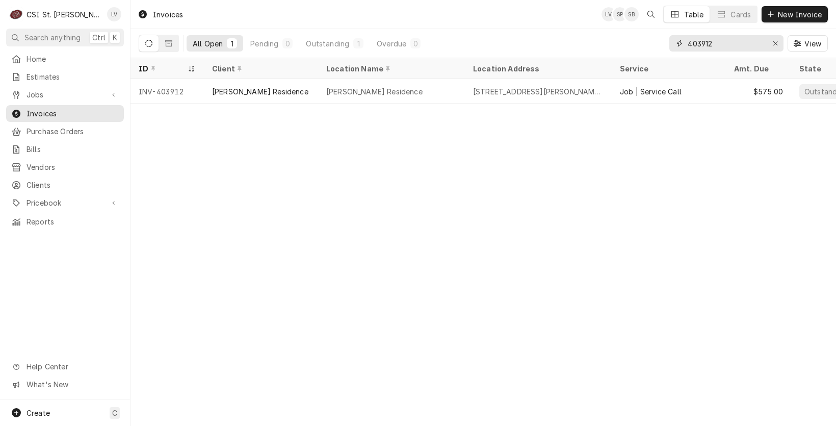
click at [723, 45] on input "403912" at bounding box center [725, 43] width 76 height 16
type input "403909"
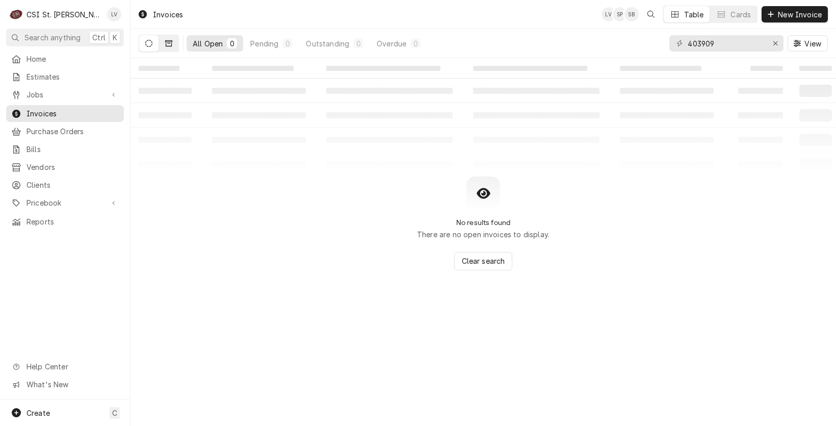
click at [168, 44] on icon "Dynamic Content Wrapper" at bounding box center [168, 43] width 7 height 7
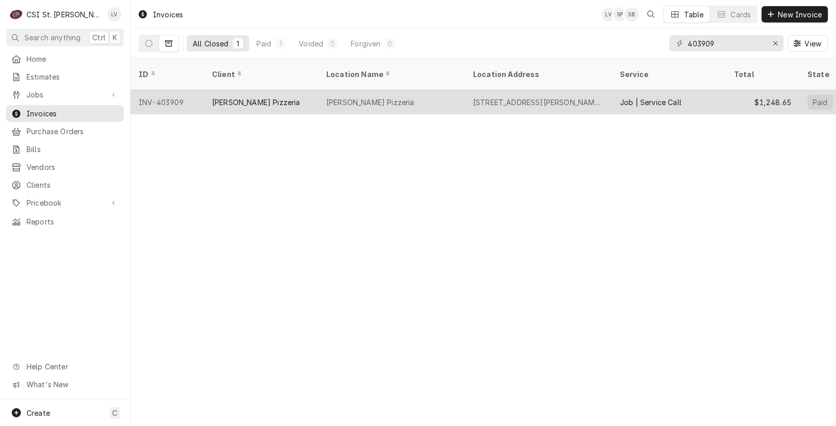
click at [155, 90] on div "INV-403909" at bounding box center [166, 102] width 73 height 24
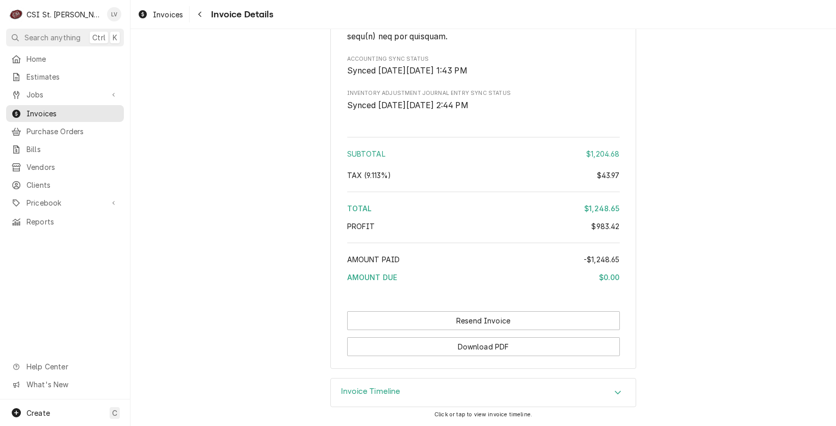
click at [367, 386] on h3 "Invoice Timeline" at bounding box center [371, 391] width 60 height 10
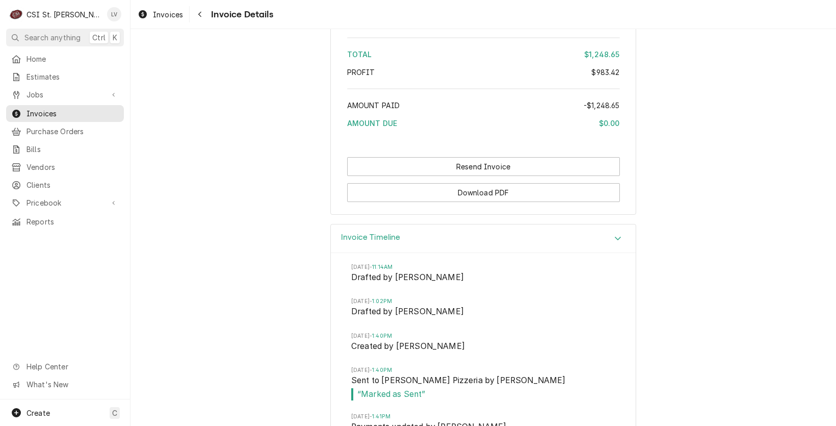
scroll to position [2587, 0]
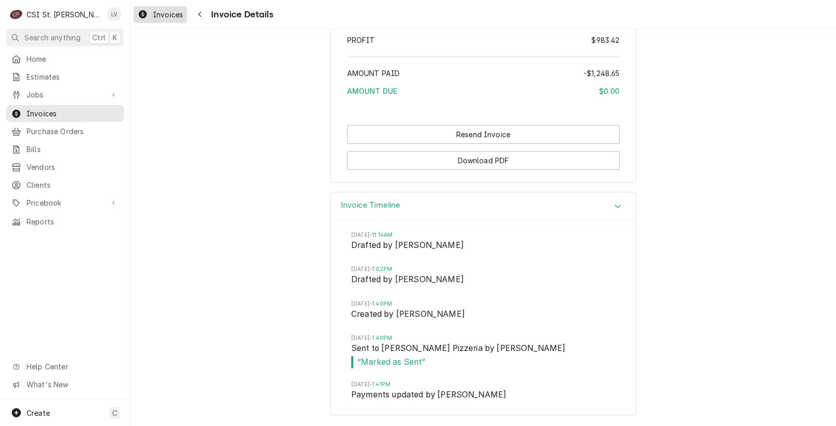
click at [144, 13] on icon "Dynamic Content Wrapper" at bounding box center [143, 14] width 8 height 8
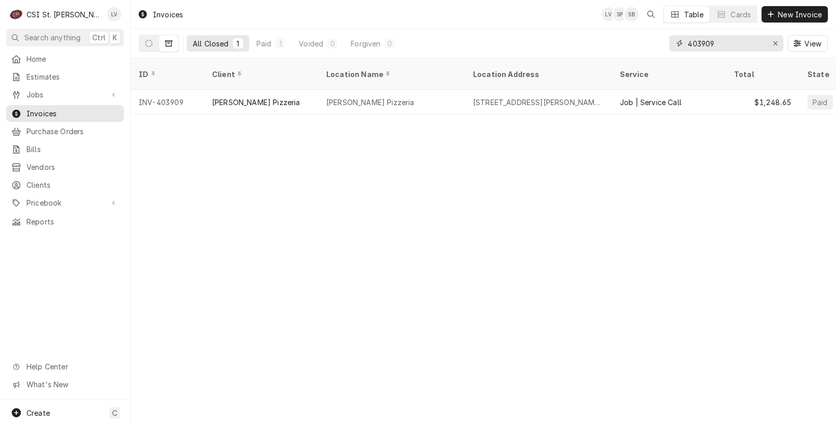
drag, startPoint x: 775, startPoint y: 41, endPoint x: 742, endPoint y: 46, distance: 32.5
click at [775, 40] on icon "Erase input" at bounding box center [776, 43] width 6 height 7
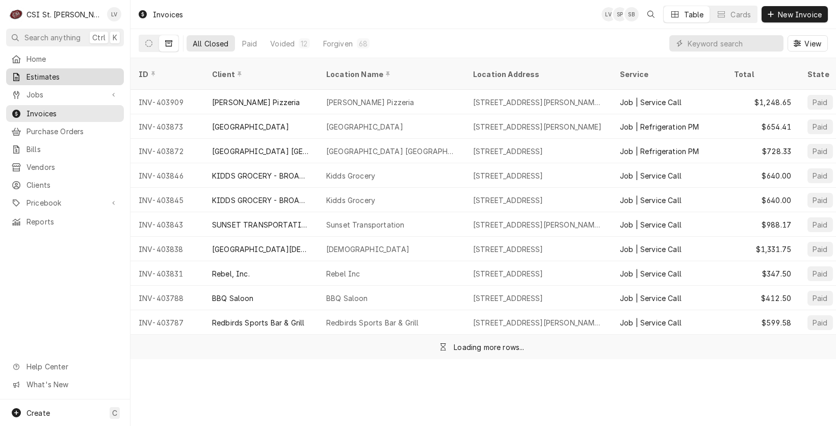
click at [37, 77] on span "Estimates" at bounding box center [72, 76] width 92 height 11
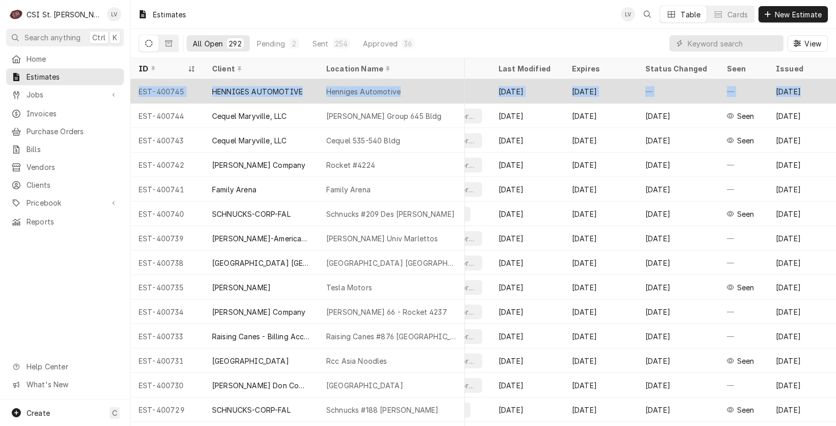
scroll to position [0, 476]
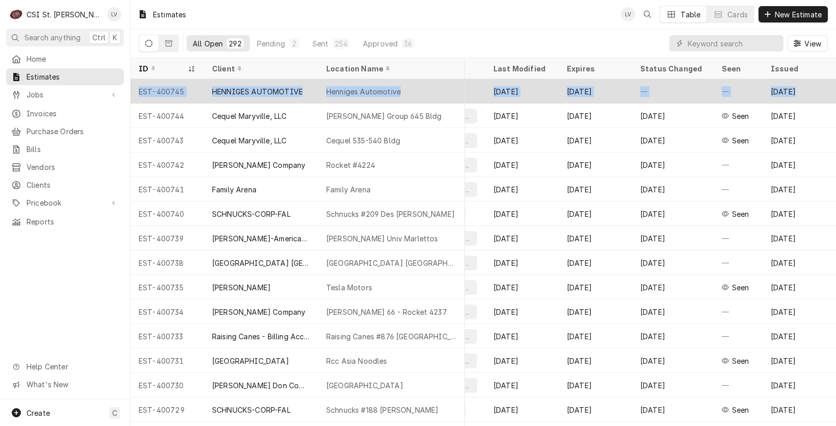
drag, startPoint x: 132, startPoint y: 89, endPoint x: 824, endPoint y: 89, distance: 691.5
click at [825, 88] on tr "EST-400745 HENNIGES AUTOMOTIVE Henniges Automotive [STREET_ADDRESS][PERSON_NAME…" at bounding box center [249, 91] width 1174 height 24
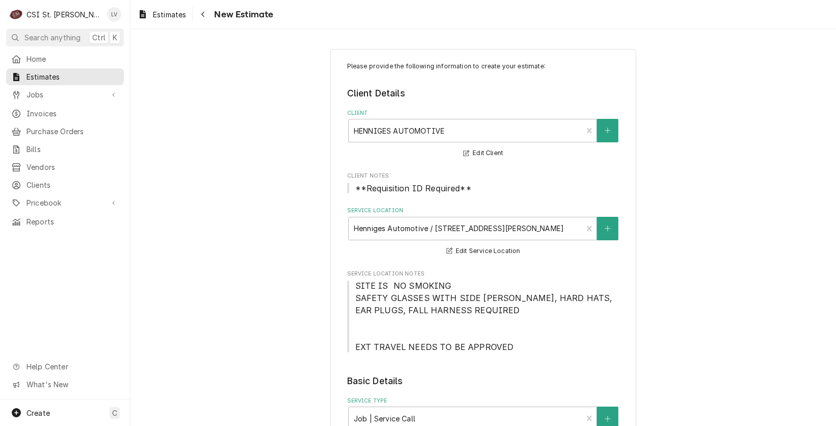
type textarea "x"
click at [157, 18] on span "Estimates" at bounding box center [169, 14] width 33 height 11
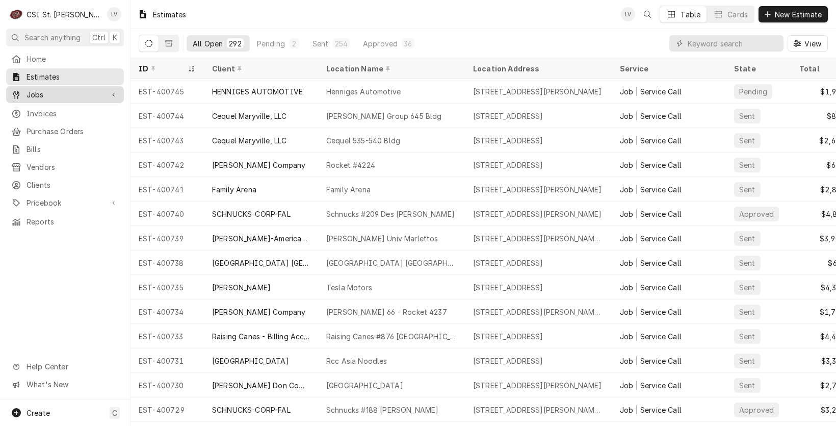
click at [35, 91] on span "Jobs" at bounding box center [64, 94] width 77 height 11
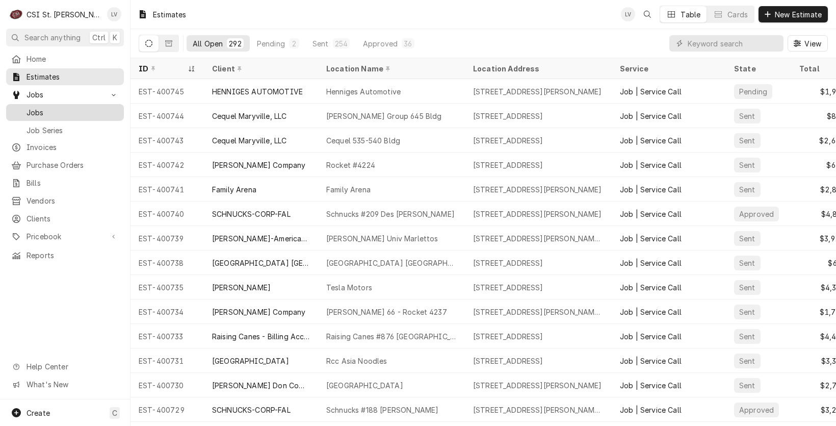
click at [26, 110] on span "Jobs" at bounding box center [72, 112] width 92 height 11
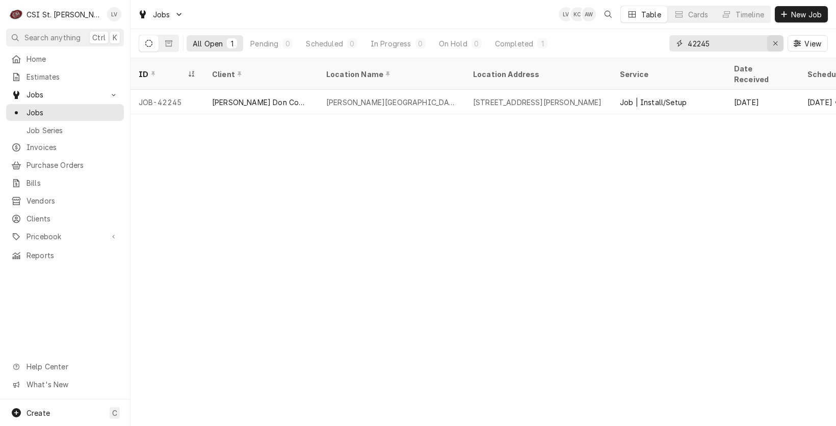
click at [770, 48] on button "Erase input" at bounding box center [775, 43] width 16 height 16
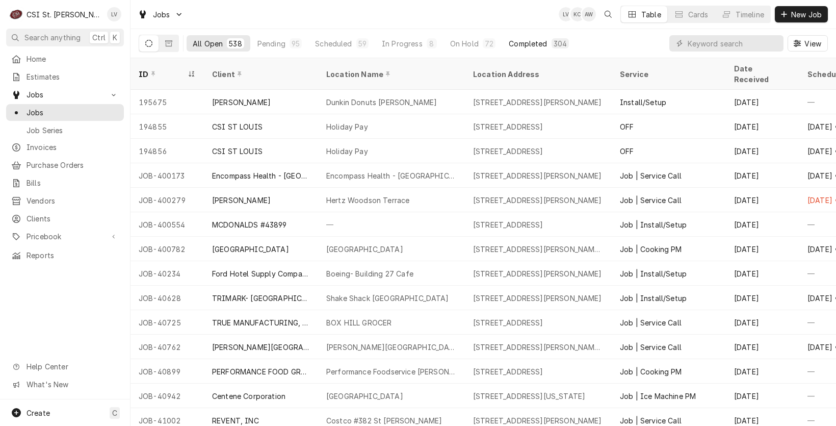
drag, startPoint x: 527, startPoint y: 35, endPoint x: 526, endPoint y: 41, distance: 6.2
click at [527, 35] on button "Completed 304" at bounding box center [538, 43] width 72 height 16
